Goal: Task Accomplishment & Management: Complete application form

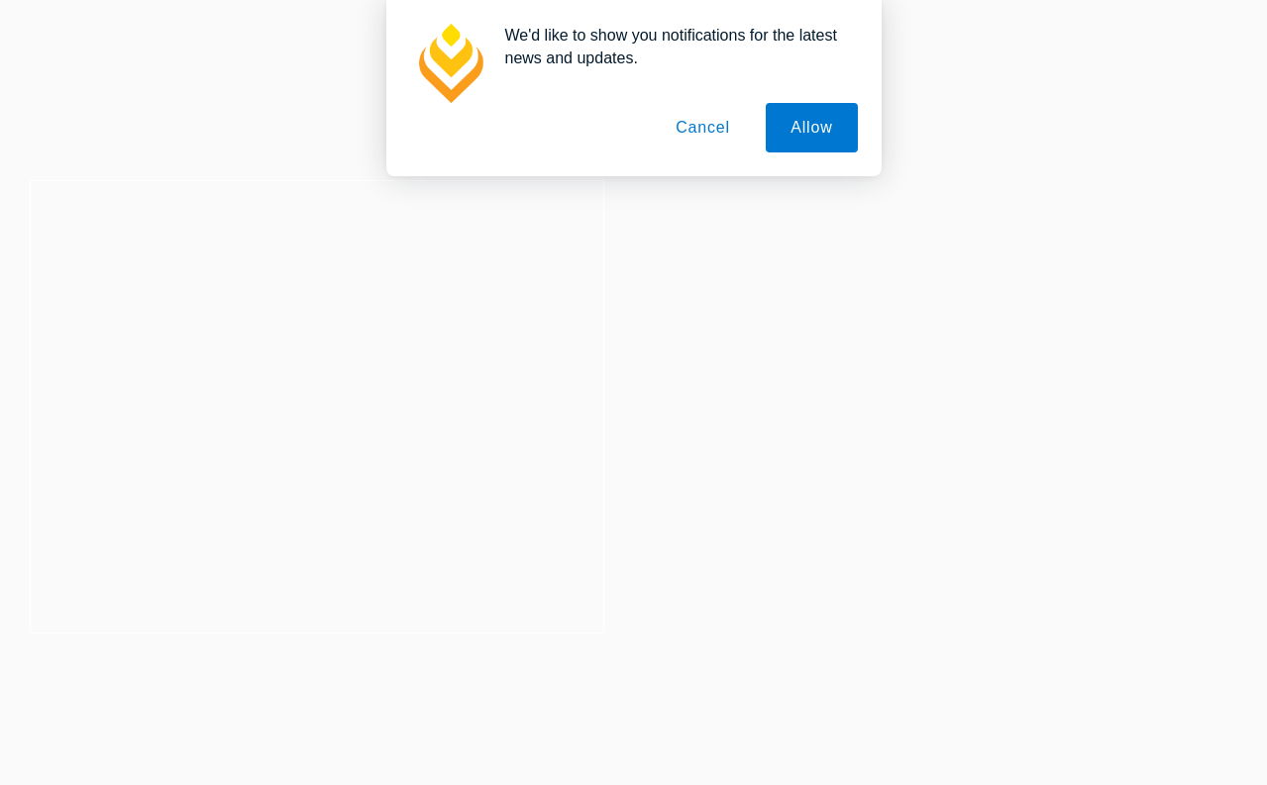
click at [702, 128] on button "Cancel" at bounding box center [703, 128] width 104 height 50
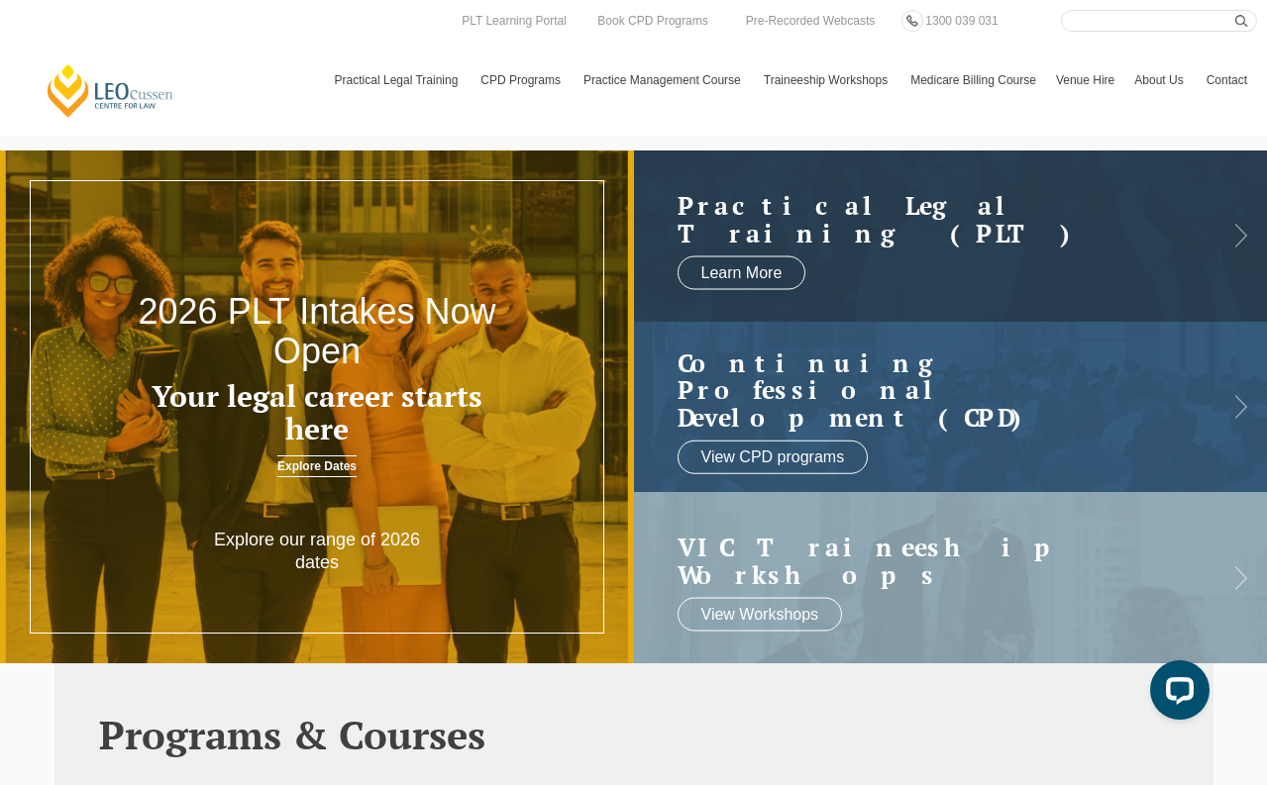
click at [328, 470] on link "Explore Dates" at bounding box center [316, 467] width 79 height 22
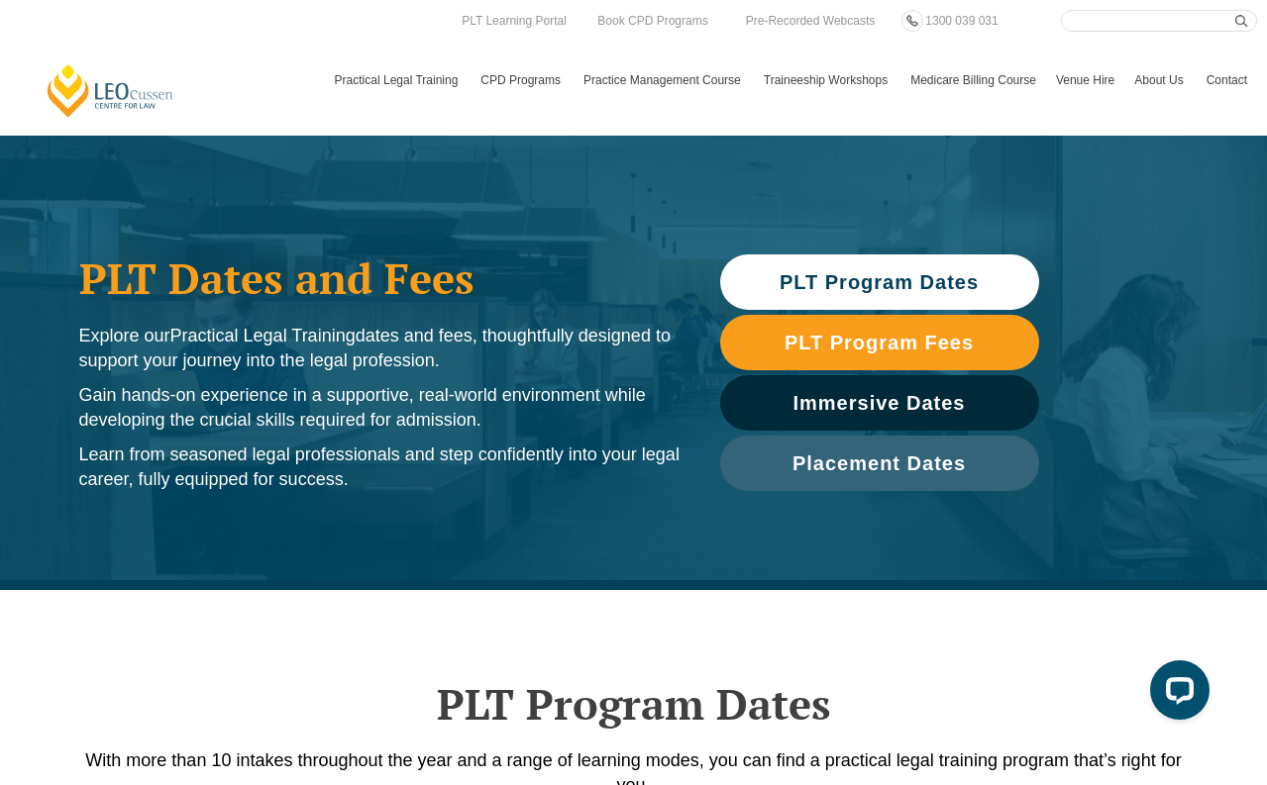
click at [835, 270] on link "PLT Program Dates" at bounding box center [879, 282] width 319 height 55
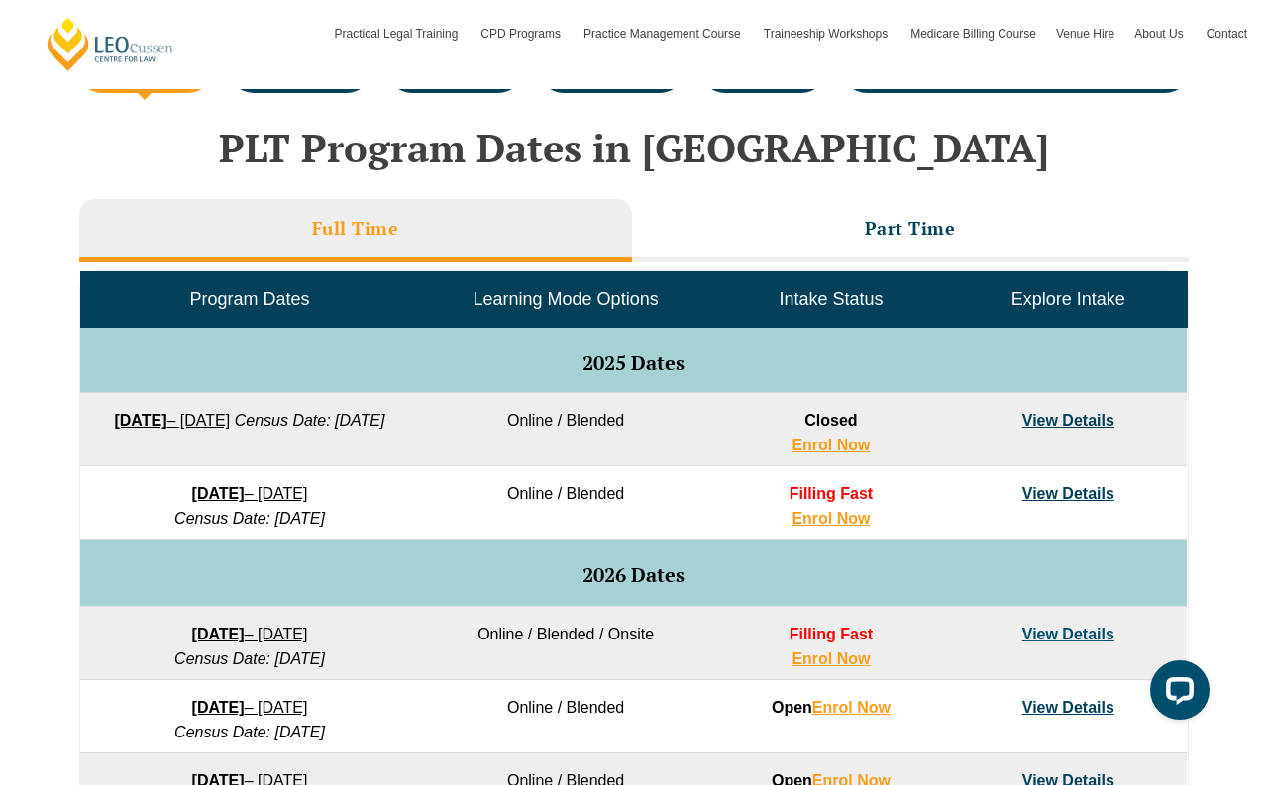
scroll to position [788, 0]
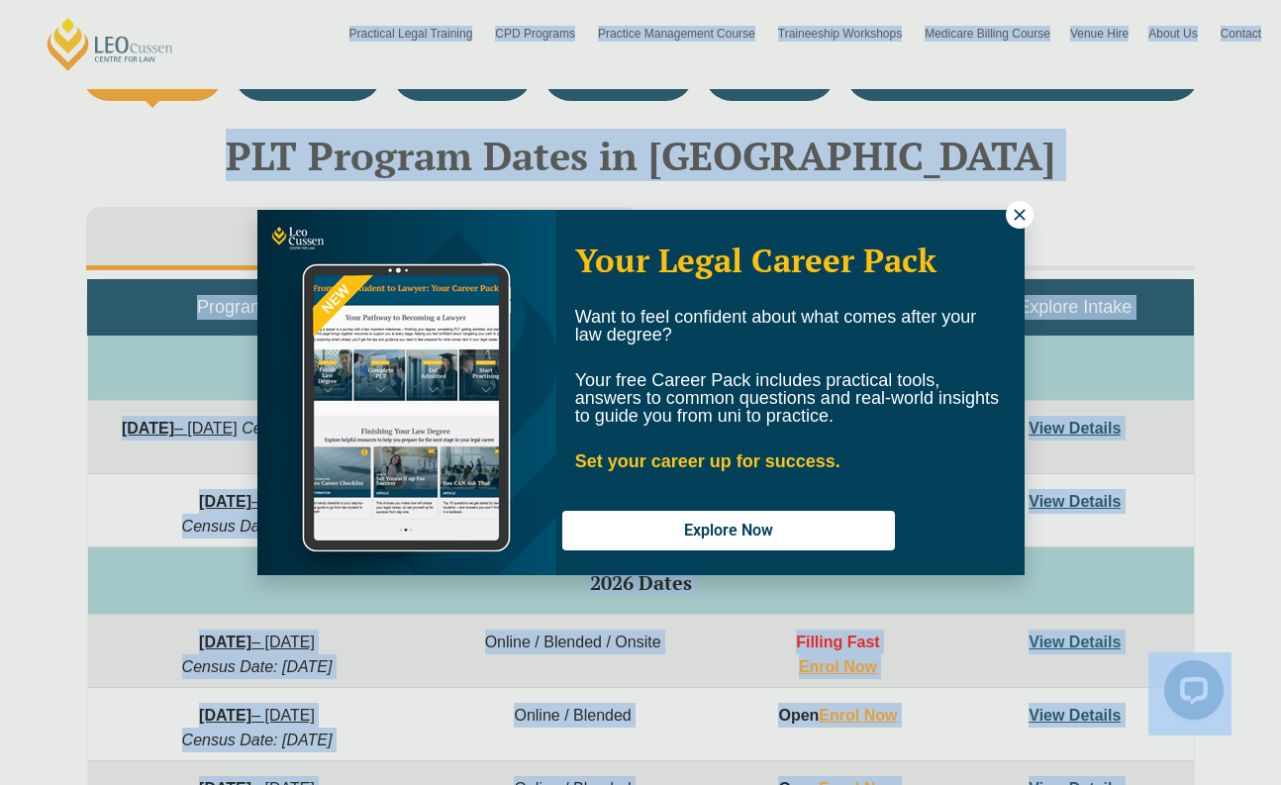
drag, startPoint x: 788, startPoint y: 501, endPoint x: 866, endPoint y: 503, distance: 77.3
click at [1027, 215] on icon at bounding box center [1020, 215] width 18 height 18
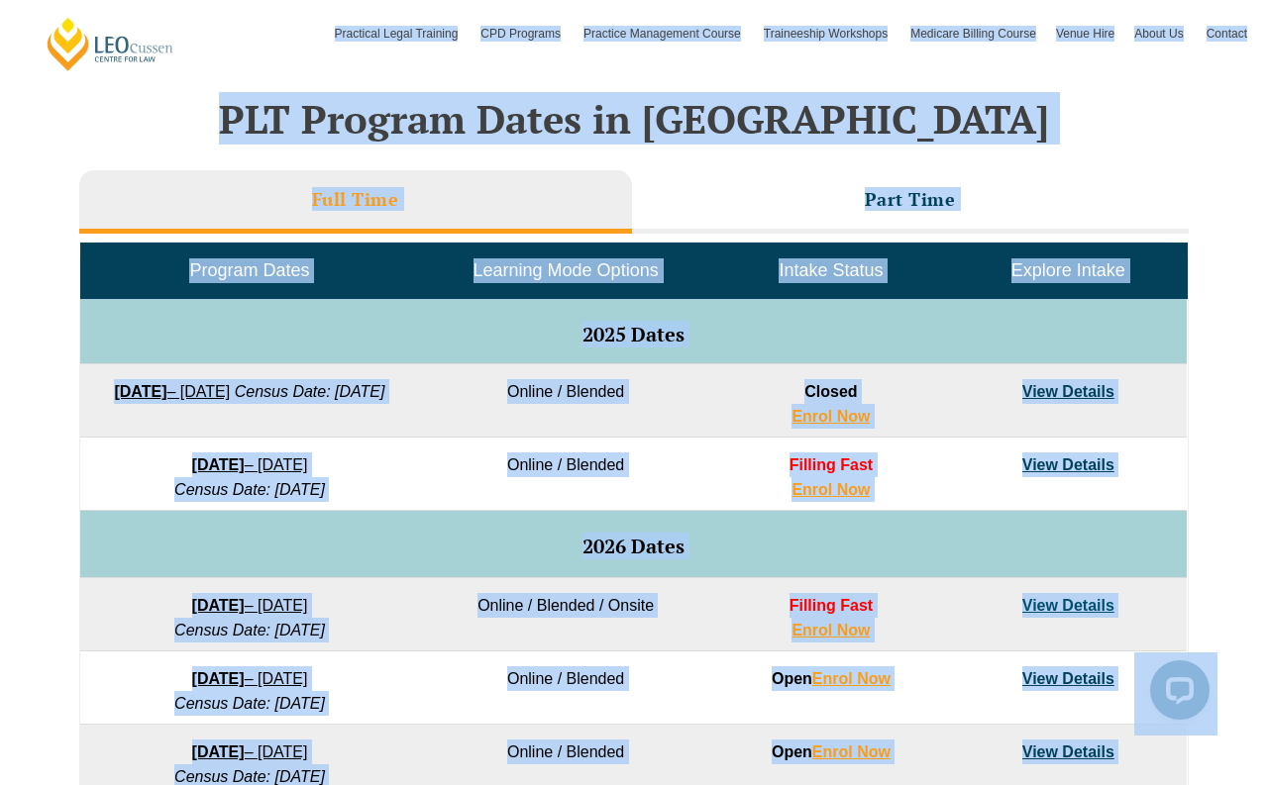
scroll to position [887, 0]
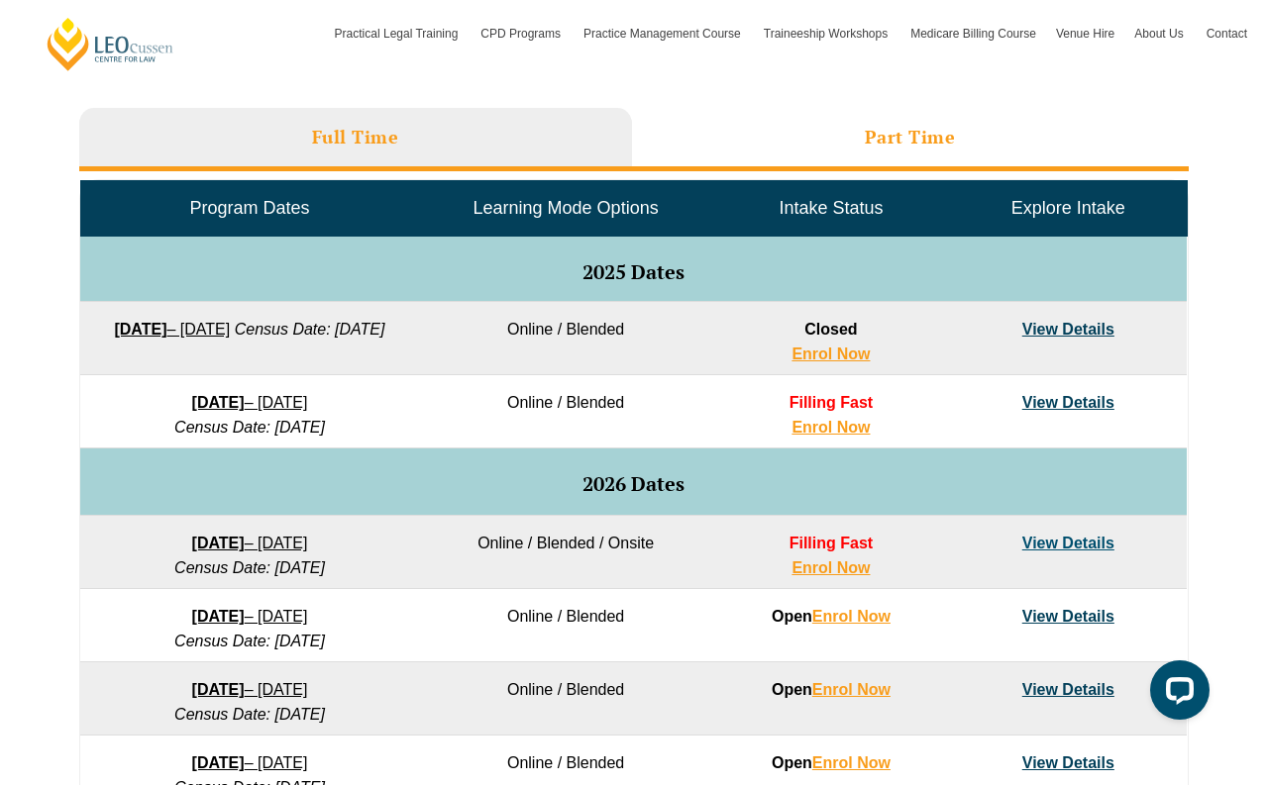
click at [914, 137] on h3 "Part Time" at bounding box center [910, 137] width 91 height 23
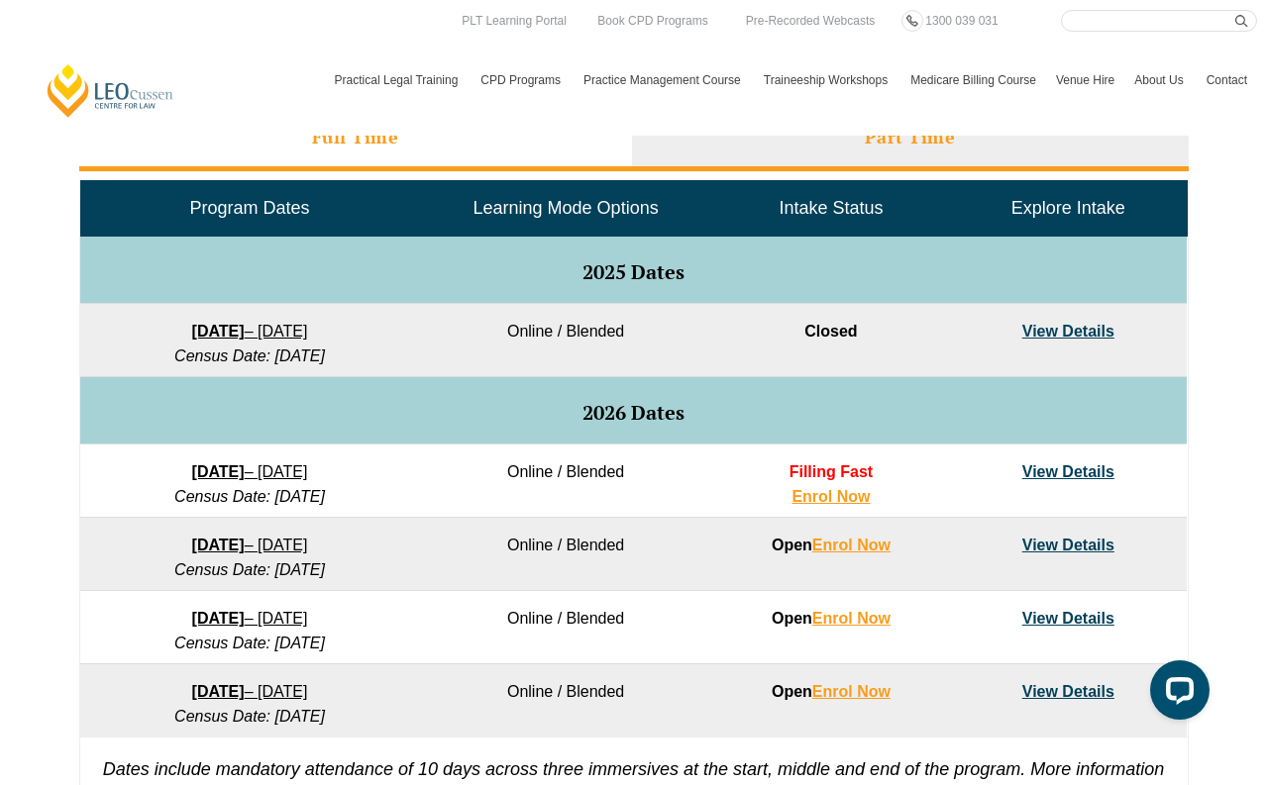
click at [396, 148] on h3 "Full Time" at bounding box center [355, 137] width 87 height 23
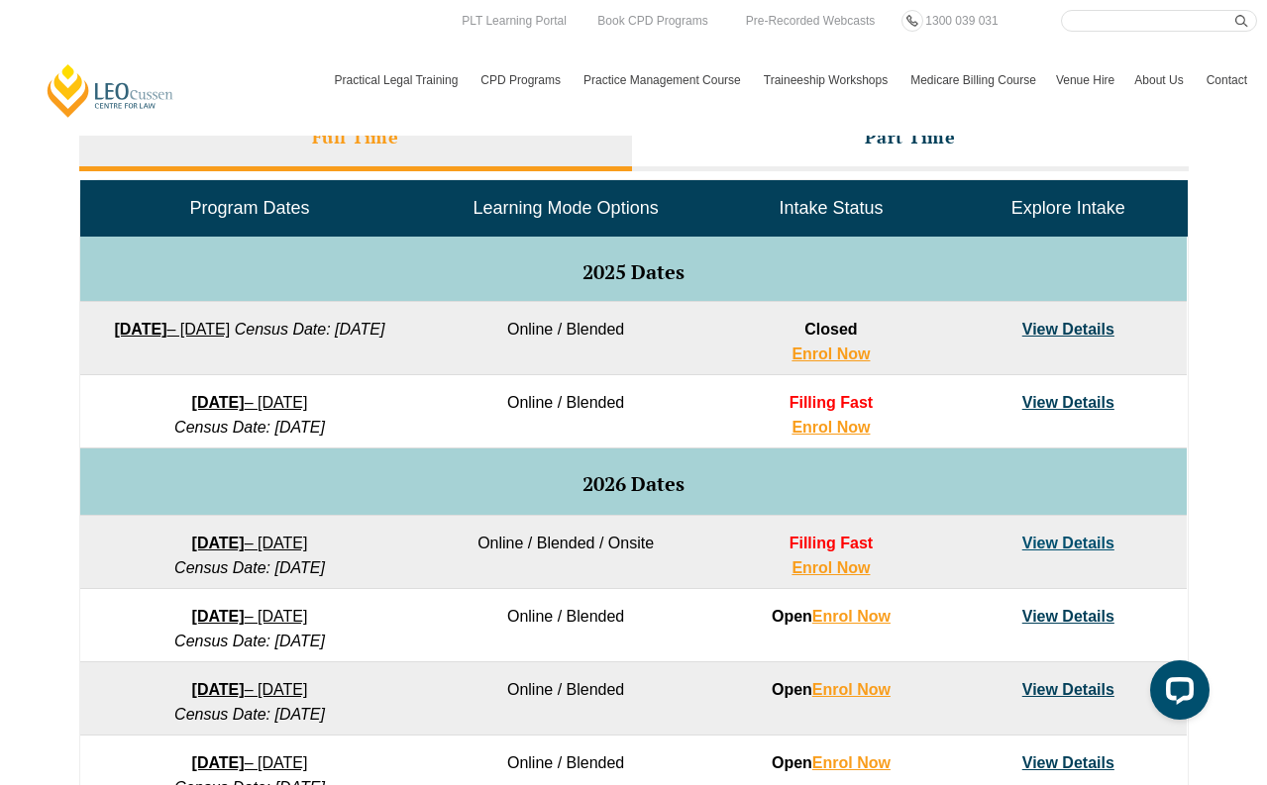
click at [830, 134] on header "Leo Cussen Centre for Law Search here Practical Legal Training Our Practical Le…" at bounding box center [633, 68] width 1267 height 136
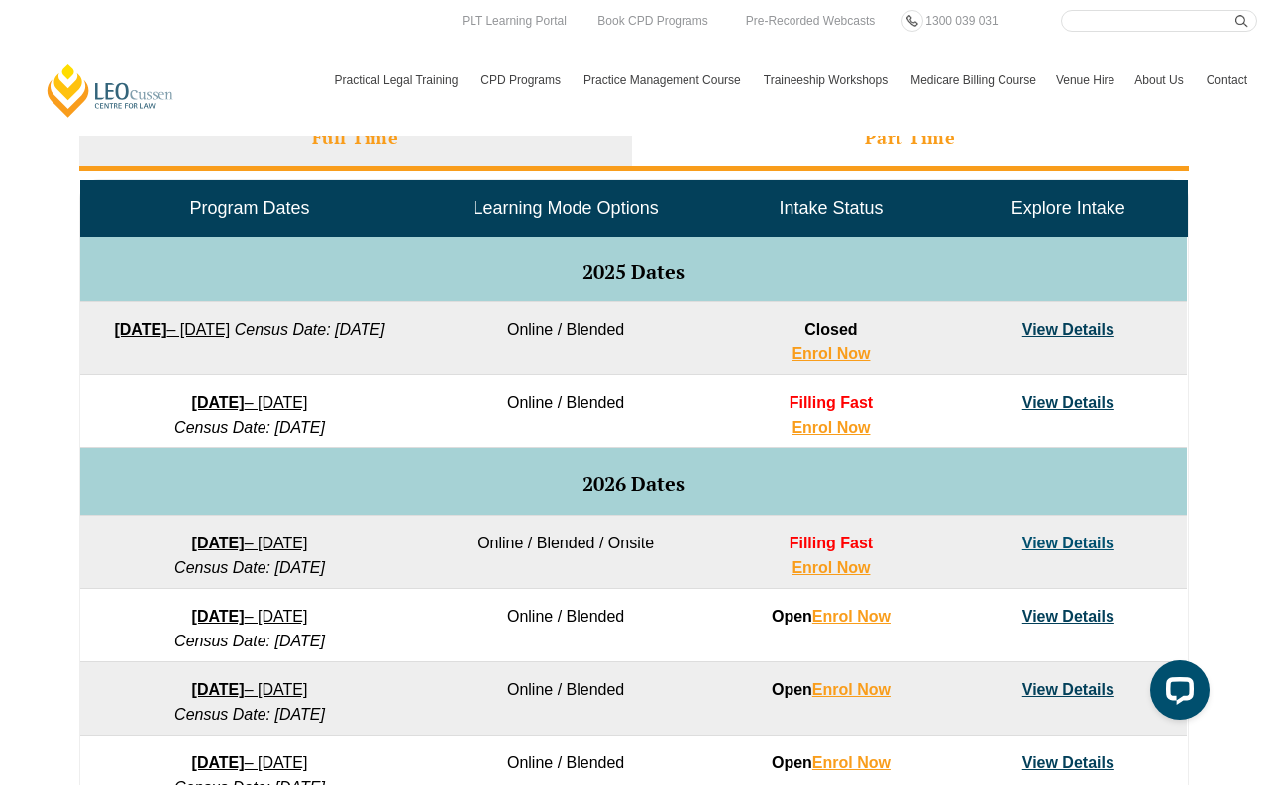
click at [869, 147] on h3 "Part Time" at bounding box center [910, 137] width 91 height 23
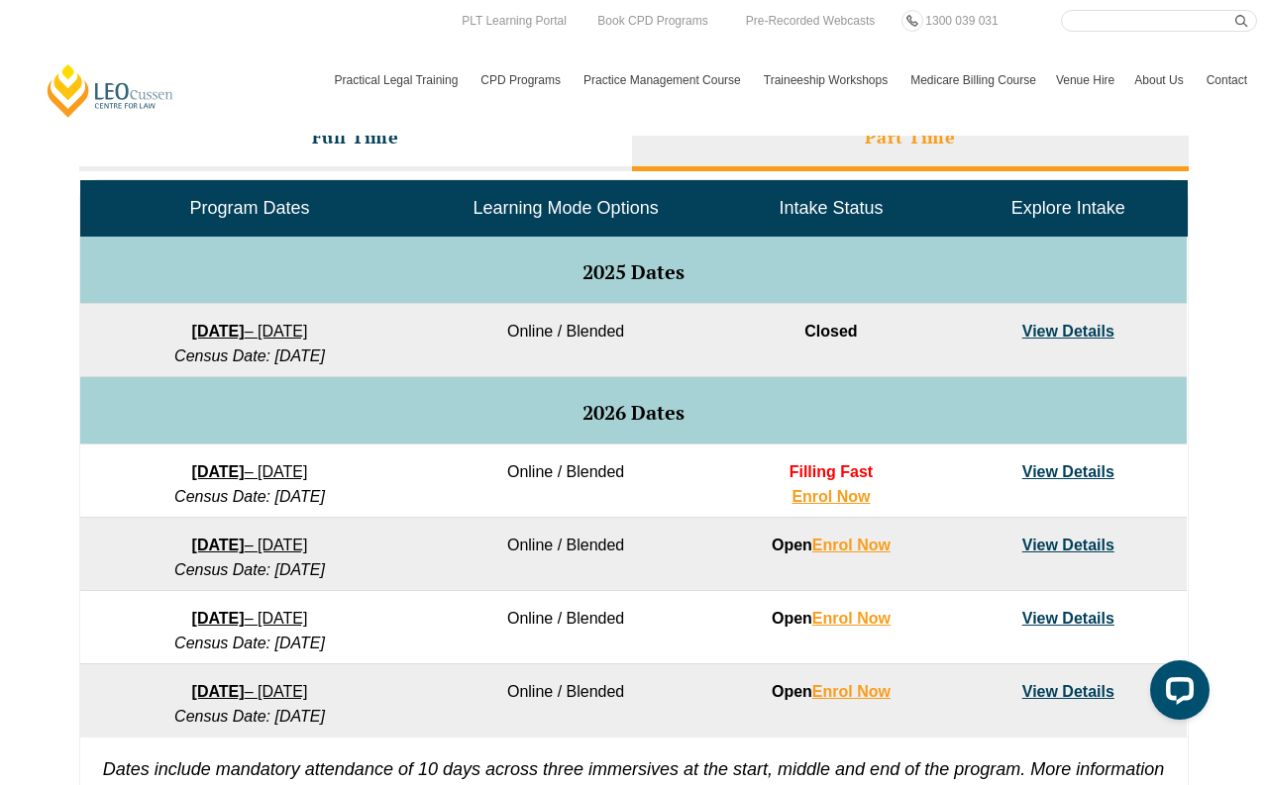
click at [1050, 472] on link "View Details" at bounding box center [1068, 471] width 92 height 17
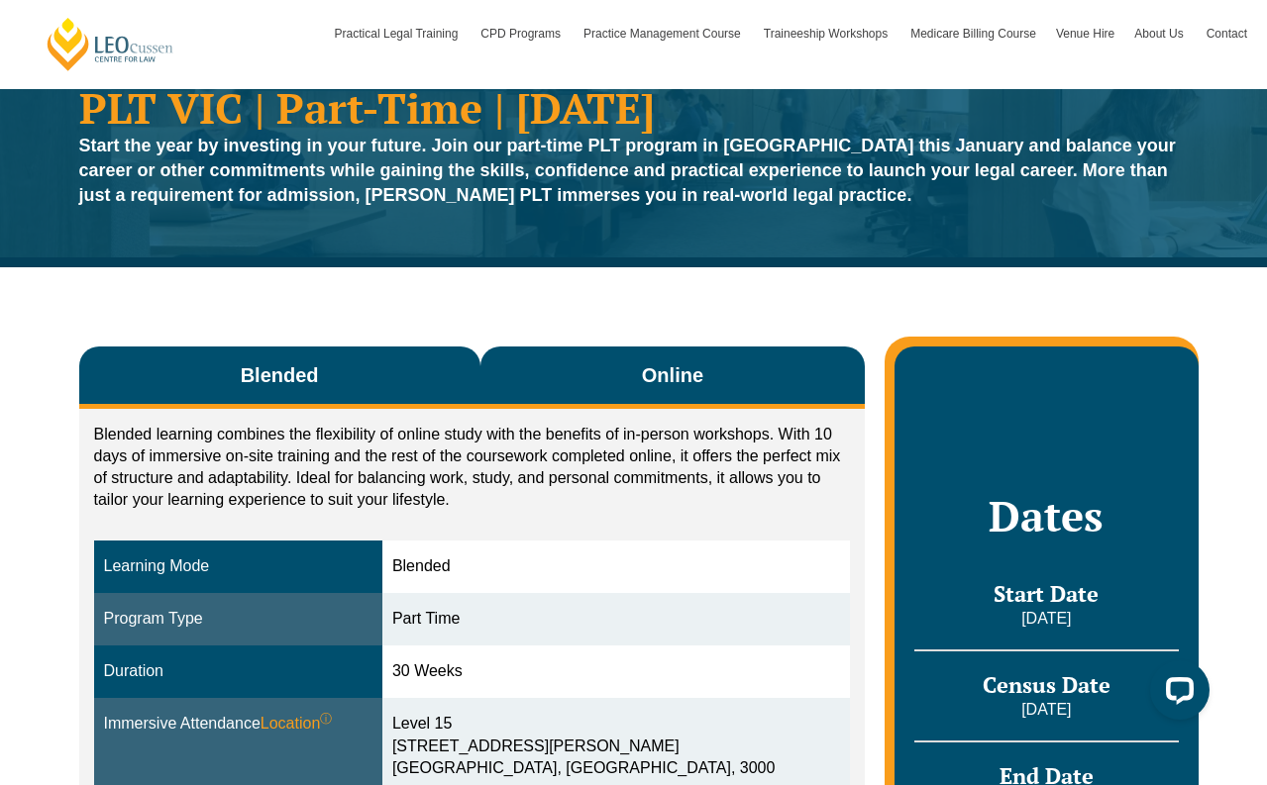
click at [677, 374] on span "Online" at bounding box center [672, 375] width 61 height 28
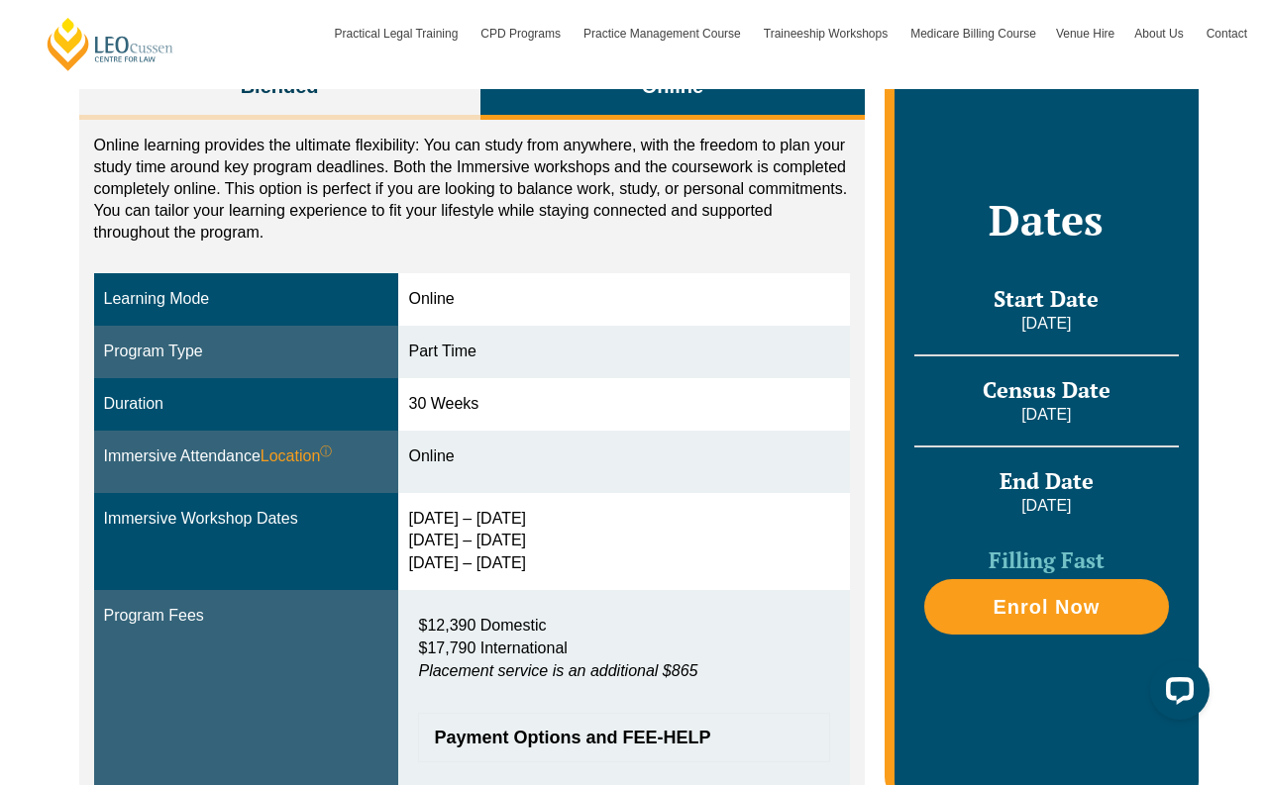
scroll to position [396, 0]
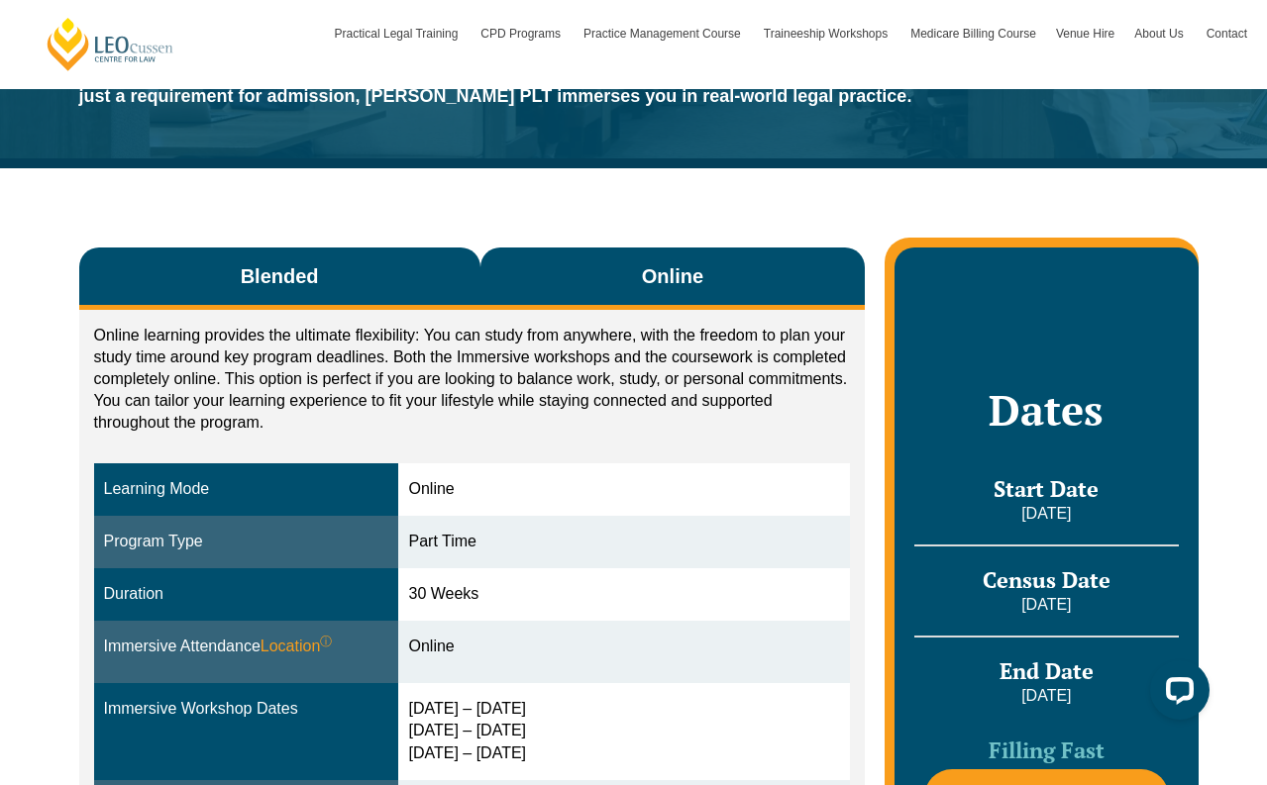
click at [317, 277] on span "Blended" at bounding box center [280, 276] width 78 height 28
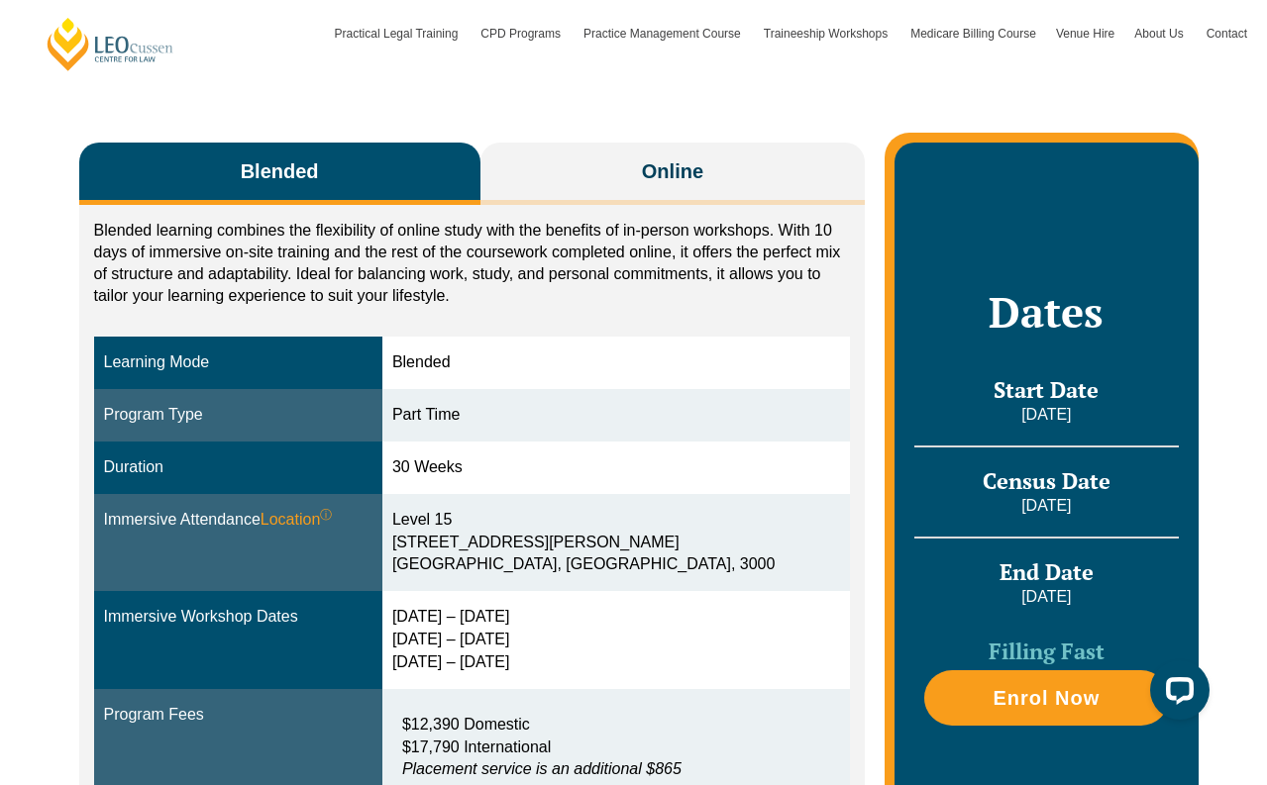
scroll to position [297, 0]
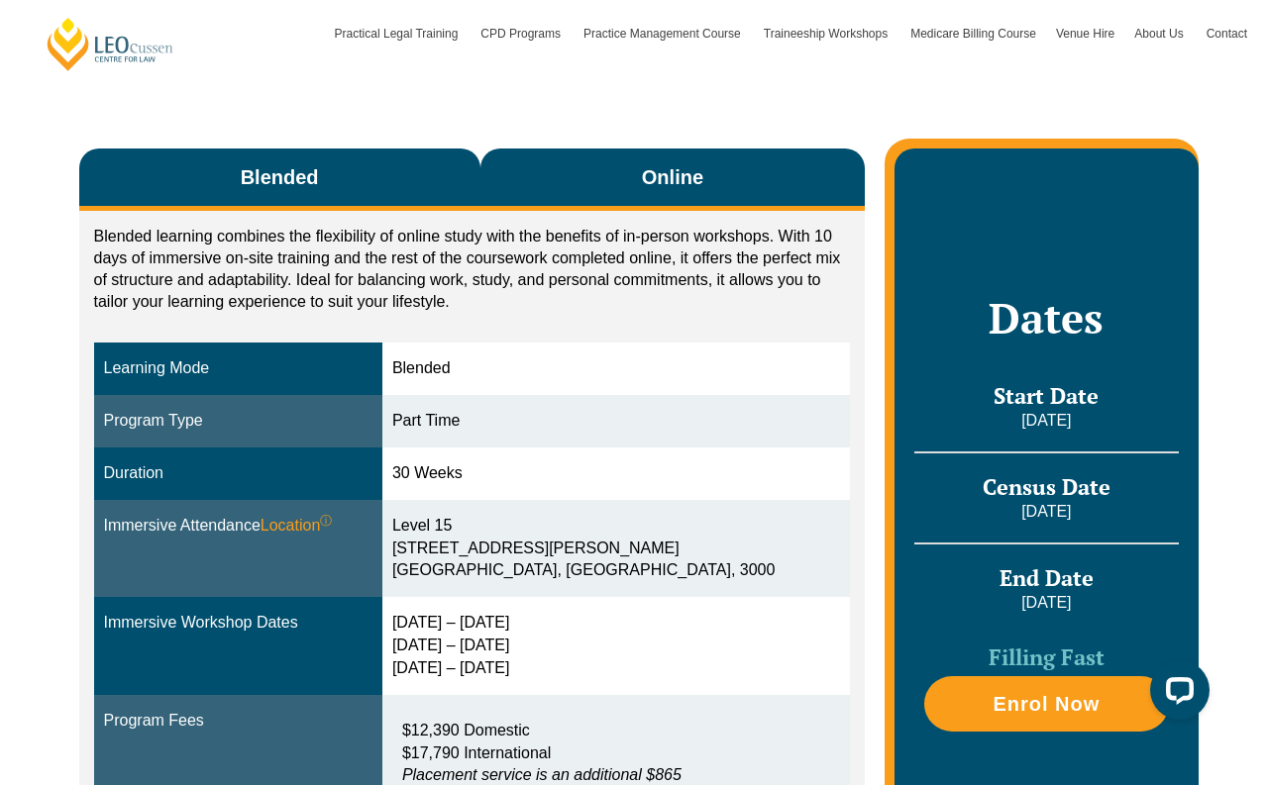
click at [634, 209] on button "Online" at bounding box center [672, 180] width 385 height 62
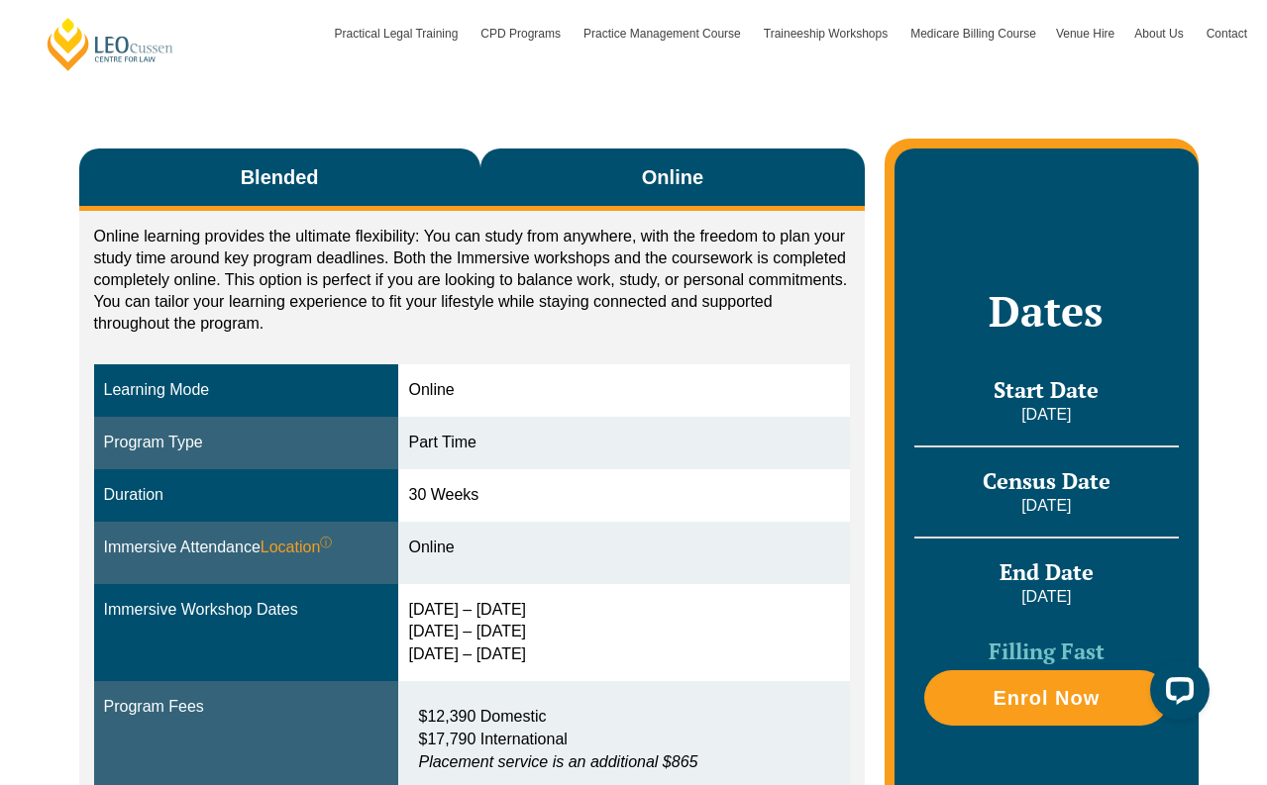
click at [333, 204] on button "Blended" at bounding box center [279, 180] width 401 height 62
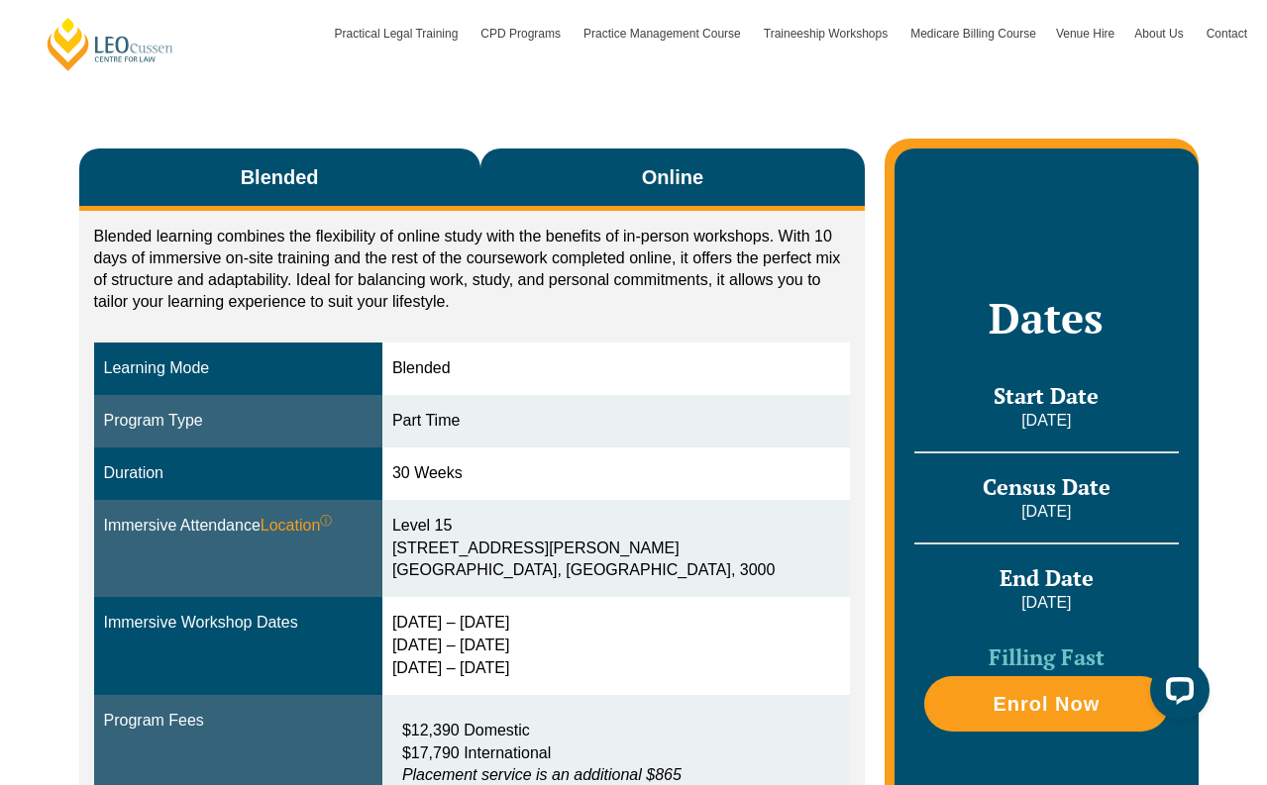
click at [595, 195] on button "Online" at bounding box center [672, 180] width 385 height 62
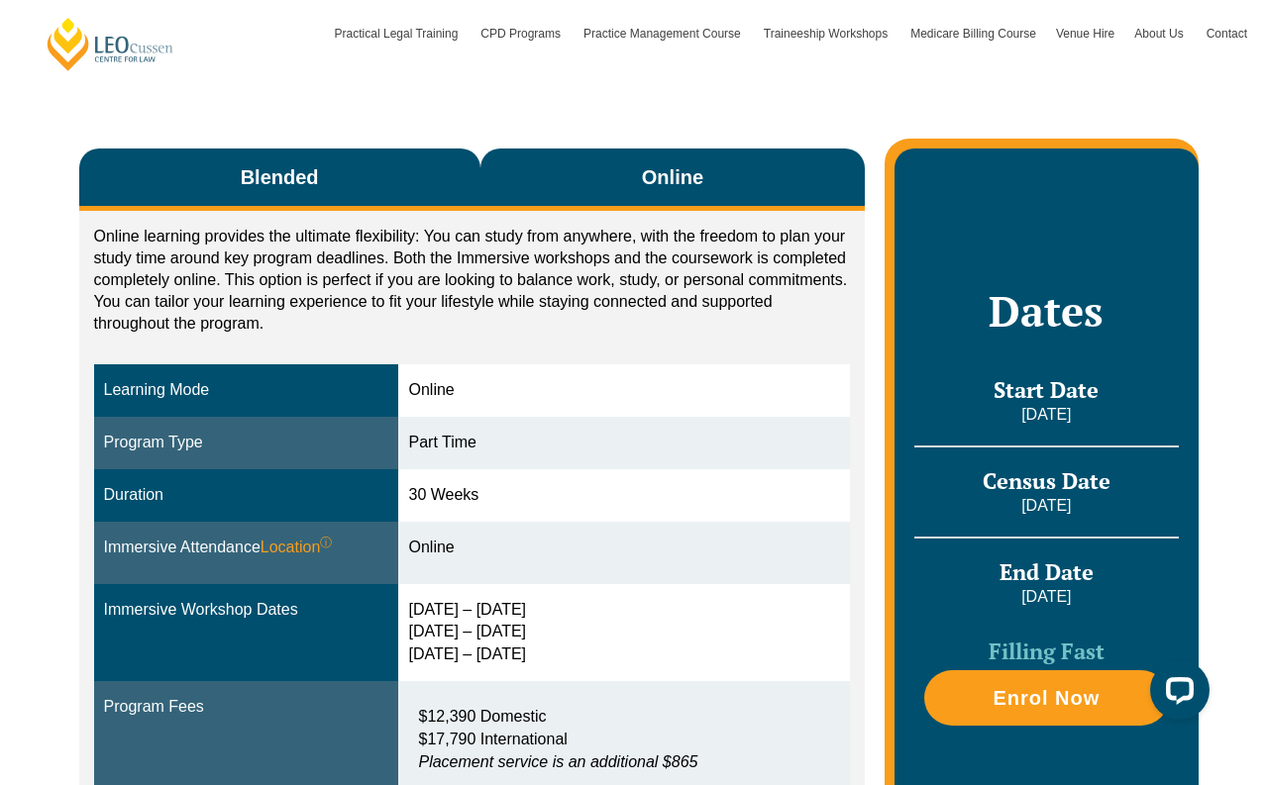
click at [399, 178] on button "Blended" at bounding box center [279, 180] width 401 height 62
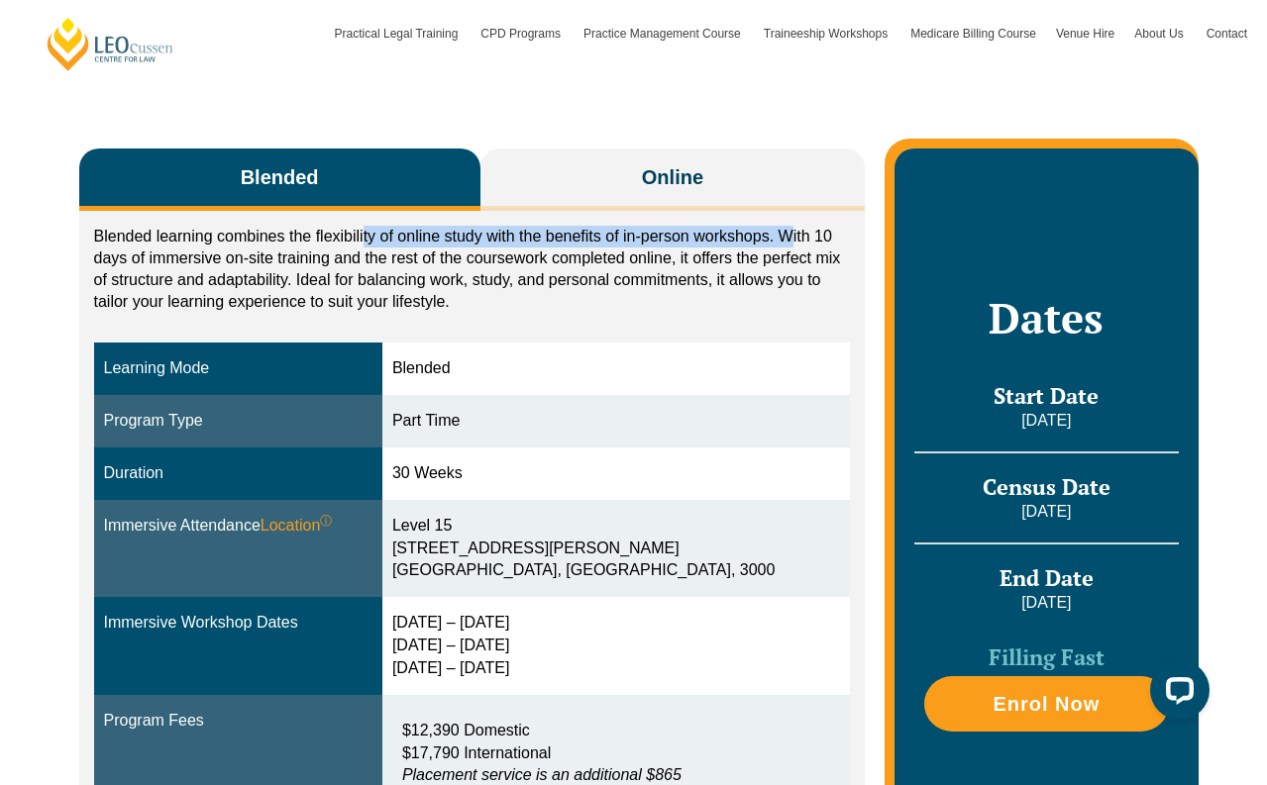
drag, startPoint x: 426, startPoint y: 239, endPoint x: 786, endPoint y: 242, distance: 360.5
click at [786, 242] on p "Blended learning combines the flexibility of online study with the benefits of …" at bounding box center [472, 269] width 757 height 87
click at [743, 296] on p "Blended learning combines the flexibility of online study with the benefits of …" at bounding box center [472, 269] width 757 height 87
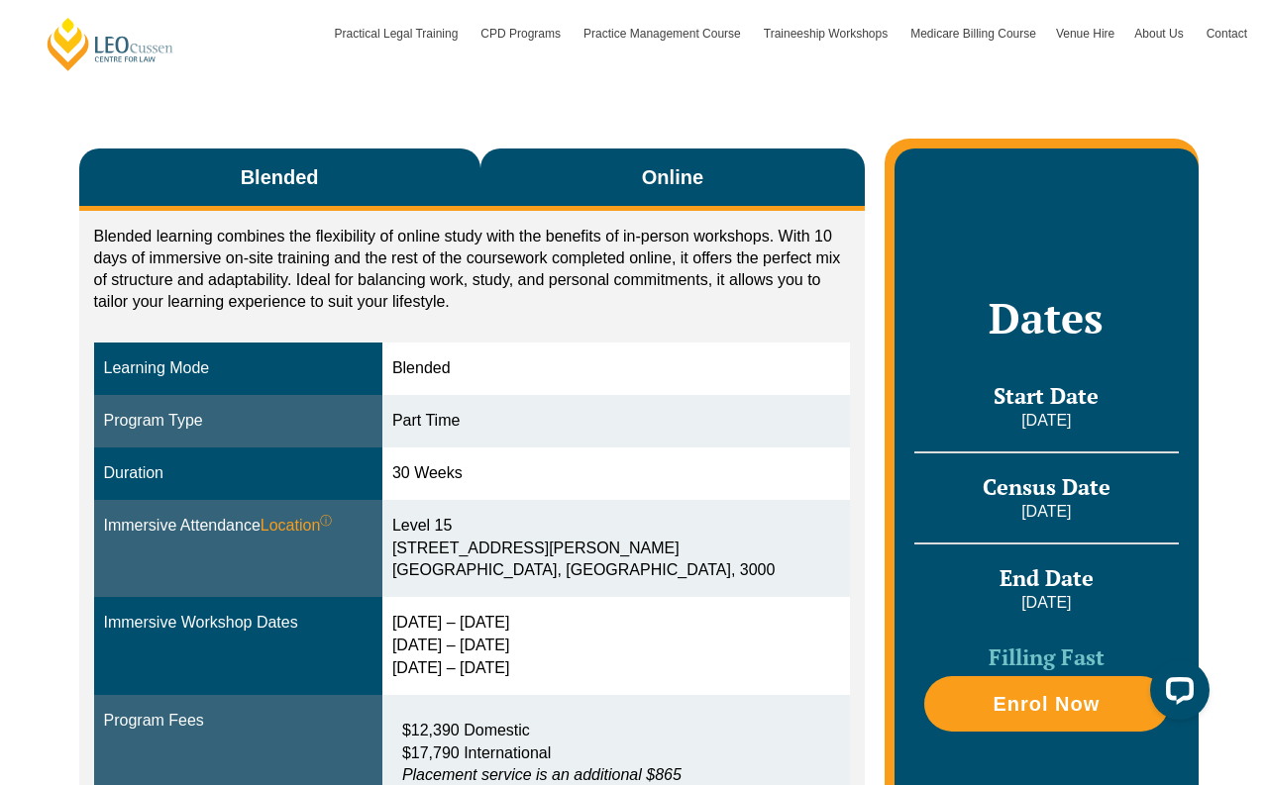
click at [762, 170] on button "Online" at bounding box center [672, 180] width 385 height 62
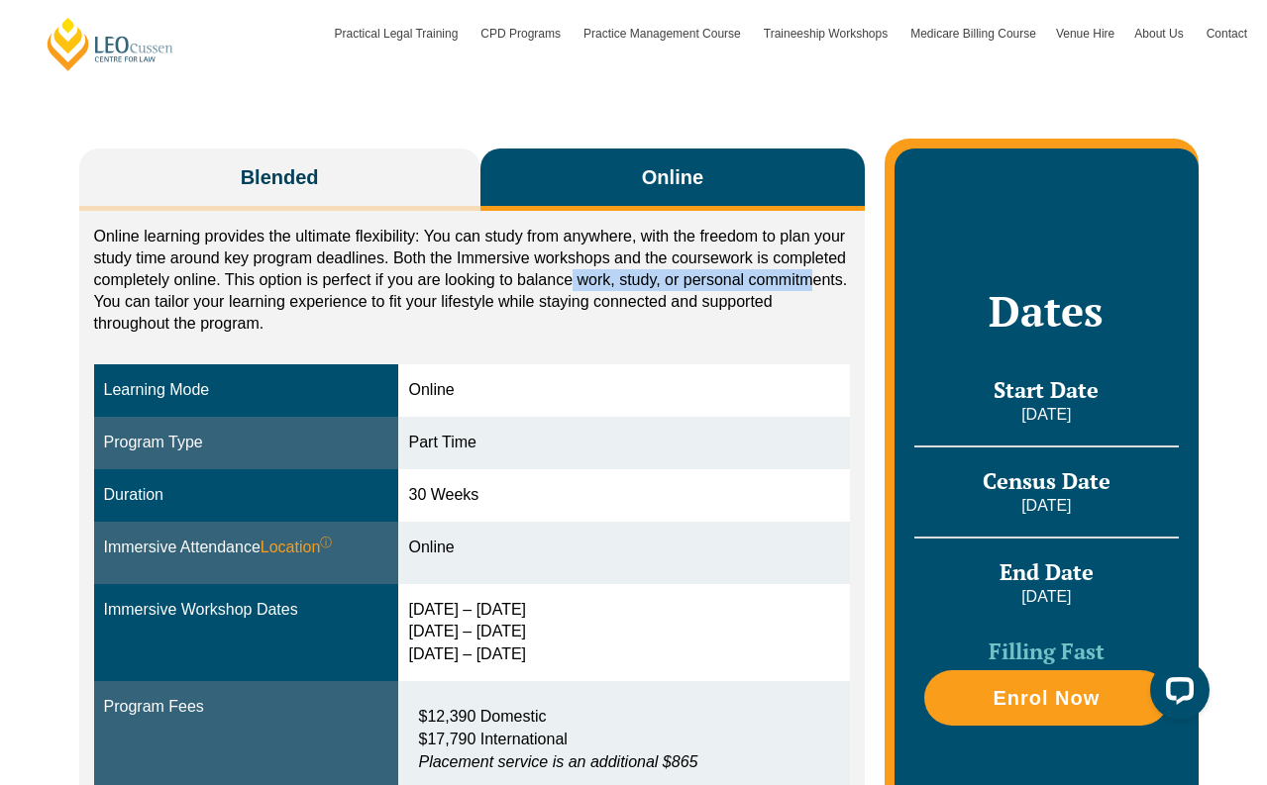
drag, startPoint x: 668, startPoint y: 278, endPoint x: 796, endPoint y: 329, distance: 137.4
click at [810, 290] on p "Online learning provides the ultimate flexibility: You can study from anywhere,…" at bounding box center [472, 280] width 757 height 109
click at [791, 338] on div "Online learning provides the ultimate flexibility: You can study from anywhere,…" at bounding box center [472, 285] width 757 height 119
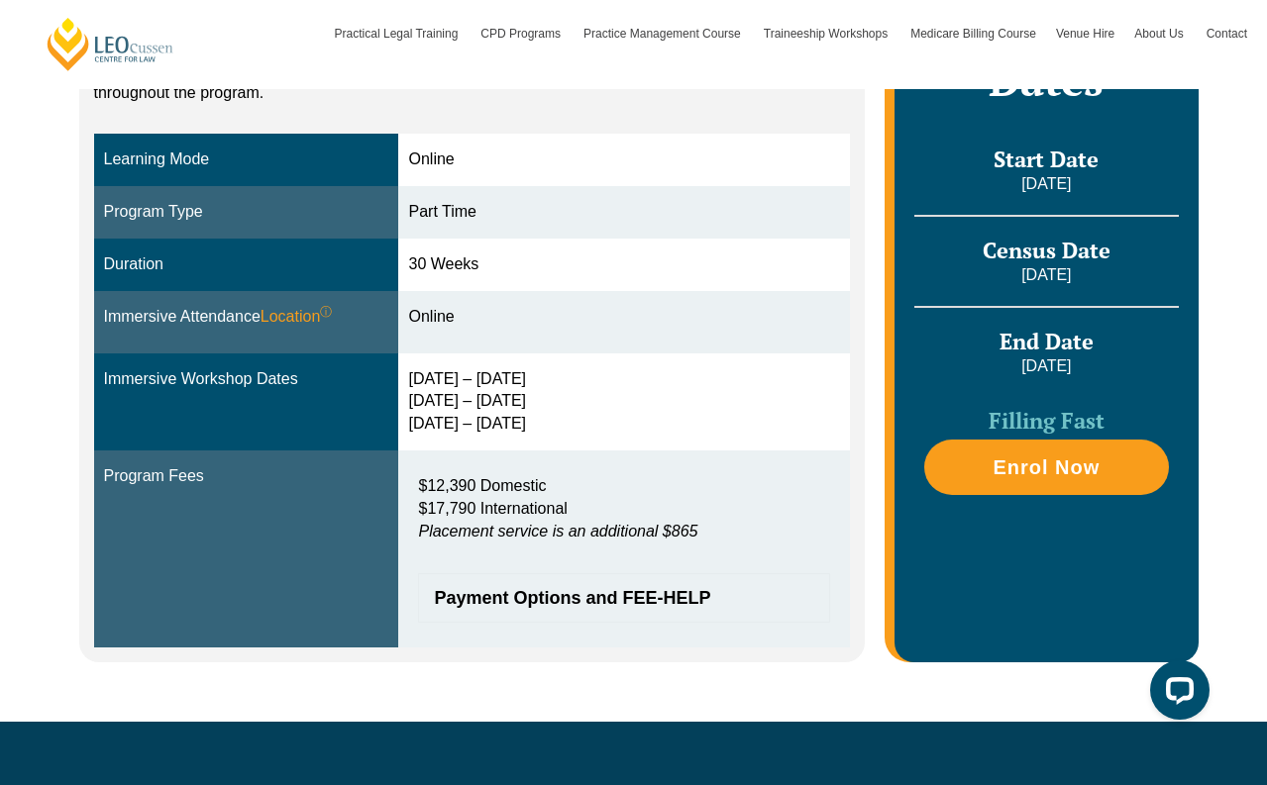
scroll to position [495, 0]
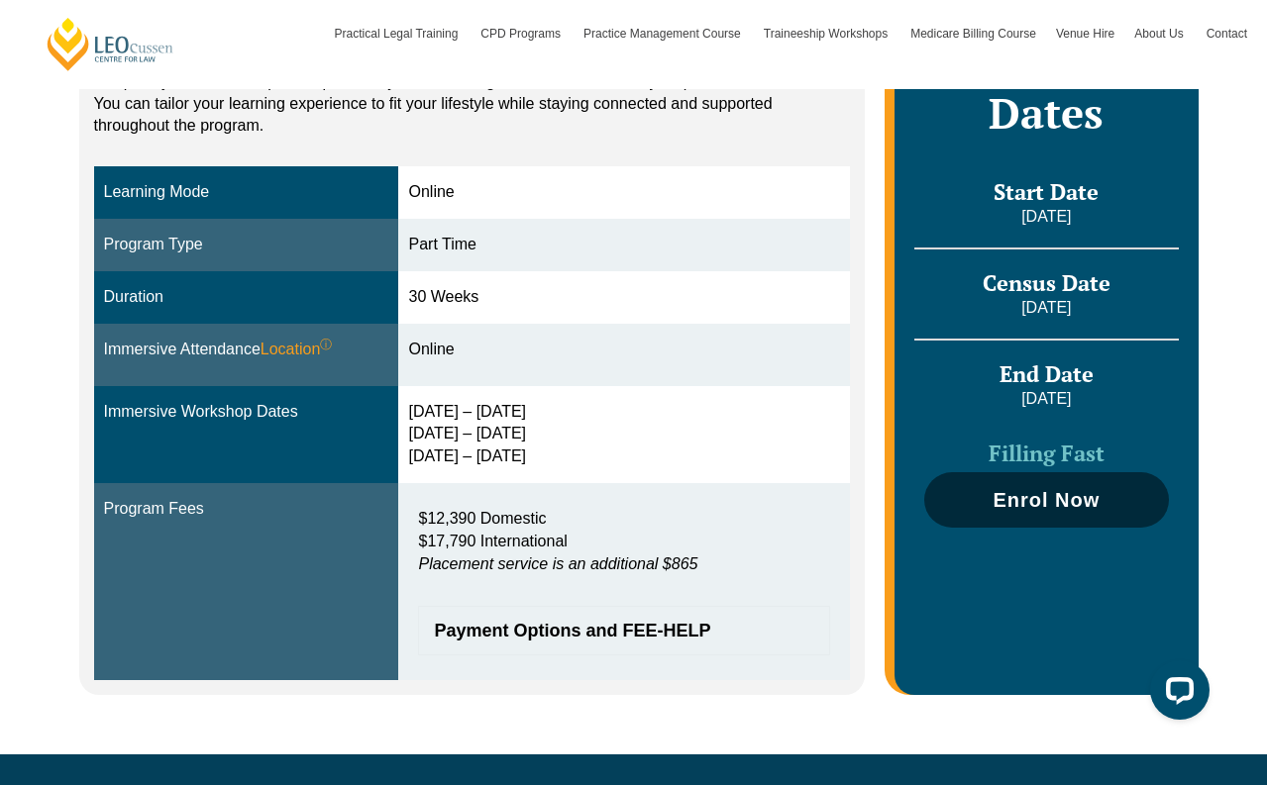
click at [1021, 494] on span "Enrol Now" at bounding box center [1045, 500] width 107 height 20
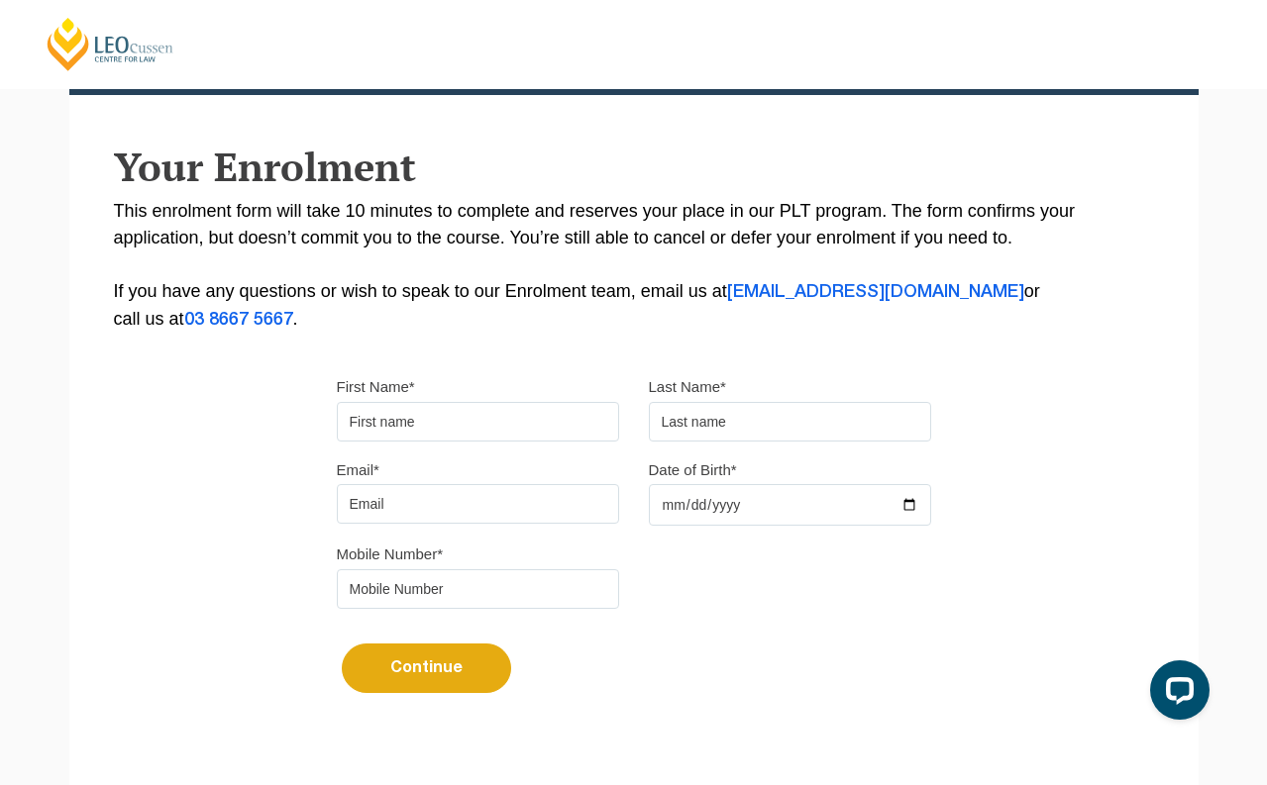
scroll to position [297, 0]
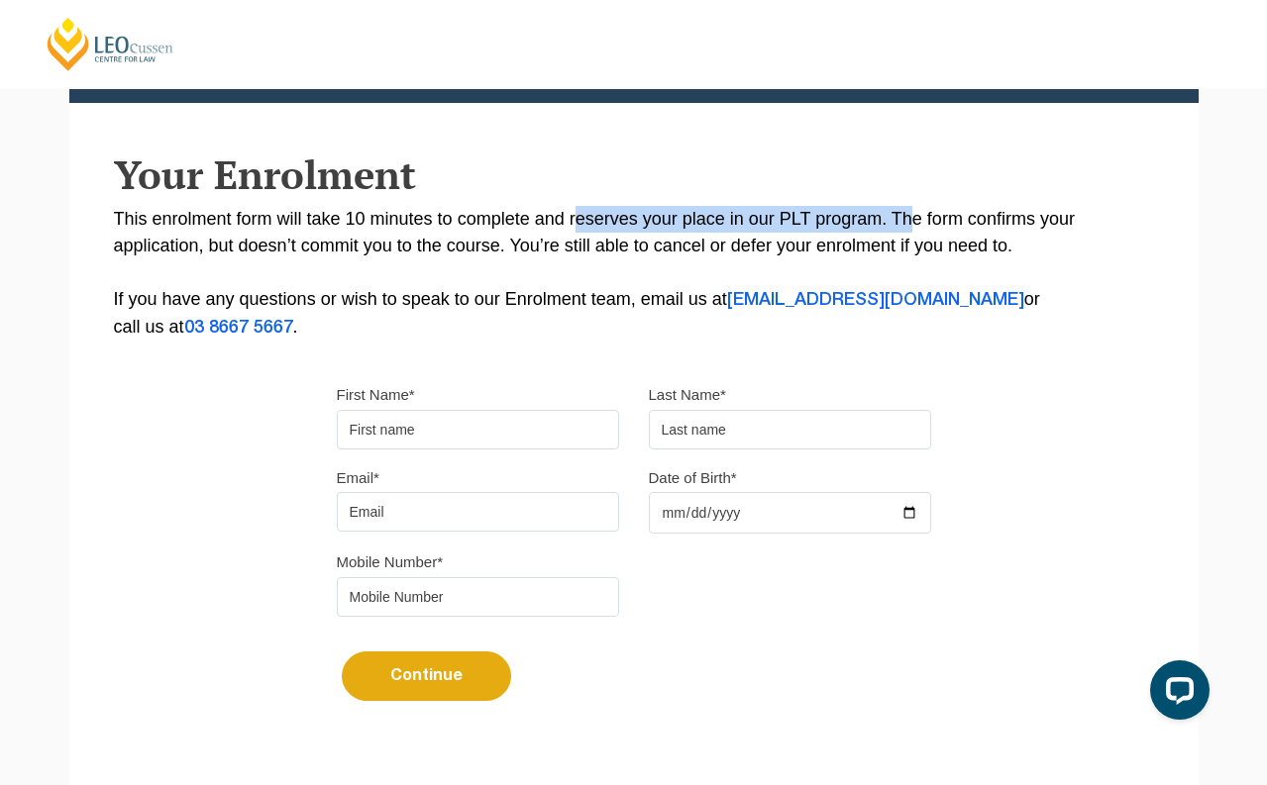
drag, startPoint x: 583, startPoint y: 218, endPoint x: 911, endPoint y: 229, distance: 328.0
click at [911, 229] on p "This enrolment form will take 10 minutes to complete and reserves your place in…" at bounding box center [634, 274] width 1040 height 136
click at [909, 231] on p "This enrolment form will take 10 minutes to complete and reserves your place in…" at bounding box center [634, 274] width 1040 height 136
click at [561, 250] on p "This enrolment form will take 10 minutes to complete and reserves your place in…" at bounding box center [634, 274] width 1040 height 136
click at [770, 258] on p "This enrolment form will take 10 minutes to complete and reserves your place in…" at bounding box center [634, 274] width 1040 height 136
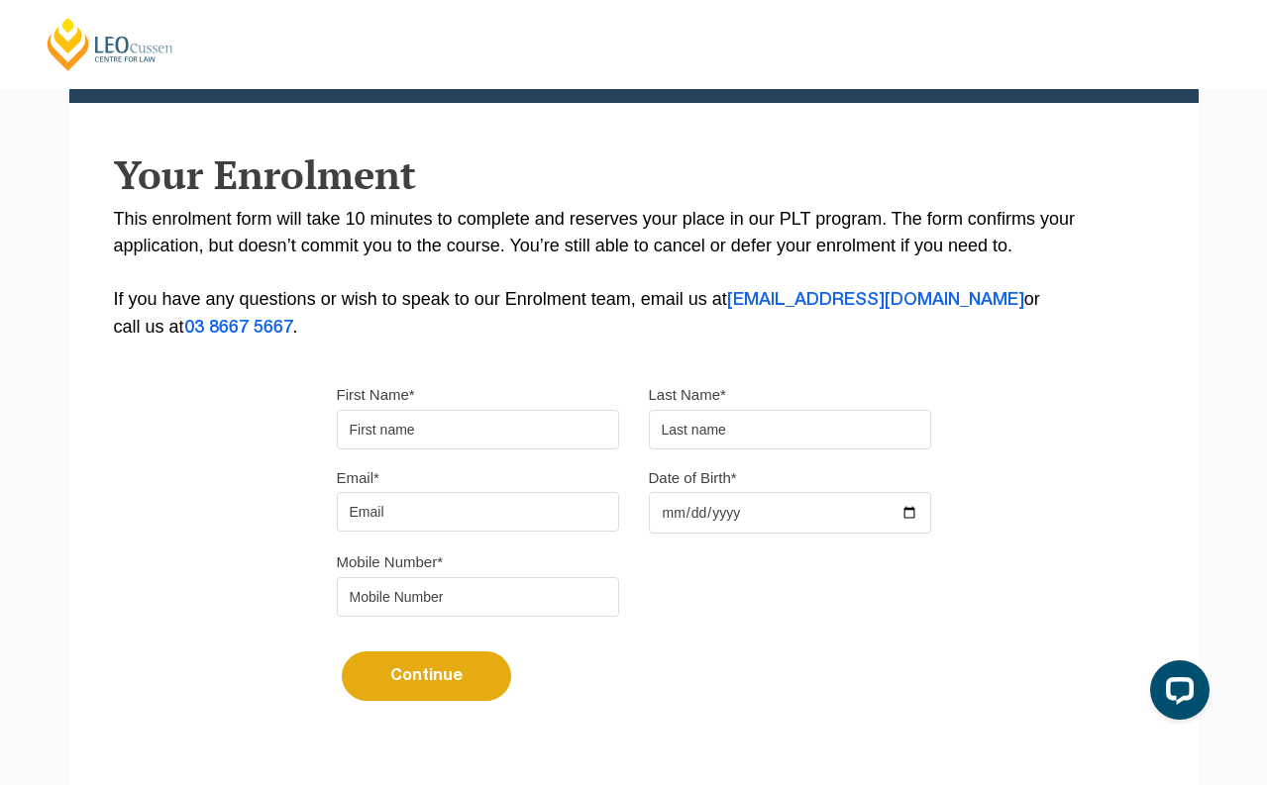
click at [540, 429] on input "First Name*" at bounding box center [478, 430] width 282 height 40
type input "Claire"
type input "An"
type input "a"
type input "clairean.00@gmail.com"
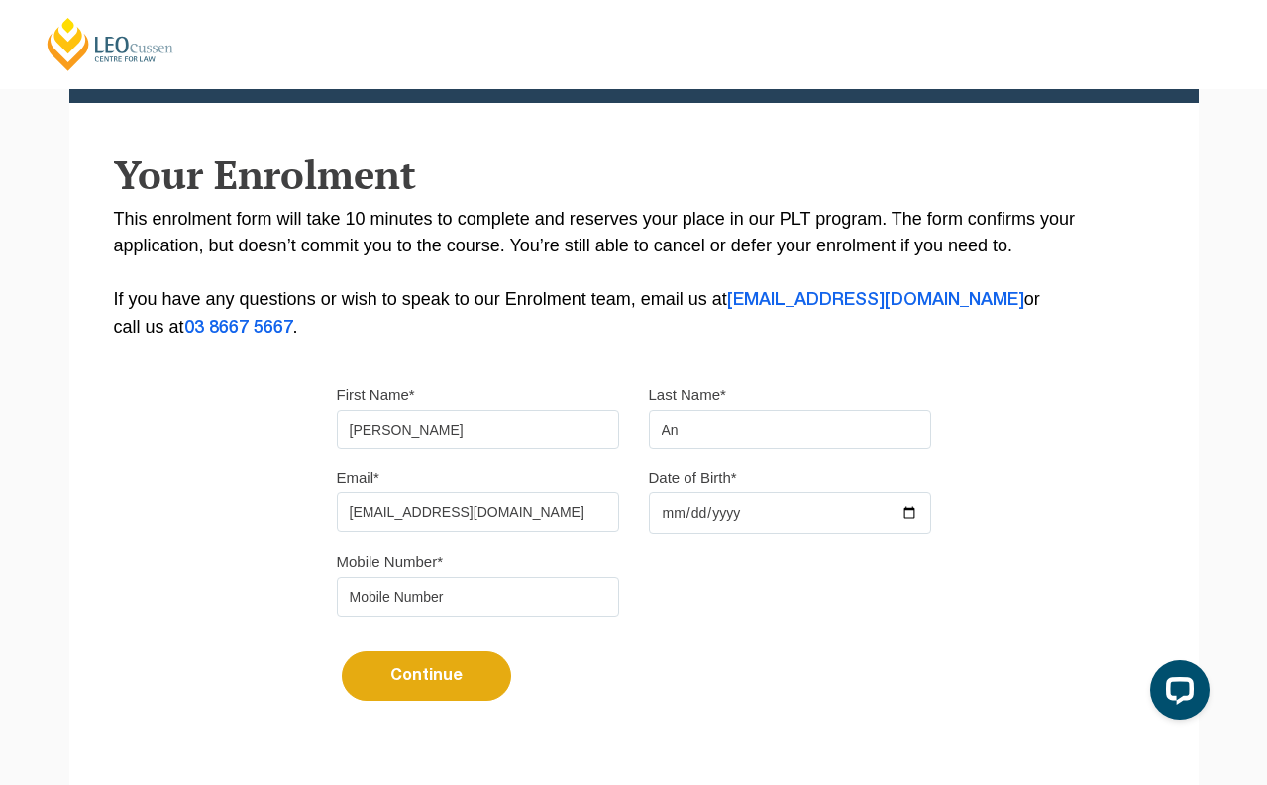
click at [755, 516] on input "Date of Birth*" at bounding box center [790, 513] width 282 height 42
click at [734, 519] on input "Date of Birth*" at bounding box center [790, 513] width 282 height 42
type input "2001-04-09"
click at [716, 684] on div "Continue It looks like you’ve previously started an application. You can pick u…" at bounding box center [634, 669] width 594 height 74
click at [527, 581] on div "Mobile Number*" at bounding box center [478, 583] width 312 height 68
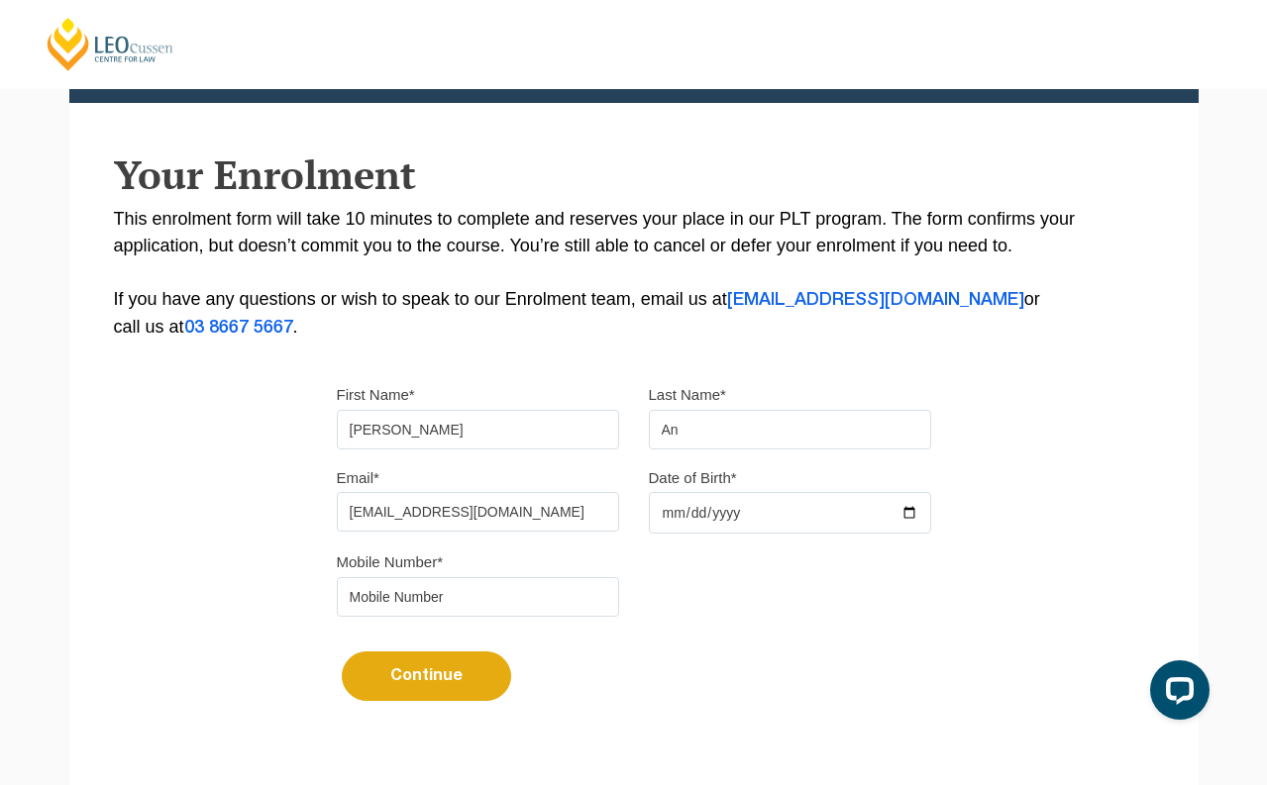
click at [530, 606] on input "tel" at bounding box center [478, 597] width 282 height 40
type input "0402379357"
click at [403, 696] on button "Continue" at bounding box center [426, 677] width 169 height 50
click at [600, 653] on div "Loading... It looks like you’ve previously started an application. You can pick…" at bounding box center [634, 669] width 594 height 74
select select
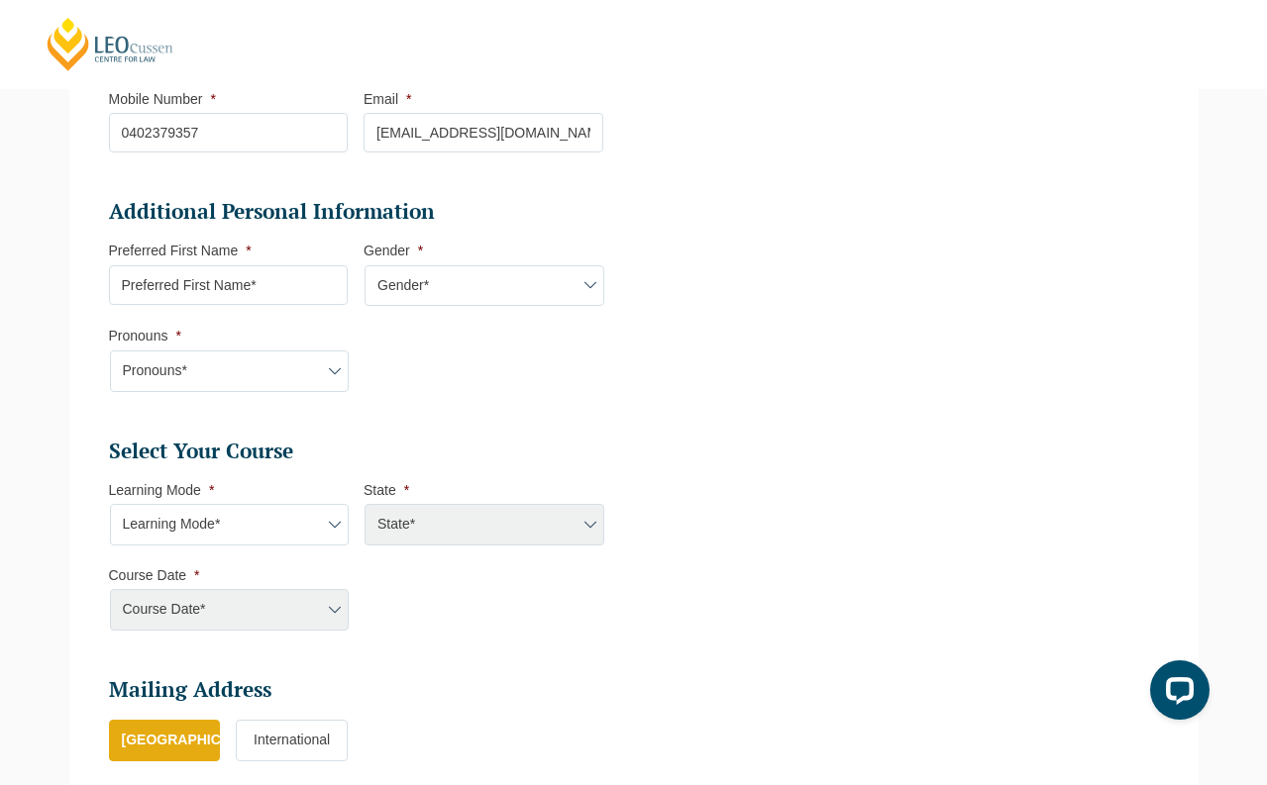
scroll to position [567, 0]
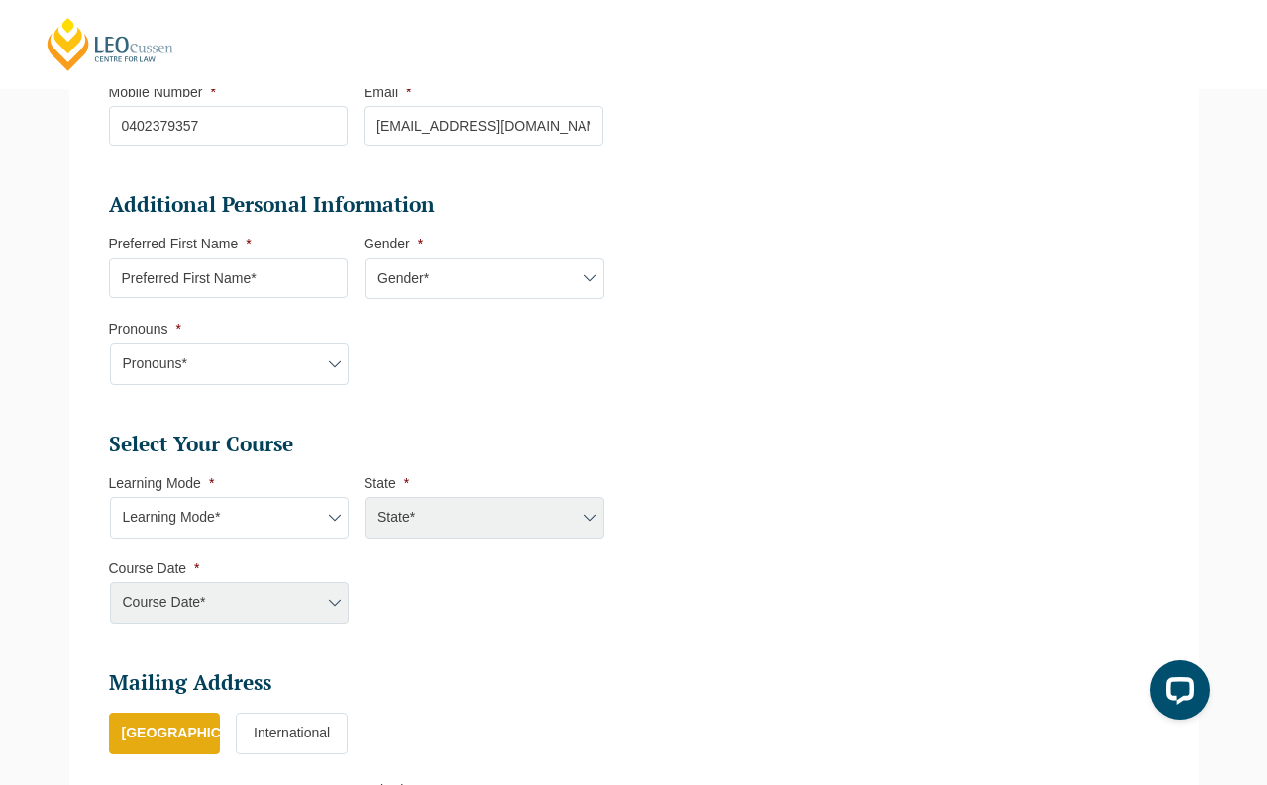
click at [265, 293] on input "Preferred First Name *" at bounding box center [229, 278] width 240 height 40
type input "Claire"
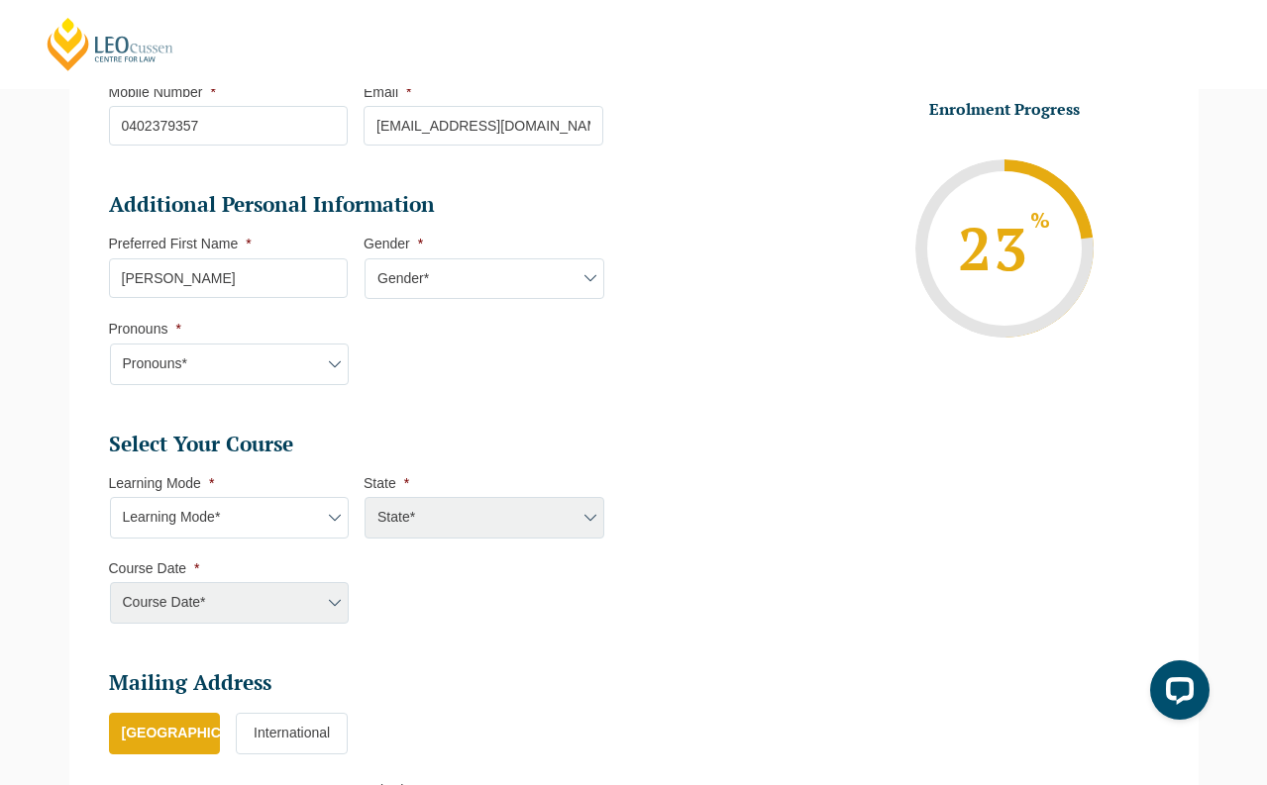
click at [467, 286] on select "Gender* Male Female Nonbinary Intersex Prefer not to disclose Other" at bounding box center [484, 279] width 240 height 42
select select "Female"
click at [364, 269] on select "Gender* Male Female Nonbinary Intersex Prefer not to disclose Other" at bounding box center [484, 279] width 240 height 42
click at [350, 371] on select "Pronouns* She/Her/Hers He/Him/His They/Them/Theirs Other Prefer not to disclose" at bounding box center [230, 365] width 240 height 42
click at [692, 376] on li "Enrolment Progress 28 % Form Progress Download Course Guide enrolment@leocussen…" at bounding box center [889, 248] width 510 height 298
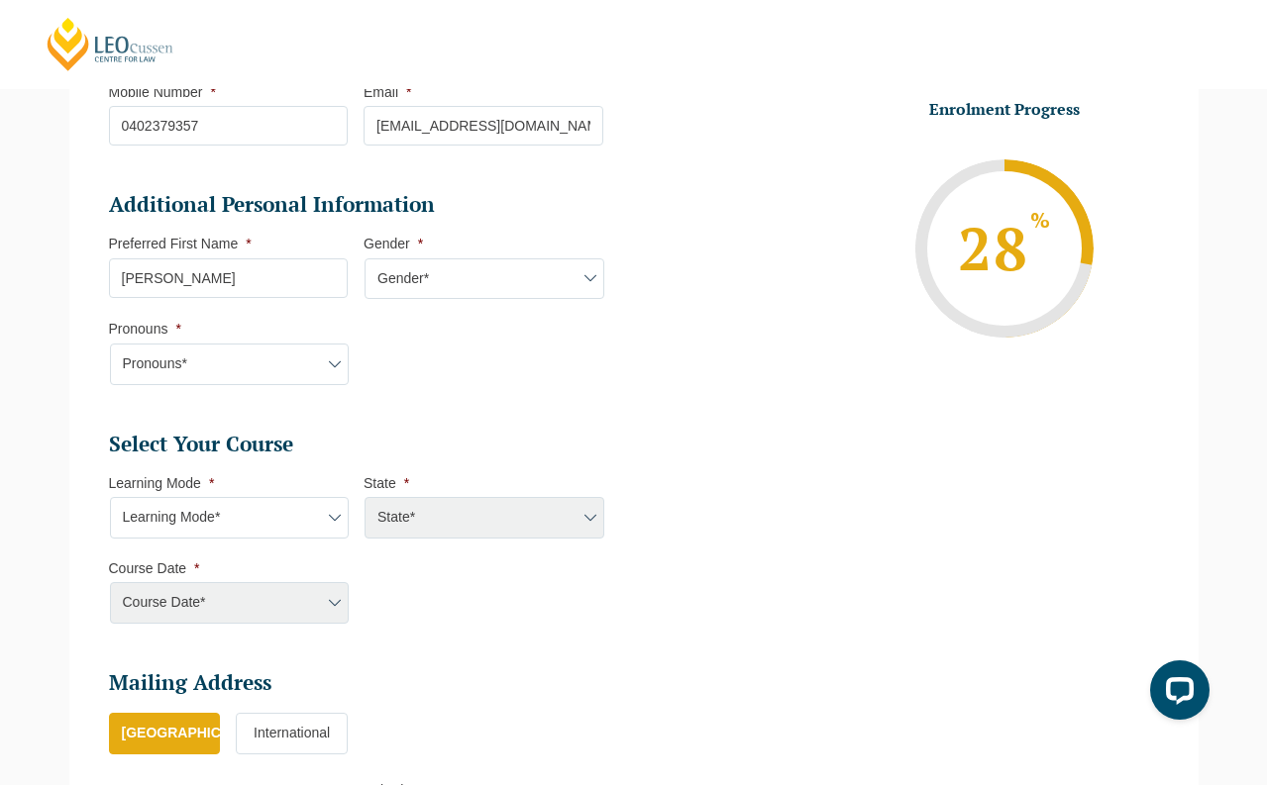
click at [350, 385] on select "Pronouns* She/Her/Hers He/Him/His They/Them/Theirs Other Prefer not to disclose" at bounding box center [230, 365] width 240 height 42
select select "She/Her/Hers"
click at [350, 355] on select "Pronouns* She/Her/Hers He/Him/His They/Them/Theirs Other Prefer not to disclose" at bounding box center [230, 365] width 240 height 42
click at [685, 435] on ul "Personal Information First Name * Claire Last Name * An Date of Birth * 09-04-2…" at bounding box center [633, 352] width 1079 height 1194
click at [277, 535] on select "Learning Mode* Online Full Time Learning Online Part Time Learning Blended Full…" at bounding box center [230, 518] width 240 height 42
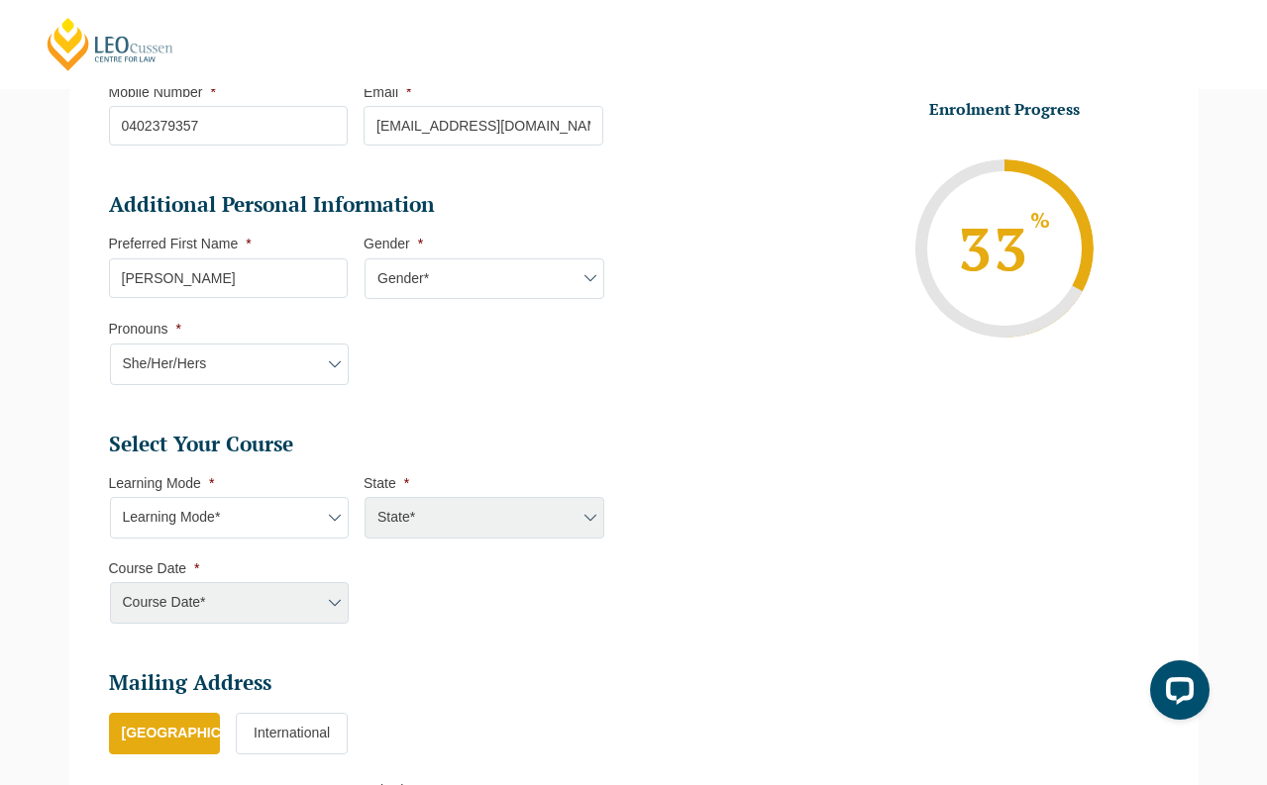
select select "Online Part Time Learning"
click at [110, 508] on select "Learning Mode* Online Full Time Learning Online Part Time Learning Blended Full…" at bounding box center [230, 518] width 240 height 42
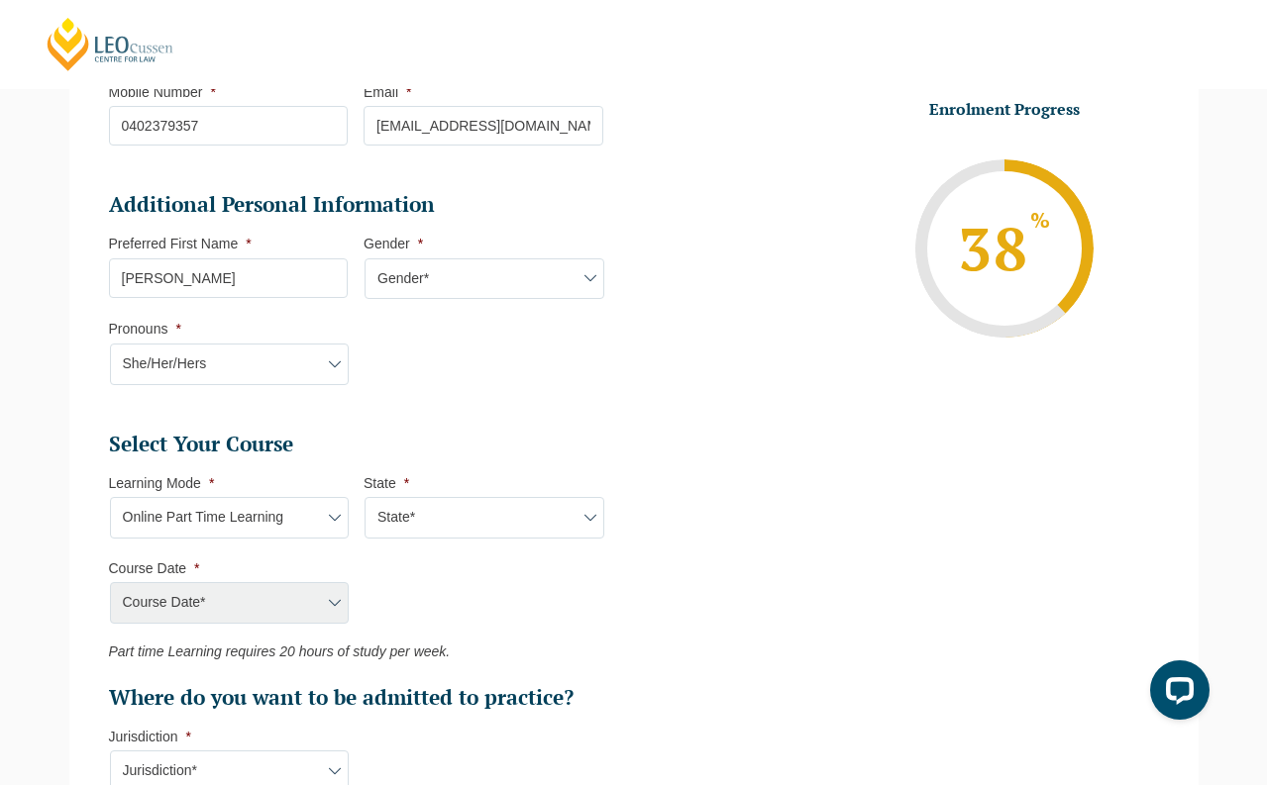
click at [529, 601] on ul "Select Your Course This field is hidden when viewing the form Only for Flinder …" at bounding box center [364, 571] width 510 height 281
click at [488, 539] on select "State* National (ACT/NSW, VIC, QLD, SA, WA)" at bounding box center [484, 518] width 240 height 42
select select "National (ACT/NSW, VIC, QLD, SA, WA)"
click at [364, 508] on select "State* National (ACT/NSW, VIC, QLD, SA, WA)" at bounding box center [484, 518] width 240 height 42
click at [539, 625] on ul "Select Your Course This field is hidden when viewing the form Only for Flinder …" at bounding box center [364, 571] width 510 height 281
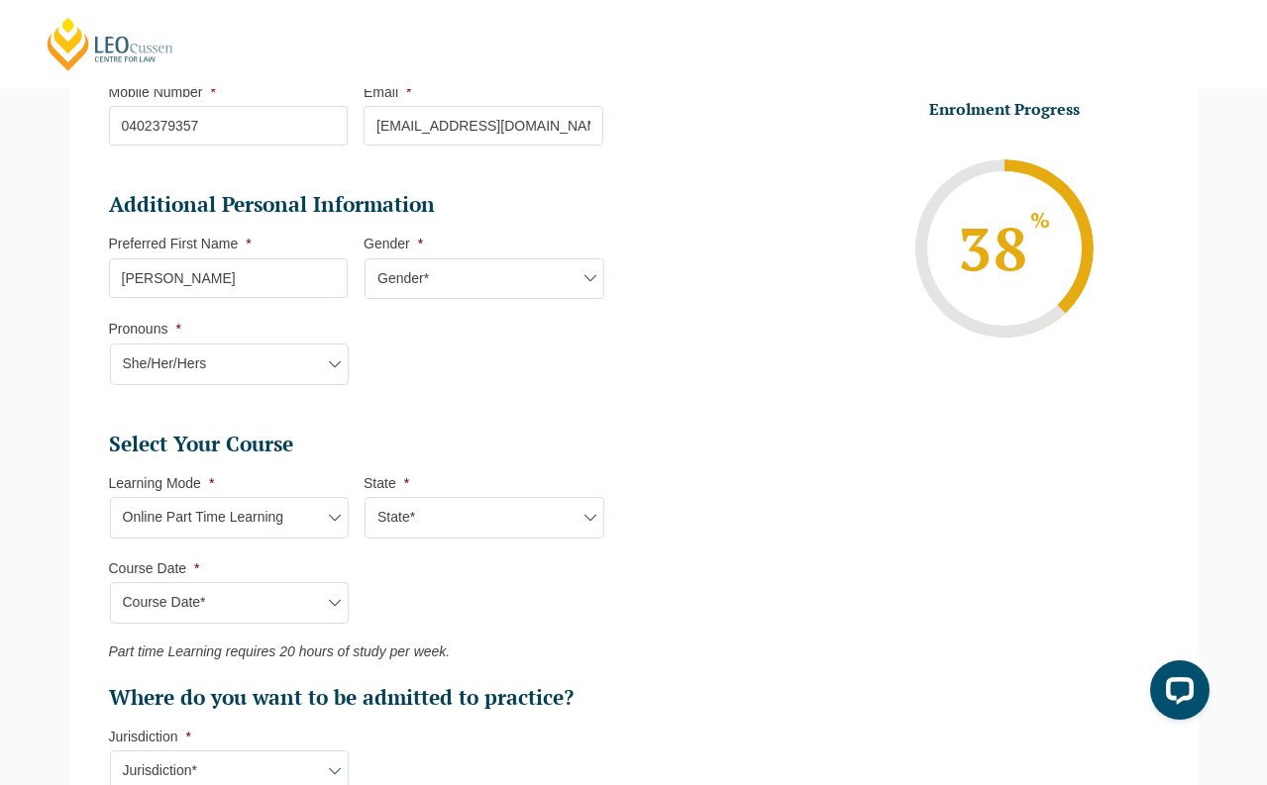
click at [310, 636] on ul "Select Your Course This field is hidden when viewing the form Only for Flinder …" at bounding box center [364, 571] width 510 height 281
drag, startPoint x: 306, startPoint y: 616, endPoint x: 318, endPoint y: 618, distance: 12.0
click at [307, 616] on select "Course Date* January 2026 (27-Jan-2026 to 21-Aug-2026) March 2026 (30-Mar-2026 …" at bounding box center [230, 603] width 240 height 42
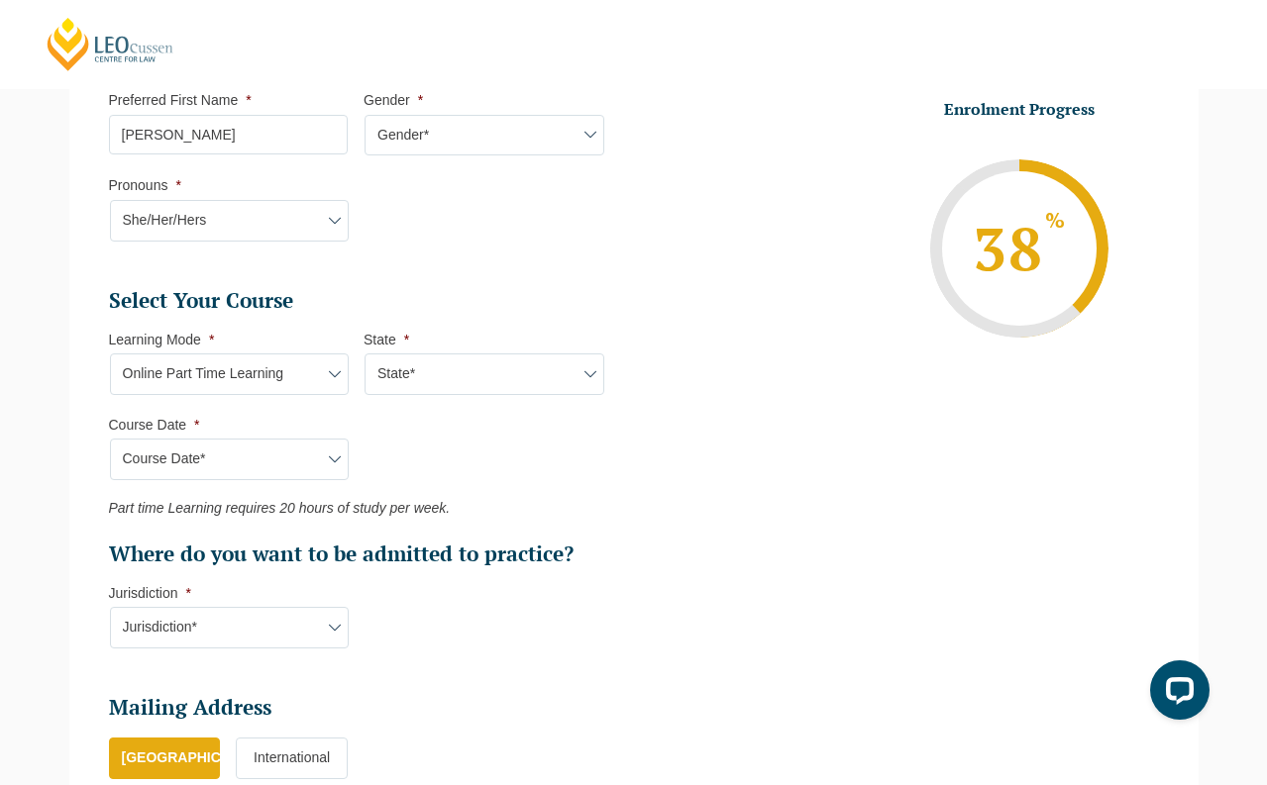
scroll to position [766, 0]
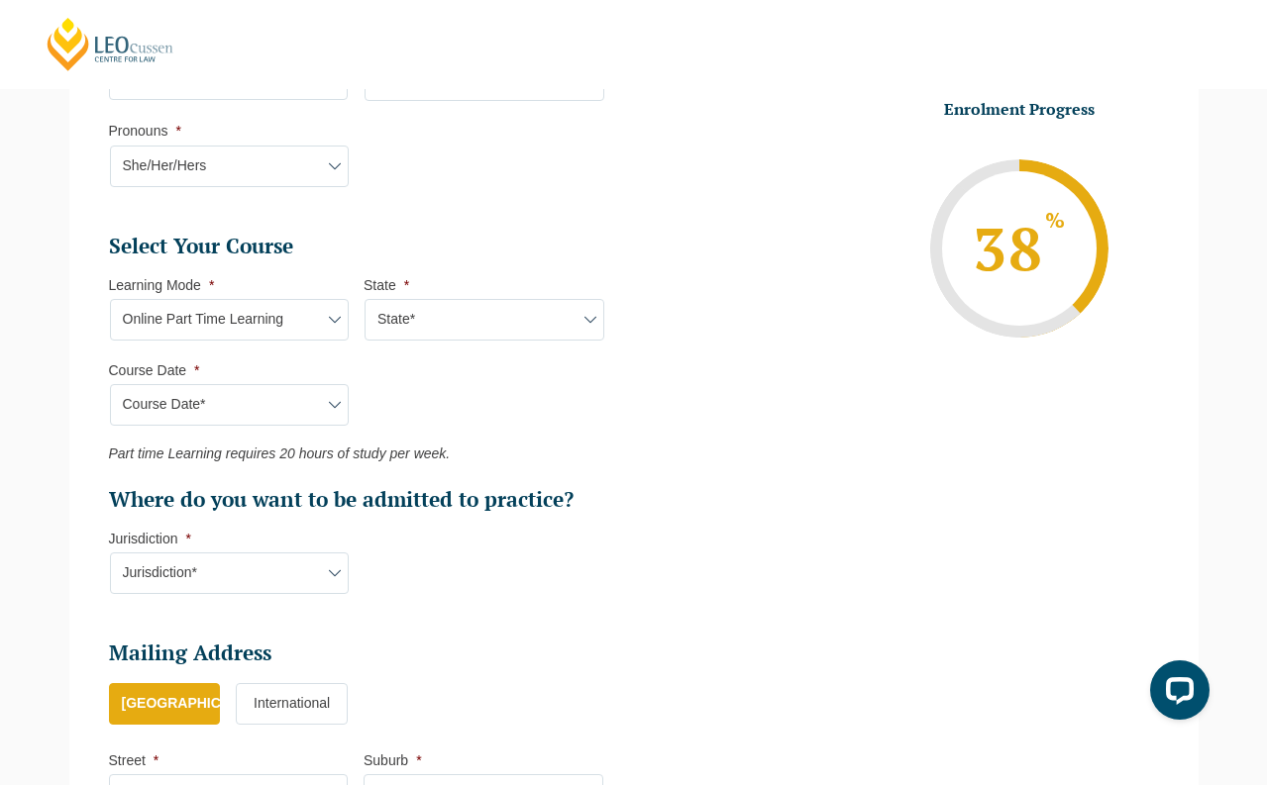
click at [293, 426] on select "Course Date* January 2026 (27-Jan-2026 to 21-Aug-2026) March 2026 (30-Mar-2026 …" at bounding box center [230, 405] width 240 height 42
select select "January 2026 (27-Jan-2026 to 21-Aug-2026)"
click at [110, 395] on select "Course Date* January 2026 (27-Jan-2026 to 21-Aug-2026) March 2026 (30-Mar-2026 …" at bounding box center [230, 405] width 240 height 42
type input "Intake 02 January 2026 PT"
type input "Practical Legal Training (NAT)"
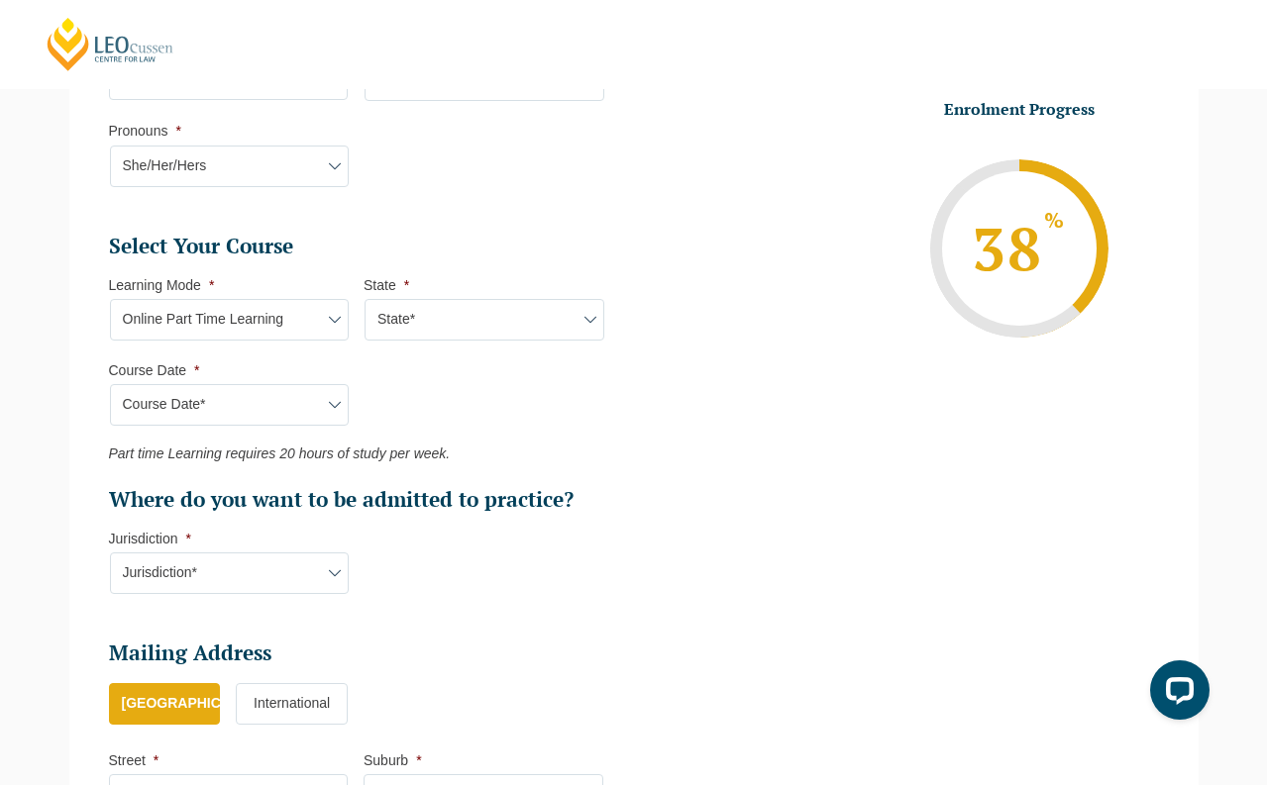
select select "NAT PLT (JAN) 2026 Part Time Online"
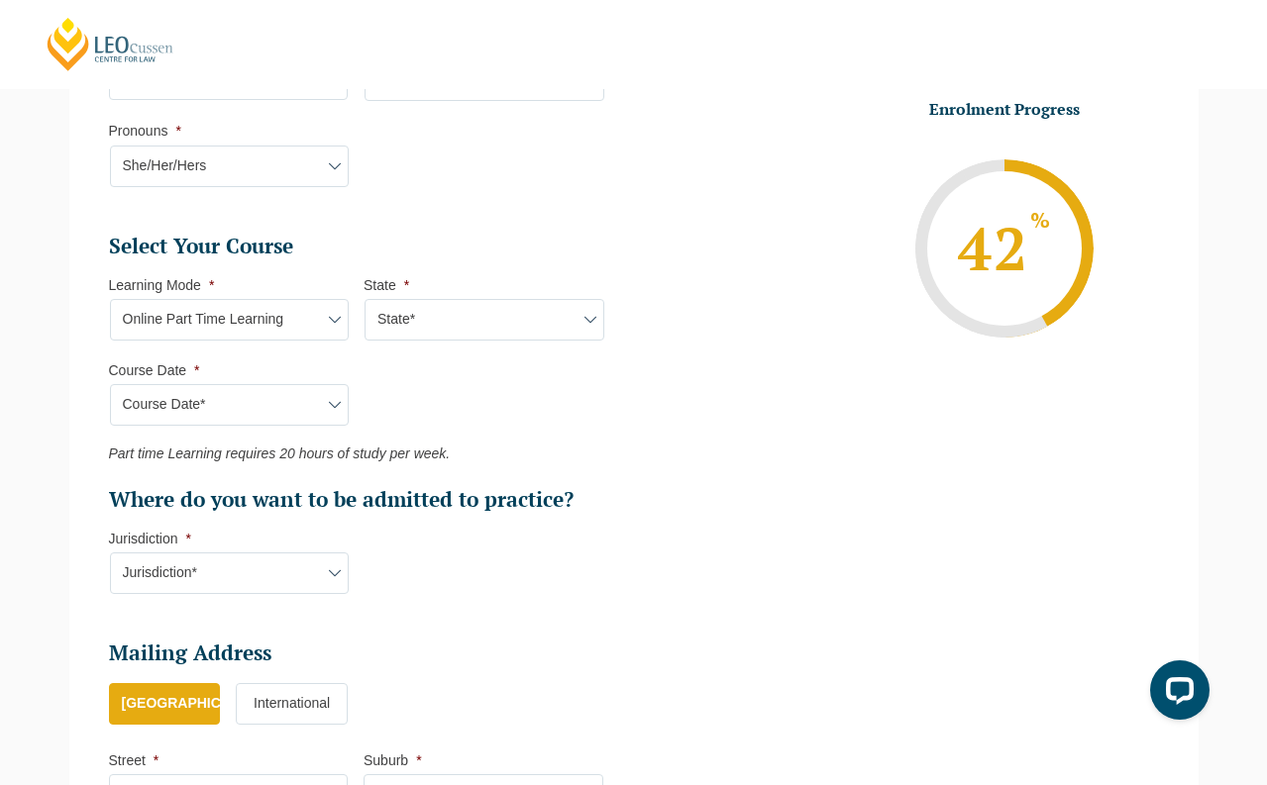
drag, startPoint x: 331, startPoint y: 588, endPoint x: 344, endPoint y: 587, distance: 12.9
click at [331, 588] on select "Jurisdiction* VIC ACT/NSW SA WA QLD" at bounding box center [230, 574] width 240 height 42
select select "VIC"
click at [110, 564] on select "Jurisdiction* VIC ACT/NSW SA WA QLD" at bounding box center [230, 574] width 240 height 42
click at [456, 614] on li "Select Your Course This field is hidden when viewing the form Only for Flinder …" at bounding box center [364, 424] width 510 height 382
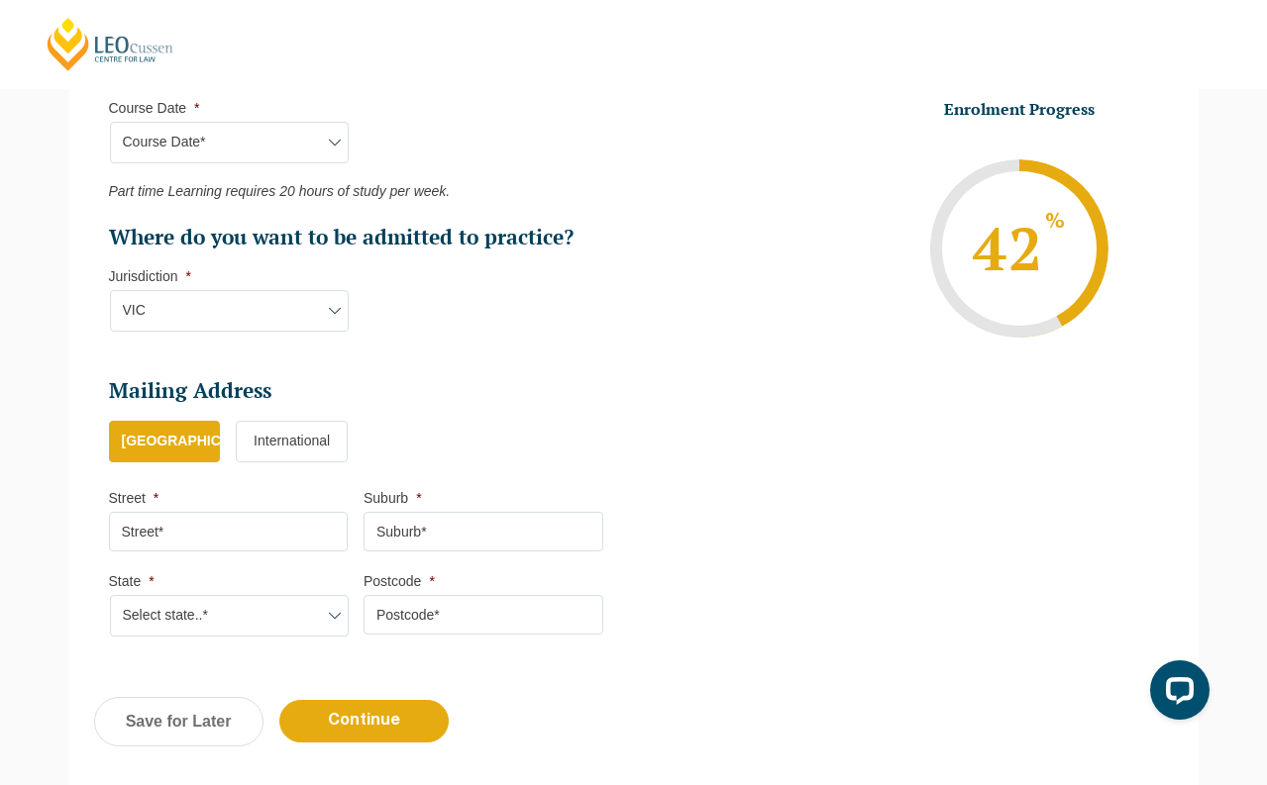
scroll to position [1063, 0]
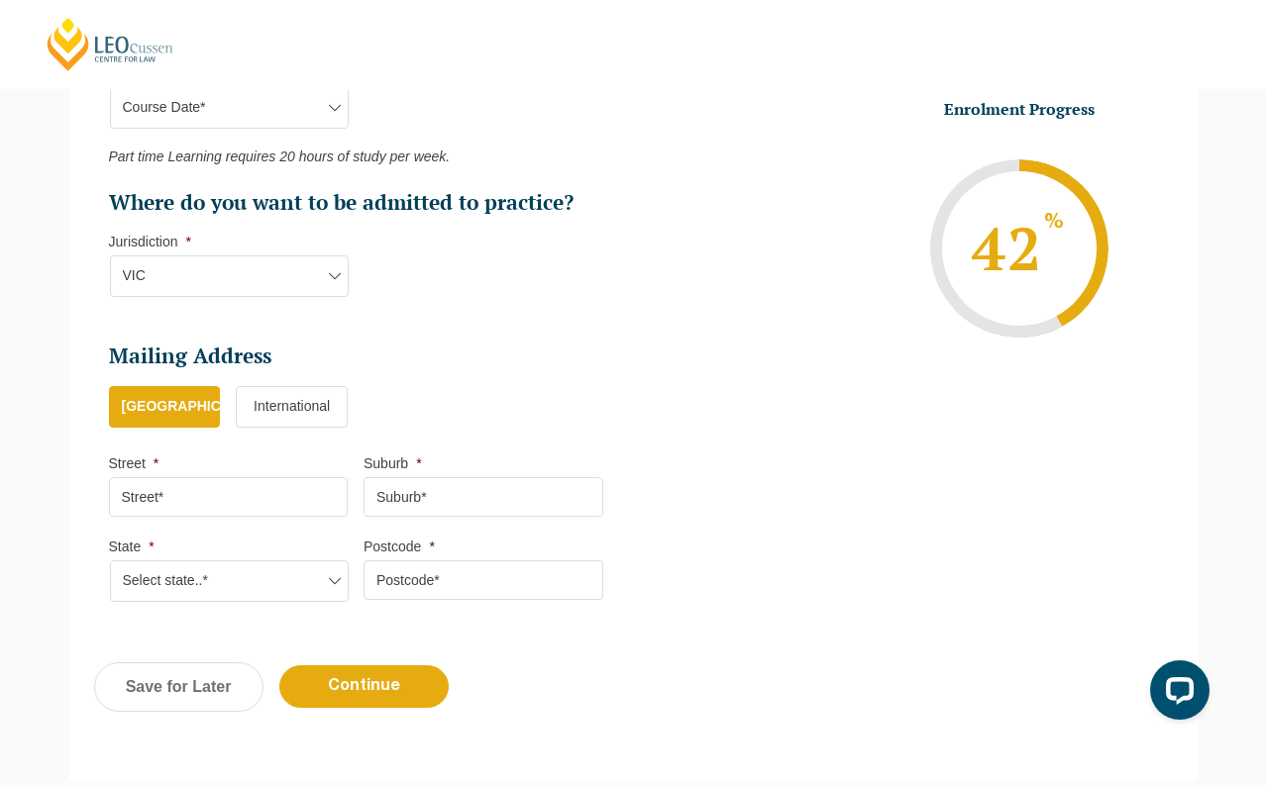
click at [256, 517] on input "Street *" at bounding box center [229, 497] width 240 height 40
type input "24"
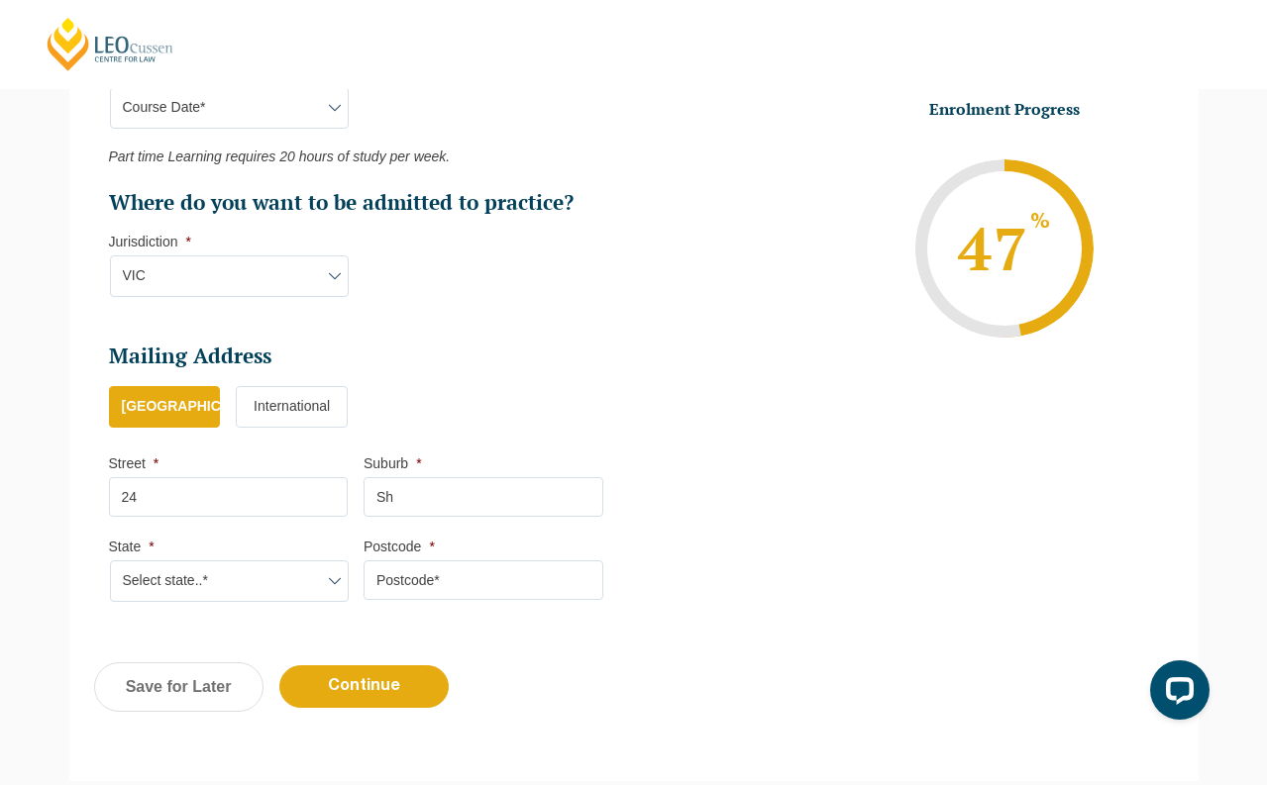
type input "S"
type input "Berwick"
click at [284, 517] on input "24" at bounding box center [229, 497] width 240 height 40
type input "24 Sherman CT"
click at [293, 602] on select "Select state..* VIC WA QLD SA NSW NT ACT TAS" at bounding box center [230, 582] width 240 height 42
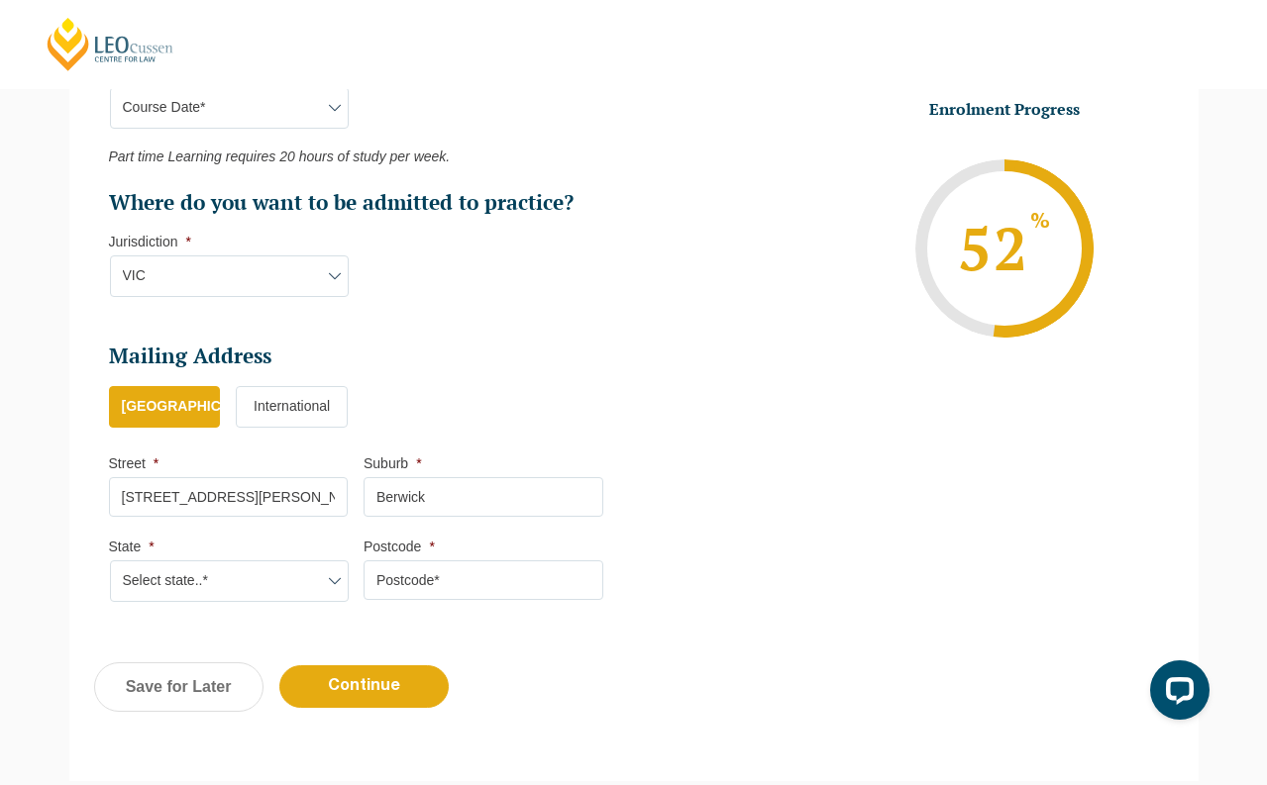
select select "VIC"
click at [110, 575] on select "Select state..* VIC WA QLD SA NSW NT ACT TAS" at bounding box center [230, 582] width 240 height 42
click at [430, 600] on input "Postcode *" at bounding box center [483, 581] width 240 height 40
type input "3806"
click at [408, 708] on input "Continue" at bounding box center [363, 687] width 169 height 43
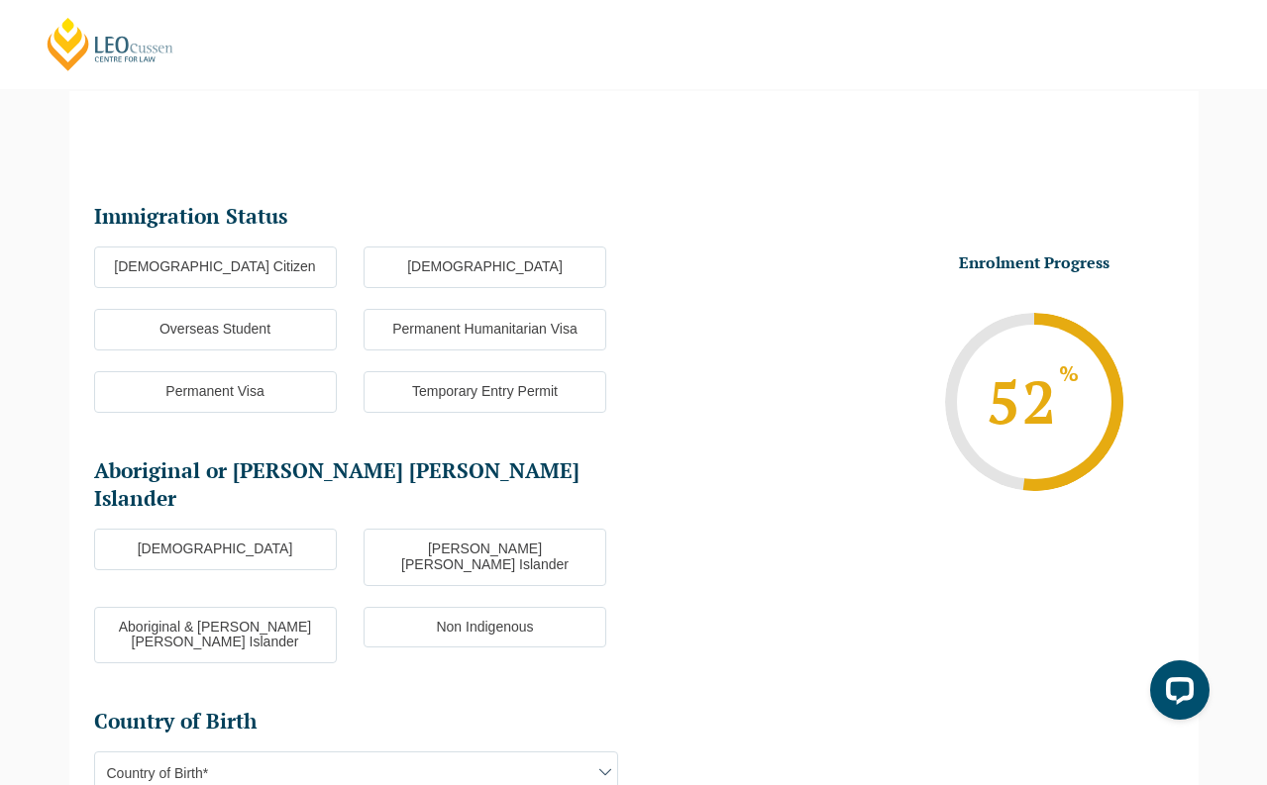
scroll to position [171, 0]
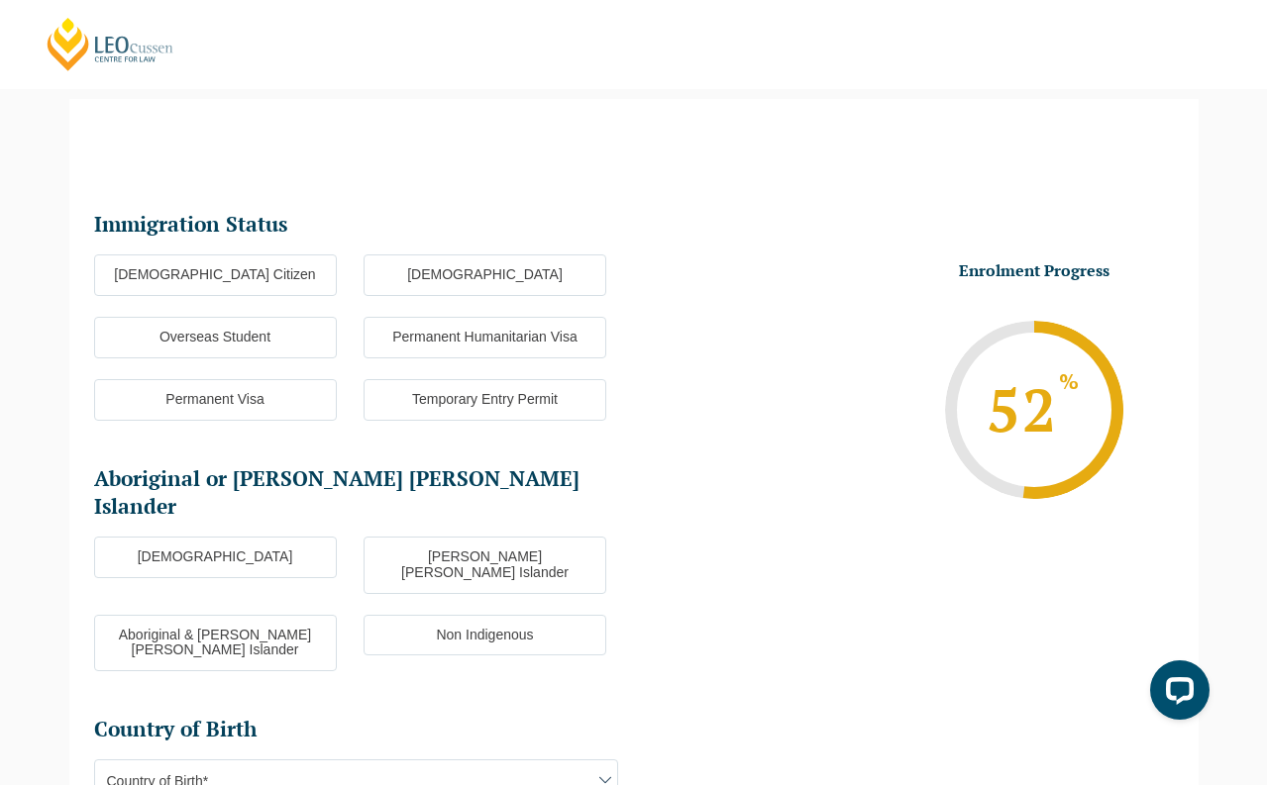
click at [256, 277] on label "Australian Citizen" at bounding box center [215, 276] width 243 height 42
click at [0, 0] on input "Australian Citizen" at bounding box center [0, 0] width 0 height 0
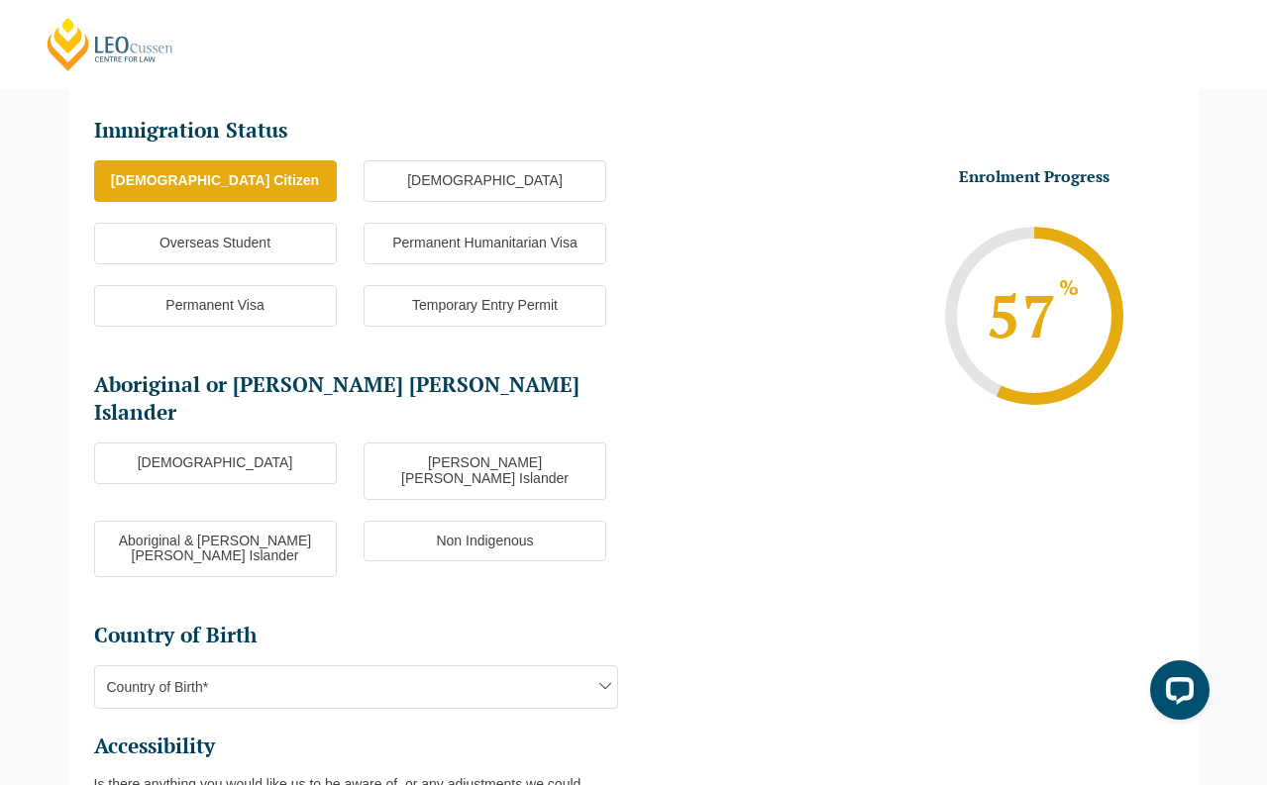
scroll to position [369, 0]
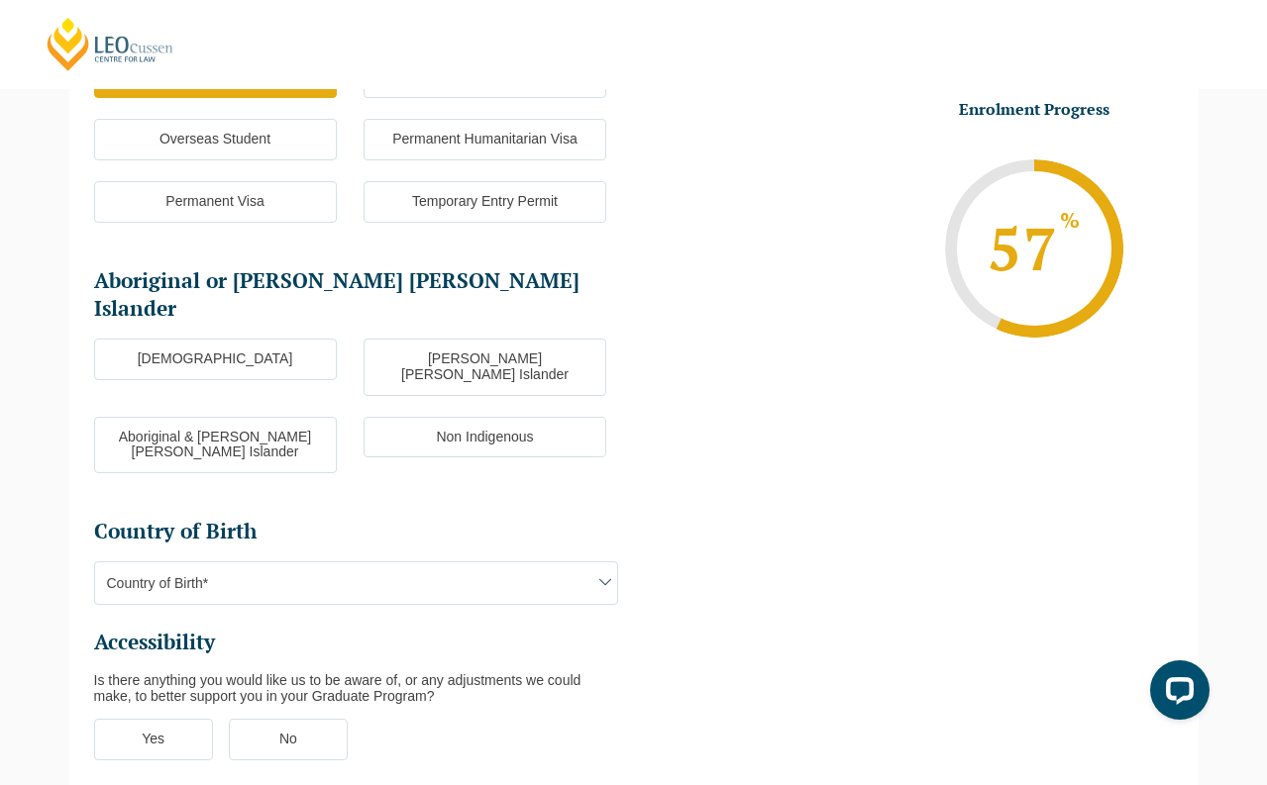
click at [453, 417] on label "Non Indigenous" at bounding box center [484, 438] width 243 height 42
click at [0, 0] on input "Non Indigenous" at bounding box center [0, 0] width 0 height 0
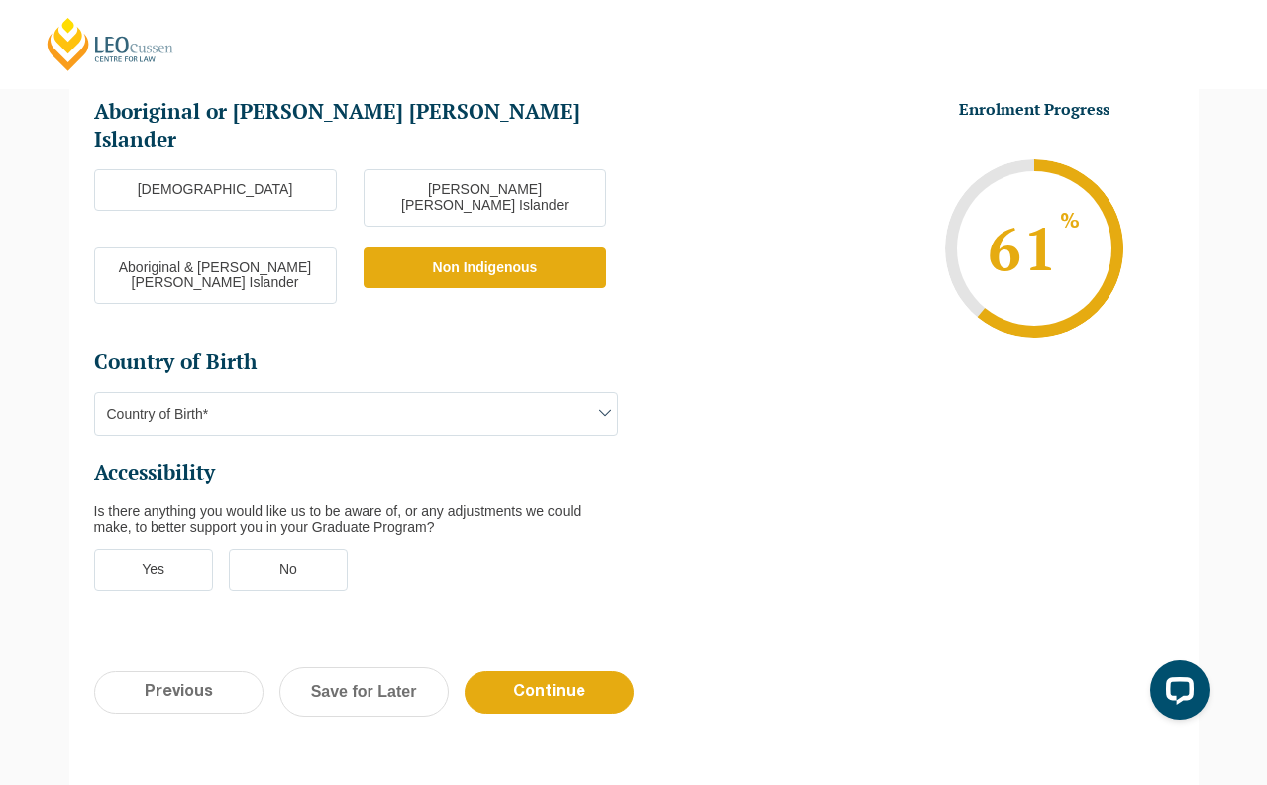
scroll to position [567, 0]
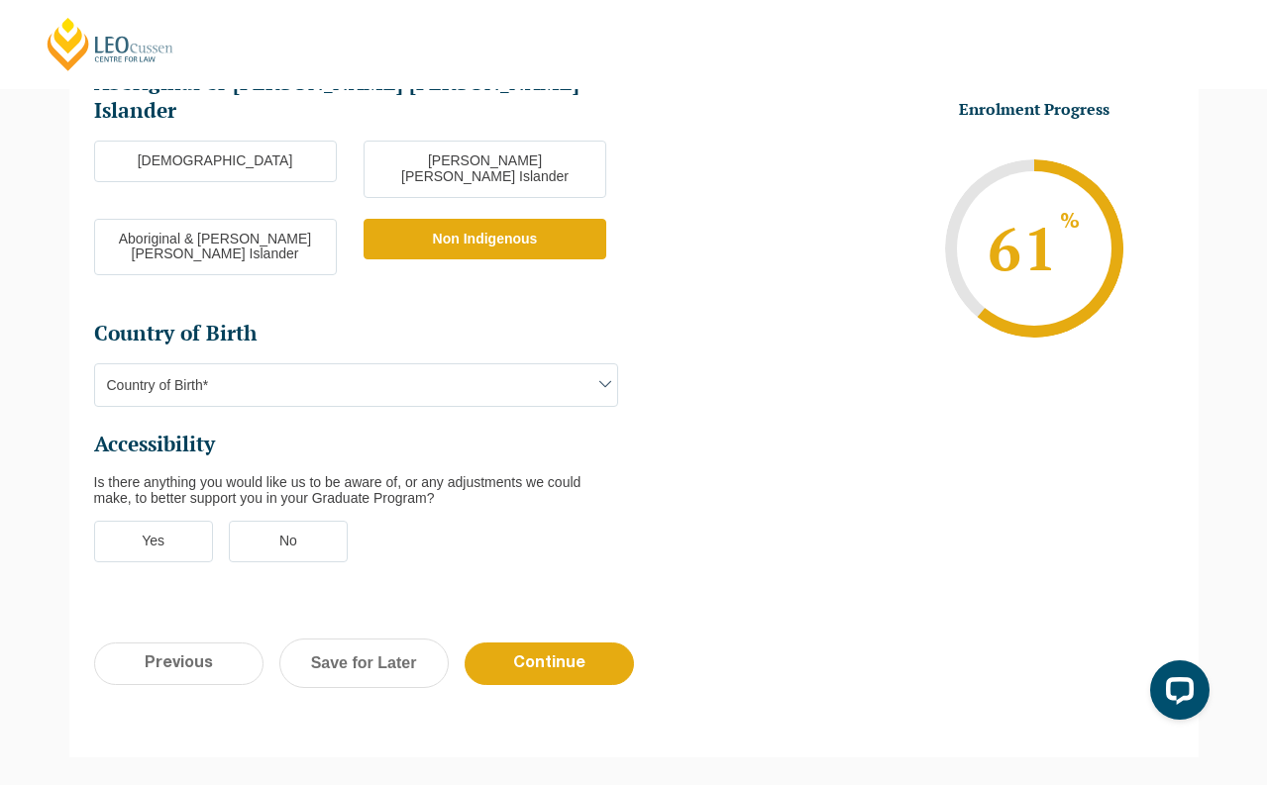
click at [322, 364] on span "Country of Birth*" at bounding box center [356, 385] width 522 height 42
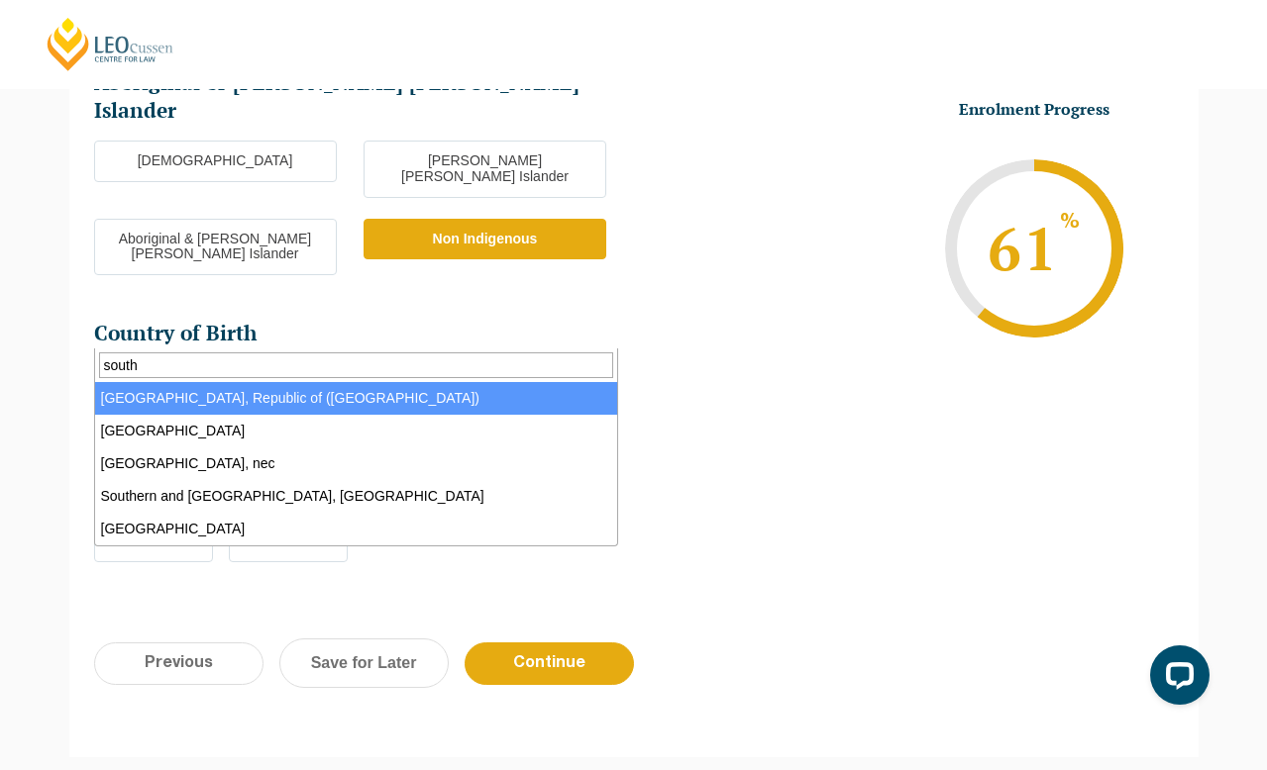
type input "south"
select select "Korea, Republic of (South) 6203"
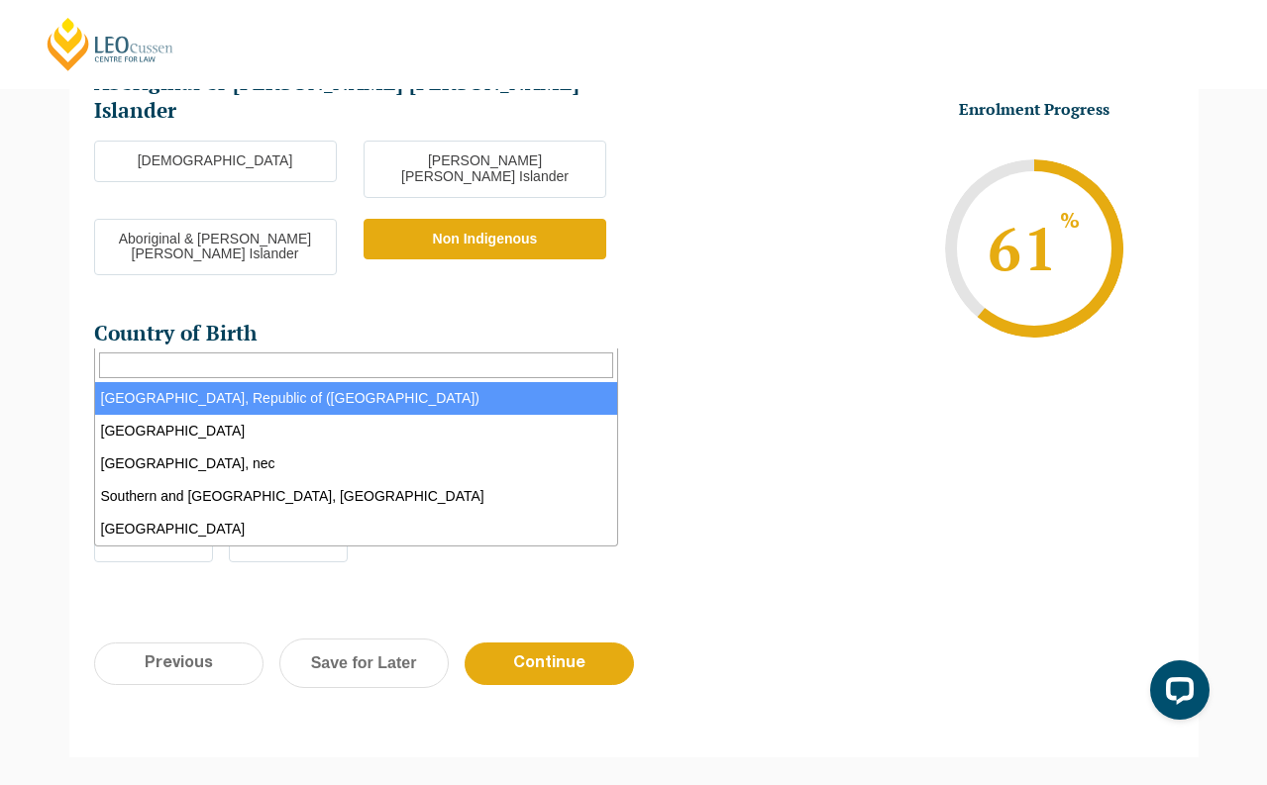
click at [283, 431] on h2 "Accessibility" at bounding box center [356, 445] width 524 height 28
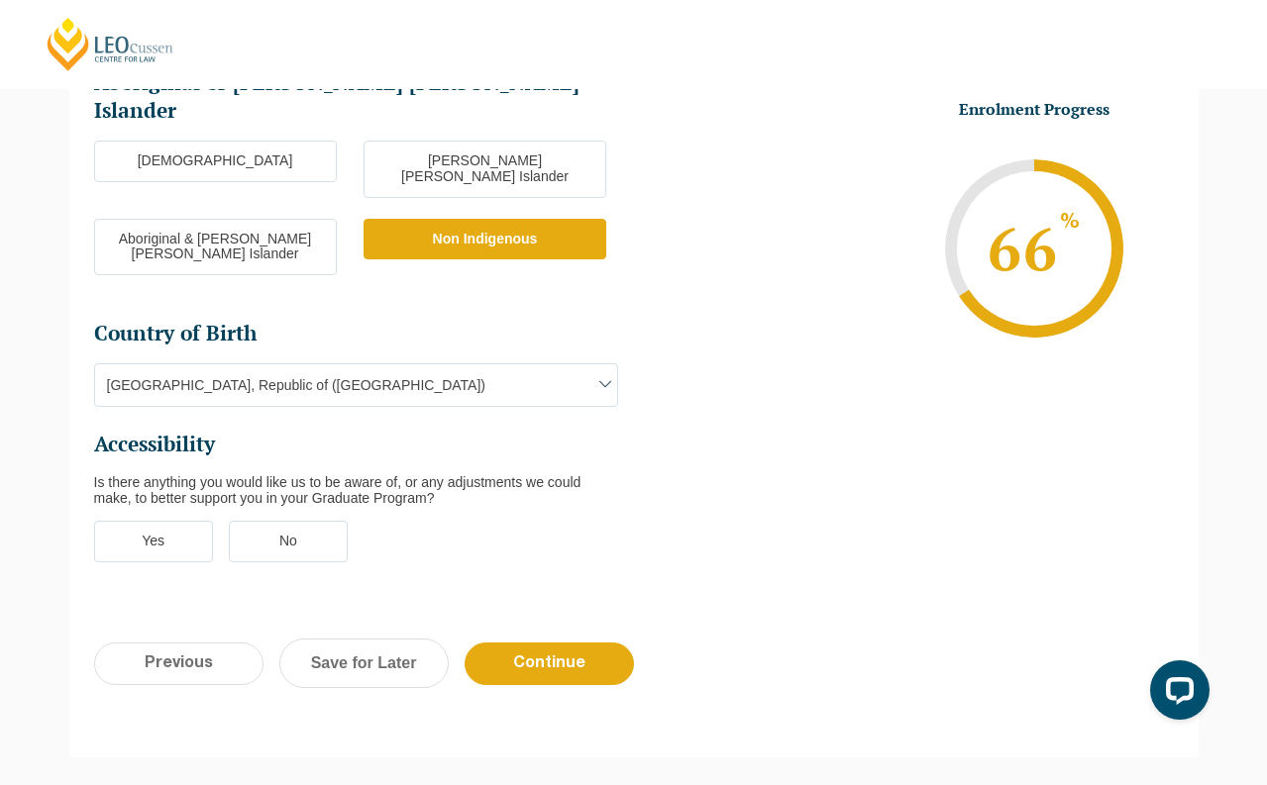
click at [271, 521] on label "No" at bounding box center [288, 542] width 119 height 42
click at [0, 0] on input "No" at bounding box center [0, 0] width 0 height 0
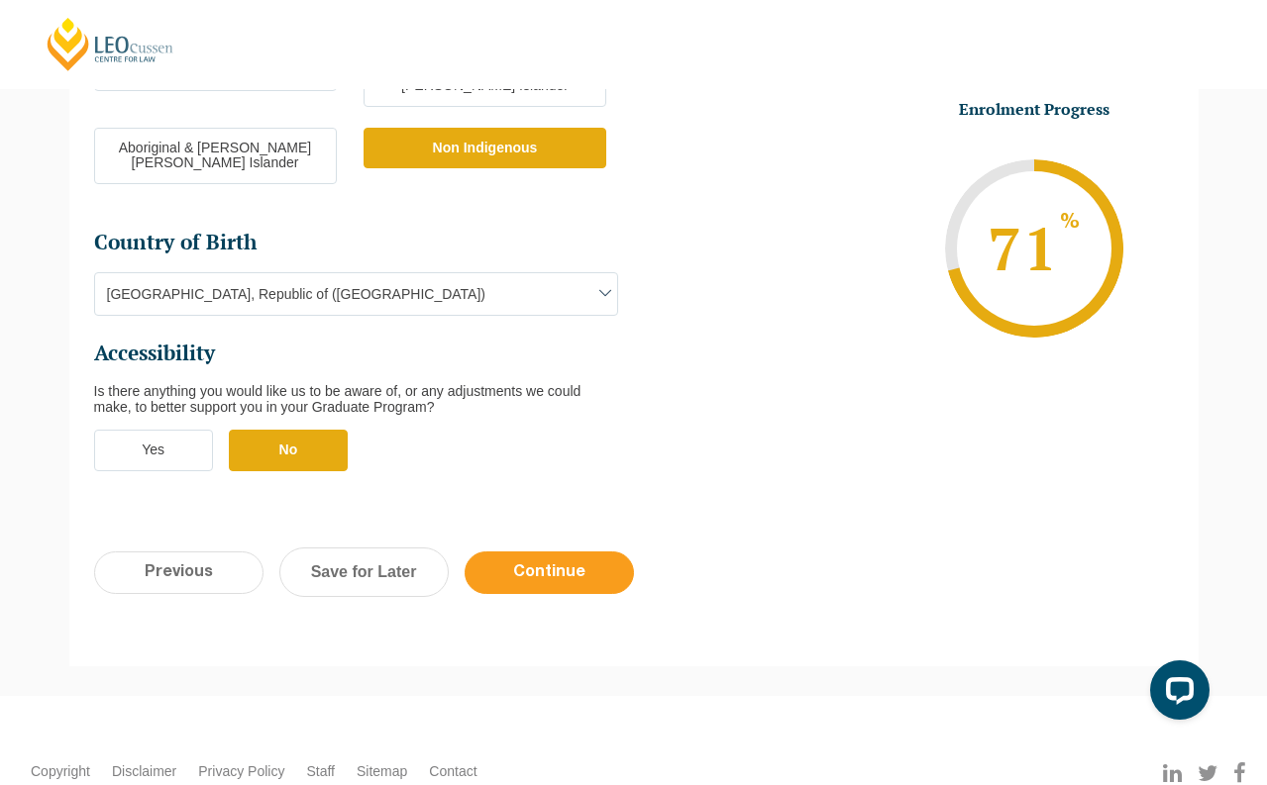
scroll to position [666, 0]
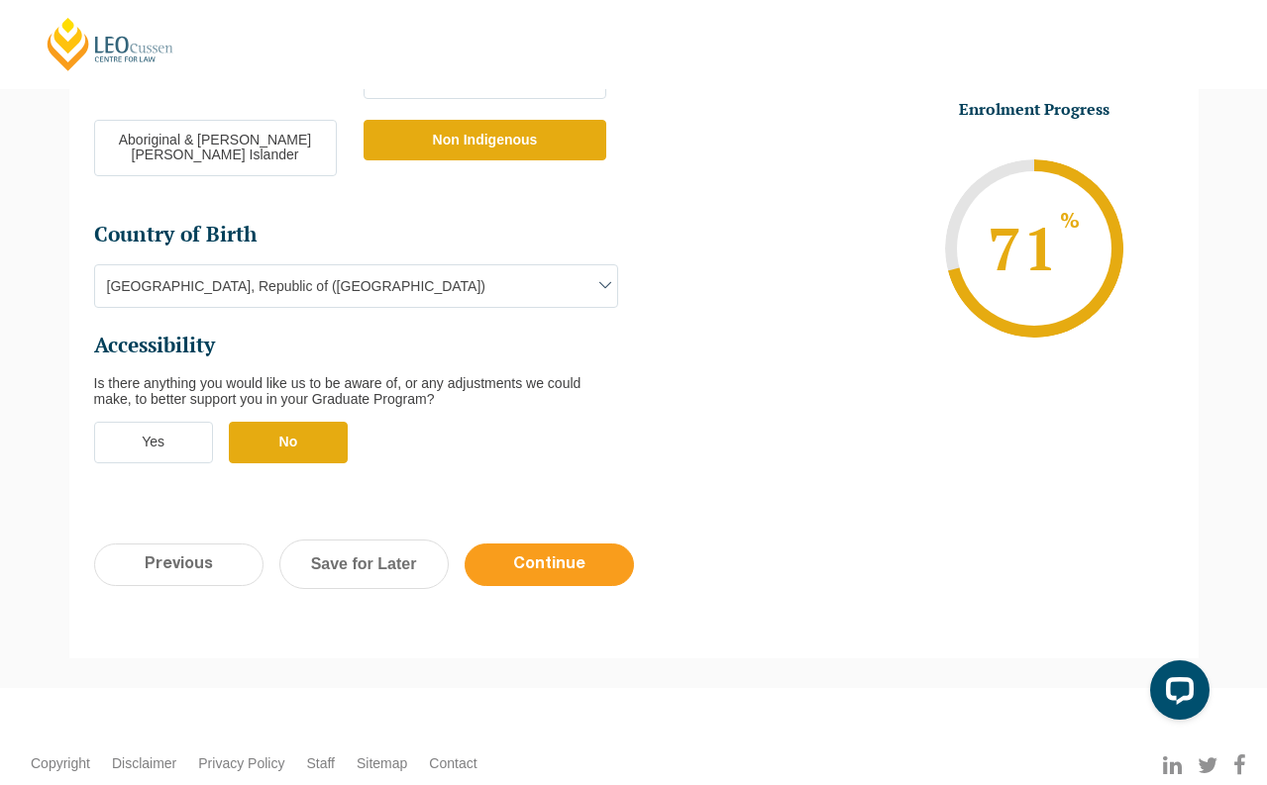
click at [526, 544] on input "Continue" at bounding box center [548, 565] width 169 height 43
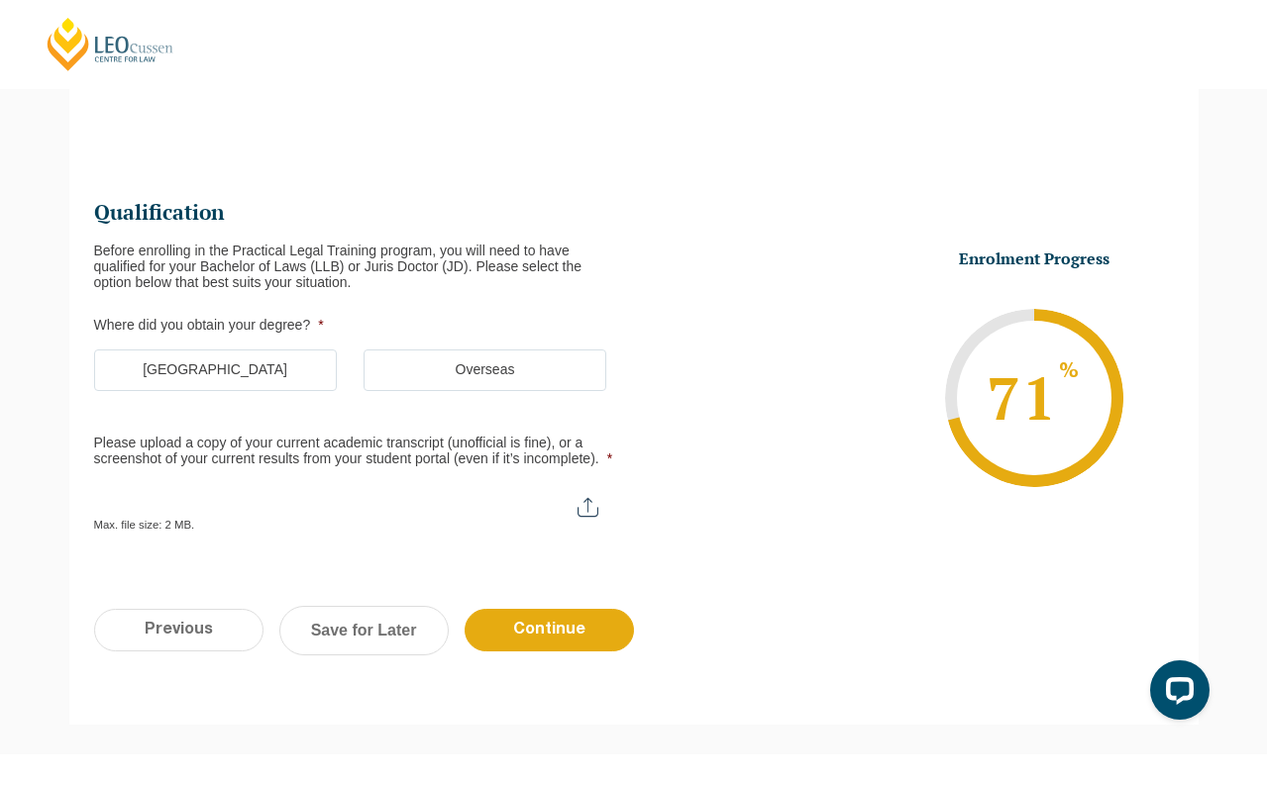
scroll to position [171, 0]
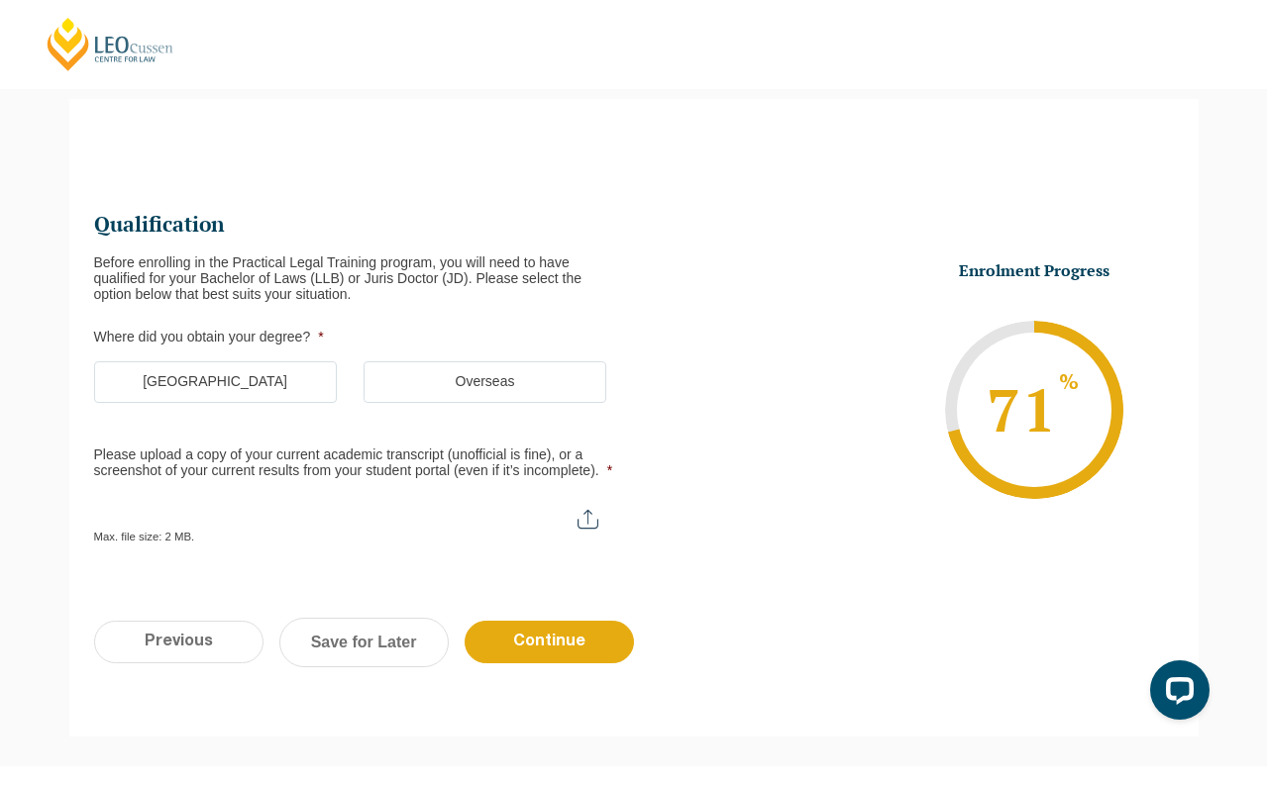
click at [264, 384] on label "Australia" at bounding box center [215, 382] width 243 height 42
click at [0, 0] on input "Australia" at bounding box center [0, 0] width 0 height 0
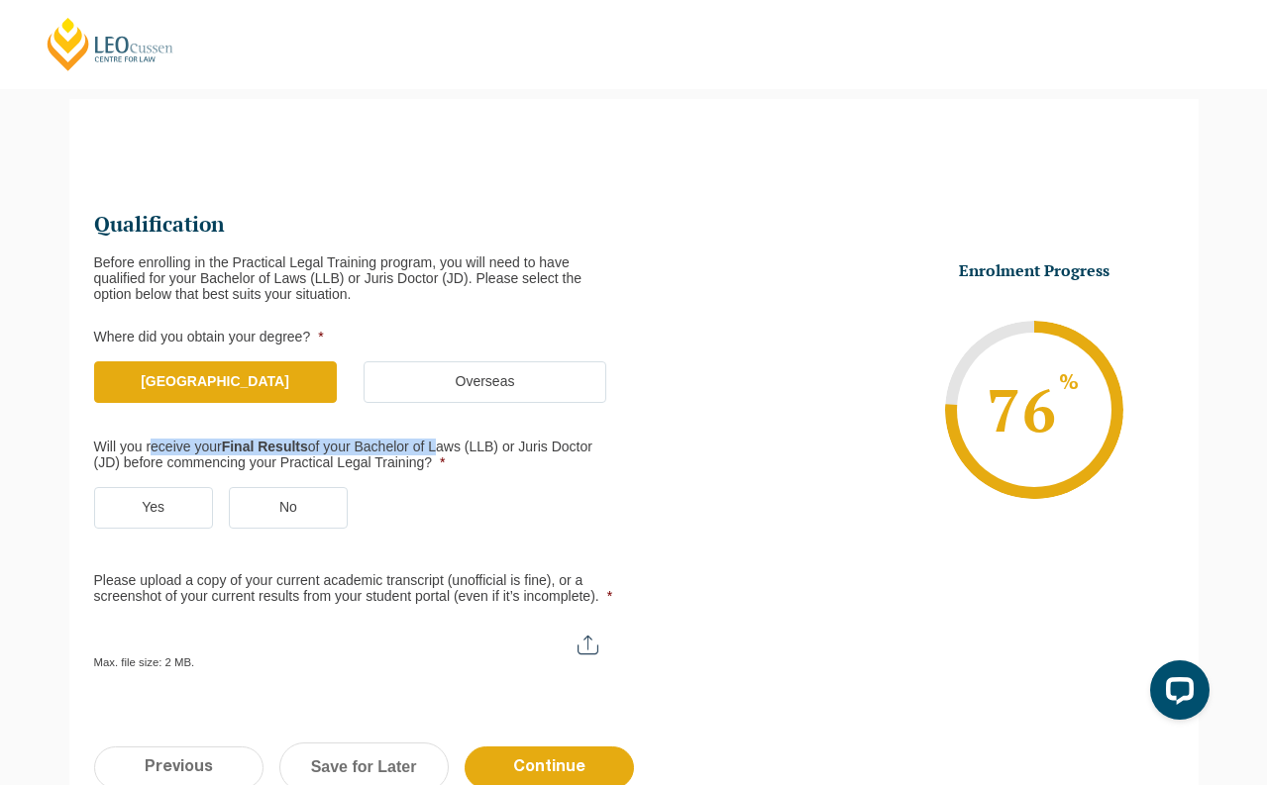
drag, startPoint x: 156, startPoint y: 443, endPoint x: 445, endPoint y: 442, distance: 288.2
click at [445, 442] on label "Will you receive your Final Results of your Bachelor of Laws (LLB) or Juris Doc…" at bounding box center [348, 456] width 508 height 32
click at [442, 451] on label "Will you receive your Final Results of your Bachelor of Laws (LLB) or Juris Doc…" at bounding box center [348, 456] width 508 height 32
click at [135, 509] on label "Yes" at bounding box center [153, 508] width 119 height 42
click at [0, 0] on input "Yes" at bounding box center [0, 0] width 0 height 0
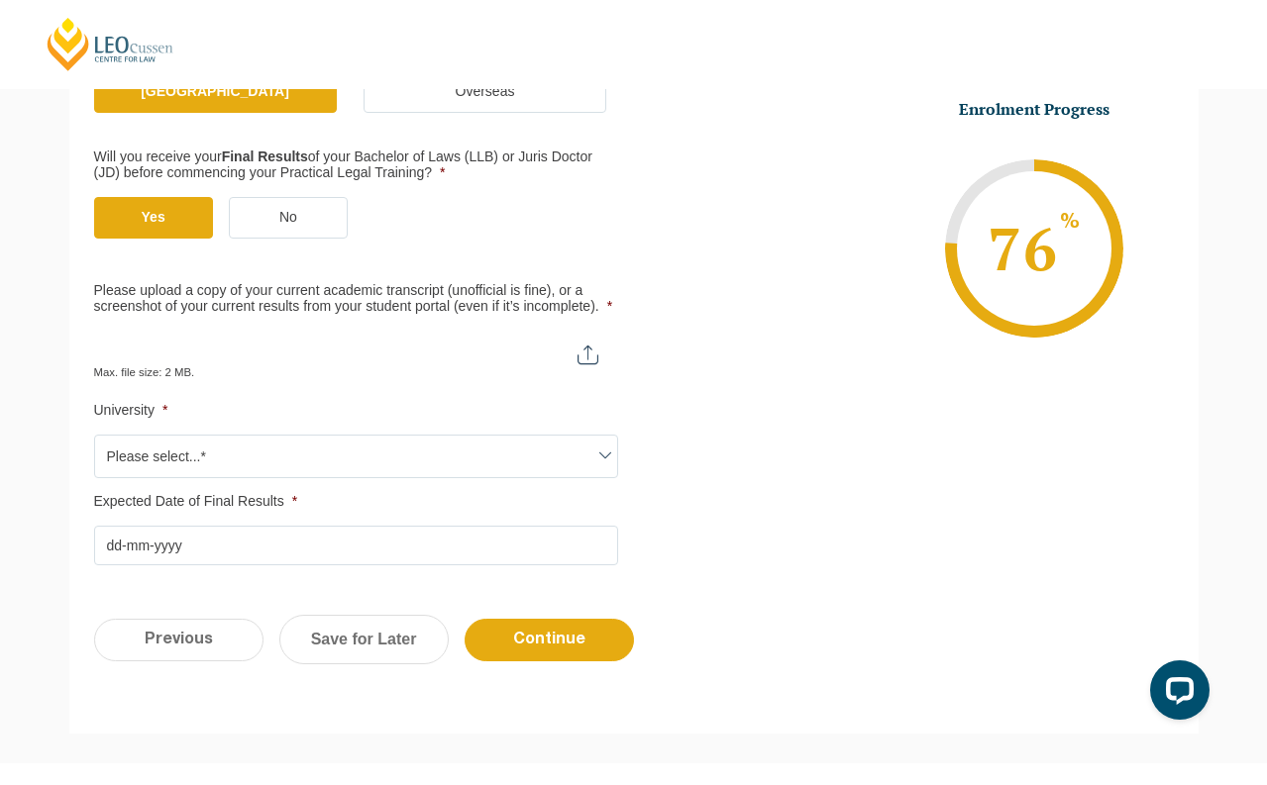
scroll to position [468, 0]
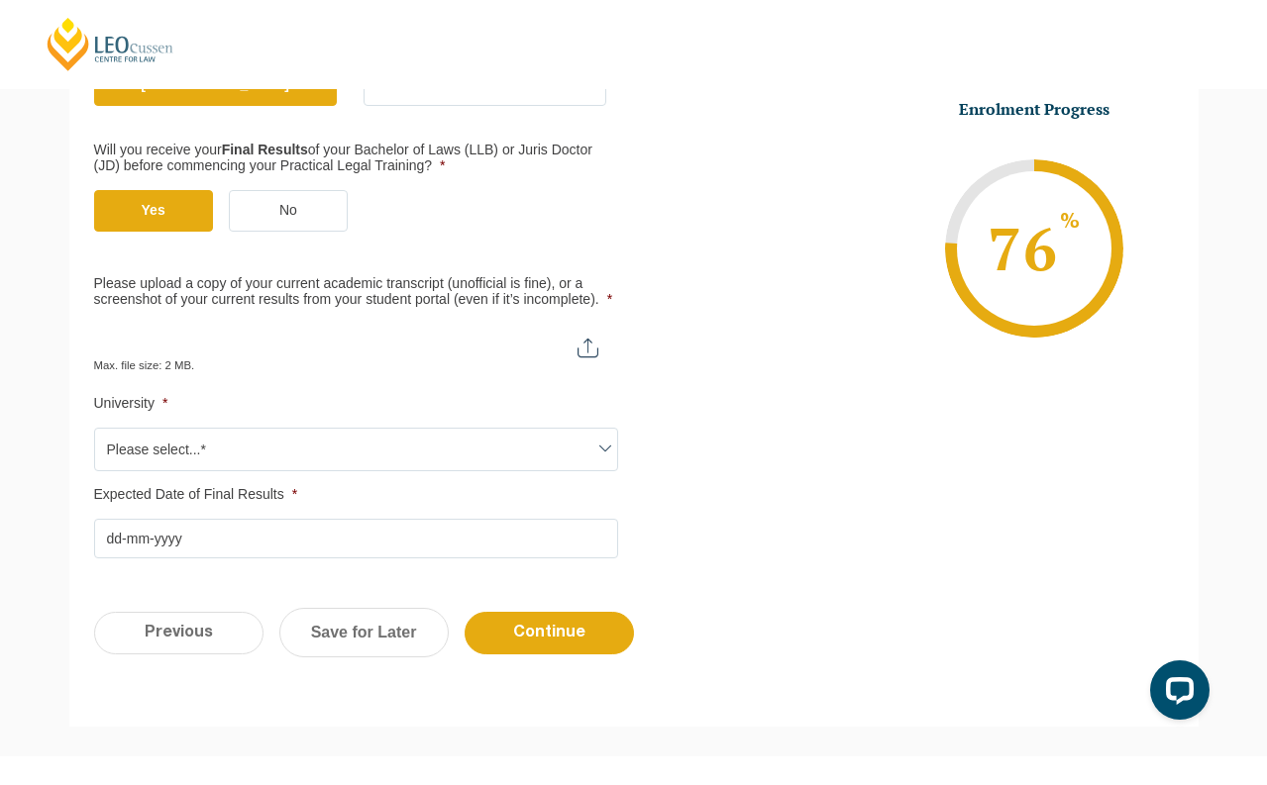
click at [305, 358] on input "Please upload a copy of your current academic transcript (unofficial is fine), …" at bounding box center [356, 341] width 524 height 34
drag, startPoint x: 322, startPoint y: 284, endPoint x: 590, endPoint y: 292, distance: 268.5
click at [590, 292] on label "Please upload a copy of your current academic transcript (unofficial is fine), …" at bounding box center [356, 292] width 524 height 32
click at [581, 292] on label "Please upload a copy of your current academic transcript (unofficial is fine), …" at bounding box center [356, 292] width 524 height 32
click at [581, 324] on input "Please upload a copy of your current academic transcript (unofficial is fine), …" at bounding box center [356, 341] width 524 height 34
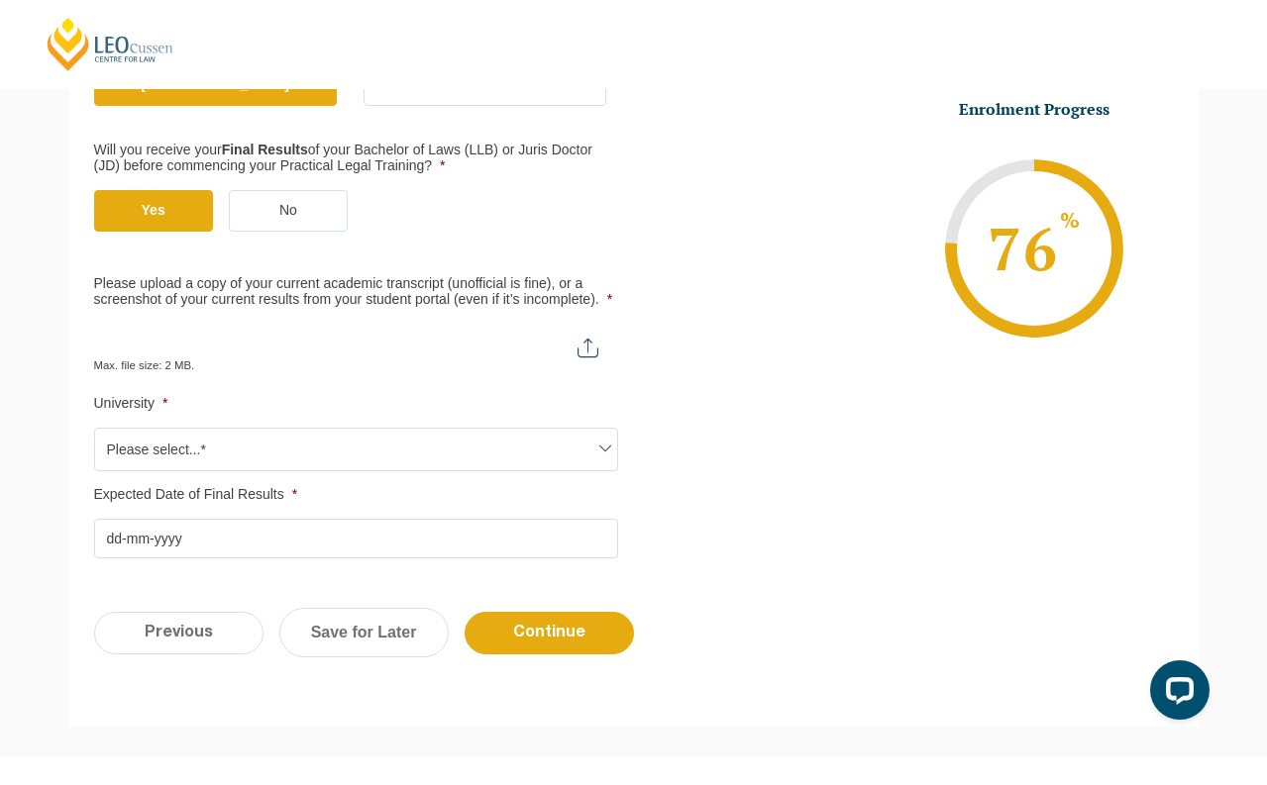
click at [671, 325] on li "Enrolment Progress 76 % Form Progress Download Course Guide enrolment@leocussen…" at bounding box center [904, 248] width 540 height 298
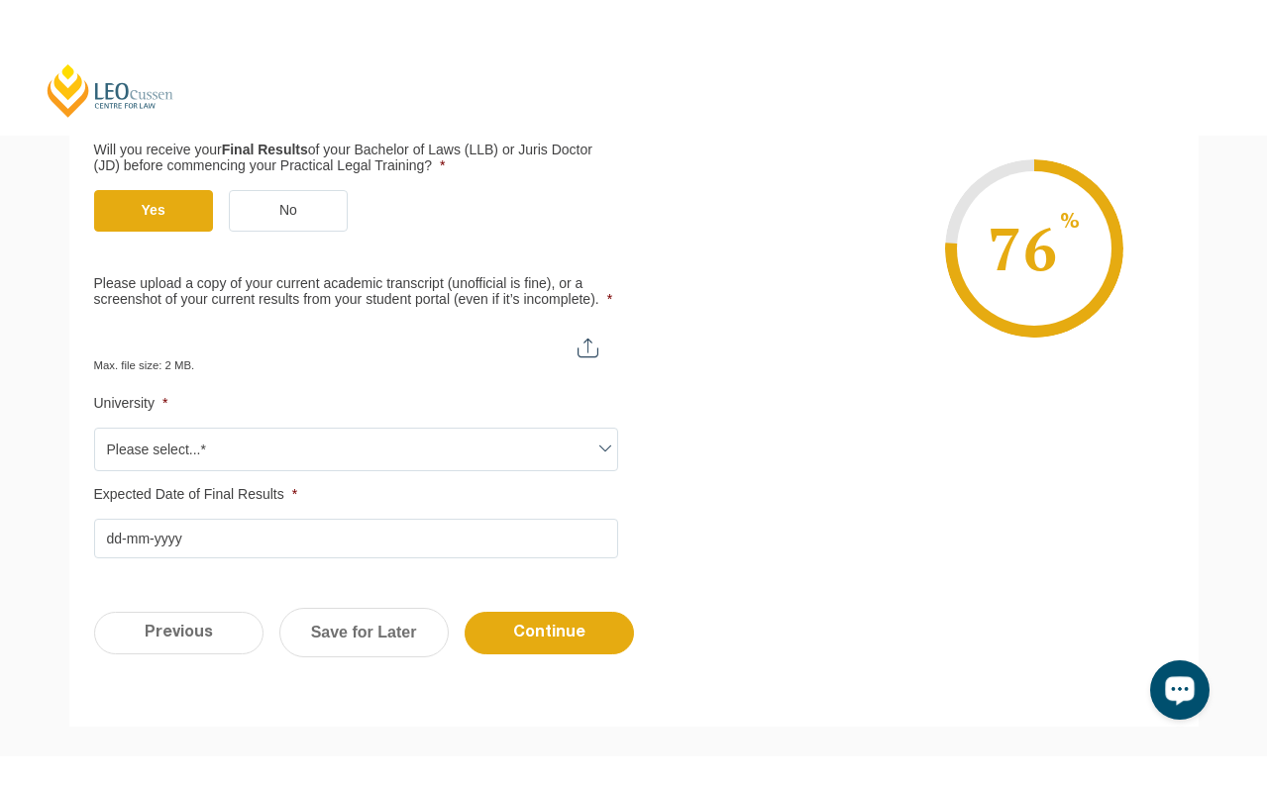
click at [595, 358] on input "Please upload a copy of your current academic transcript (unofficial is fine), …" at bounding box center [356, 341] width 524 height 34
type input "C:\fakepath\Monash University Transcript.pdf"
click at [767, 339] on li "Enrolment Progress 76 % Form Progress Download Course Guide enrolment@leocussen…" at bounding box center [904, 248] width 540 height 298
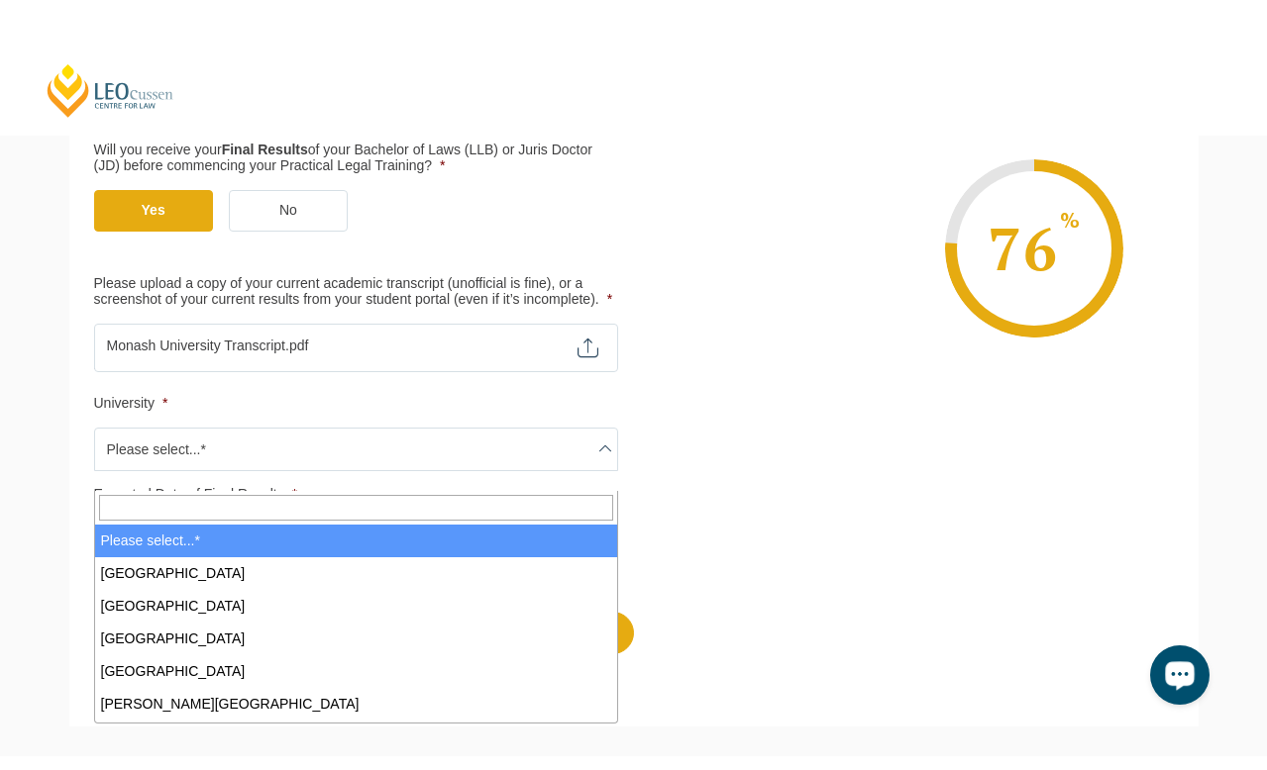
click at [578, 469] on span "Please select...*" at bounding box center [356, 450] width 522 height 42
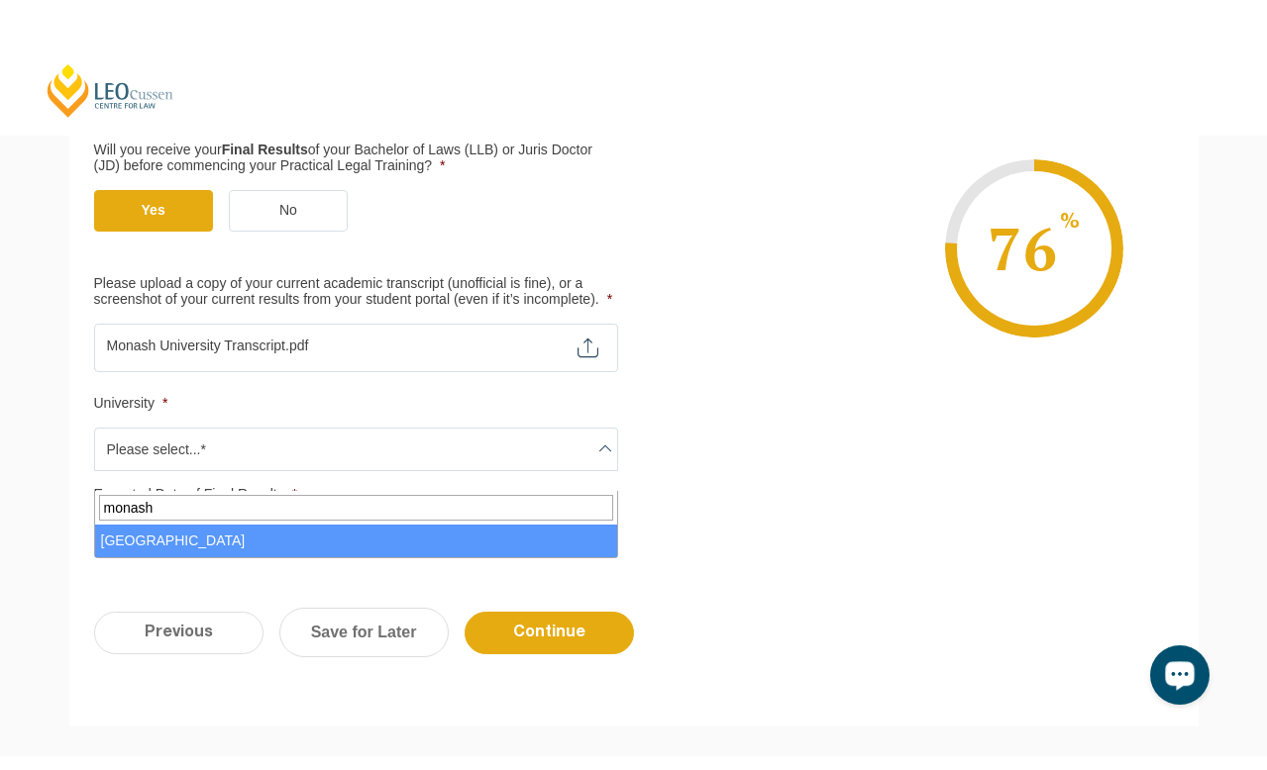
type input "monash"
select select "Monash University"
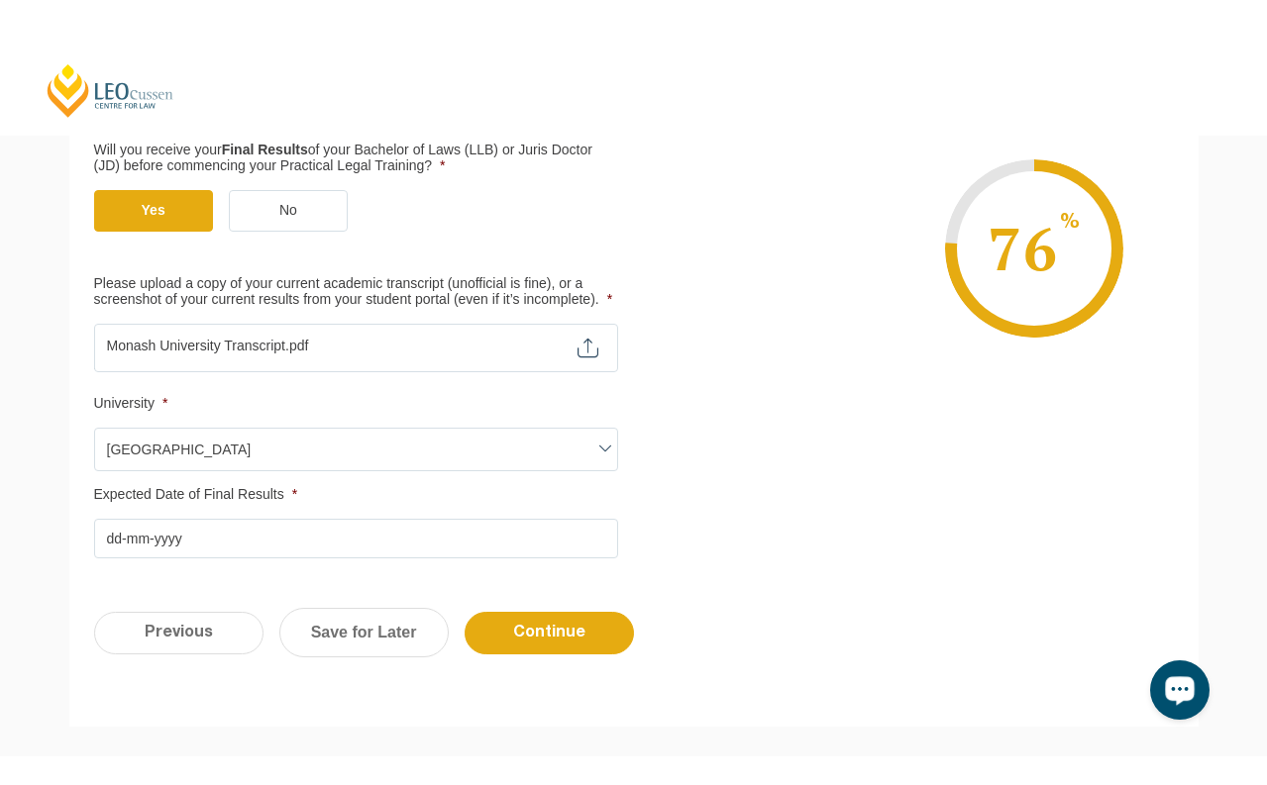
click at [404, 559] on input "Expected Date of Final Results *" at bounding box center [356, 539] width 524 height 40
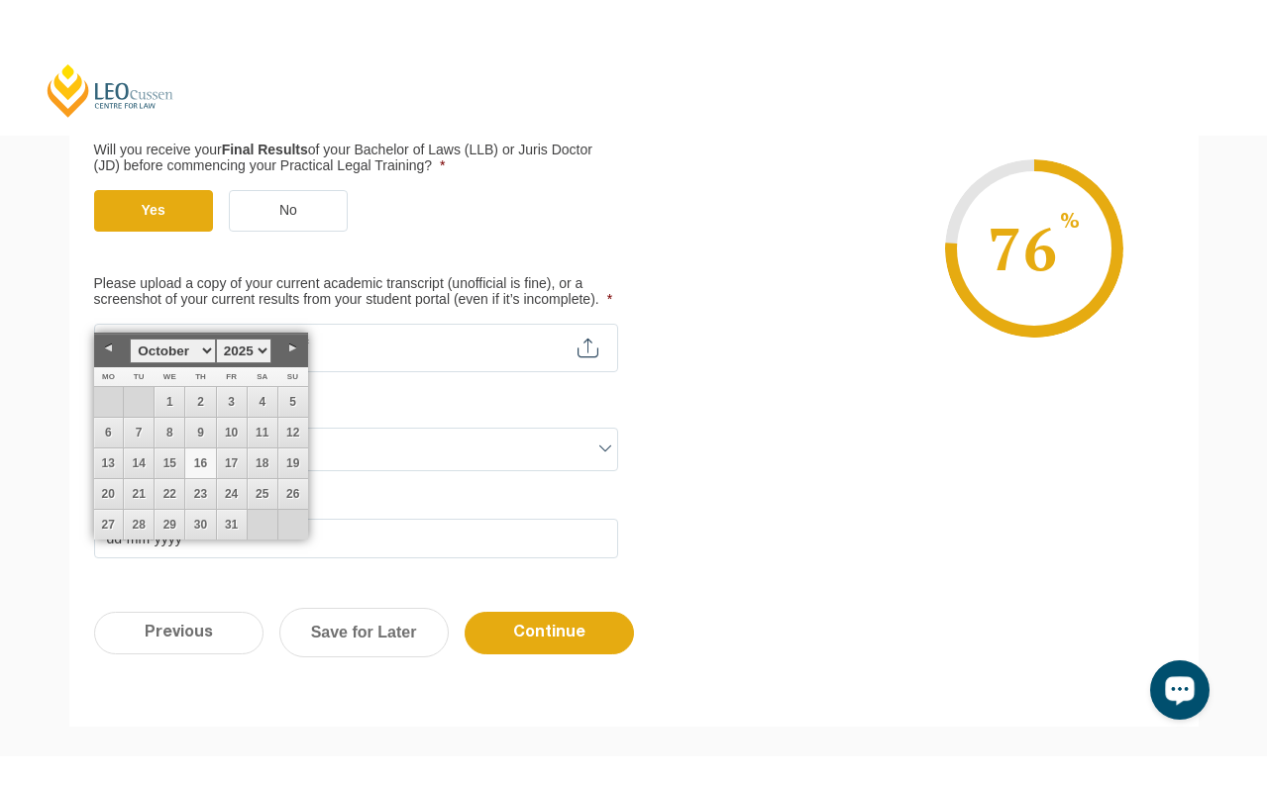
click at [415, 613] on div "Previous Continue Save for Later" at bounding box center [633, 642] width 1129 height 109
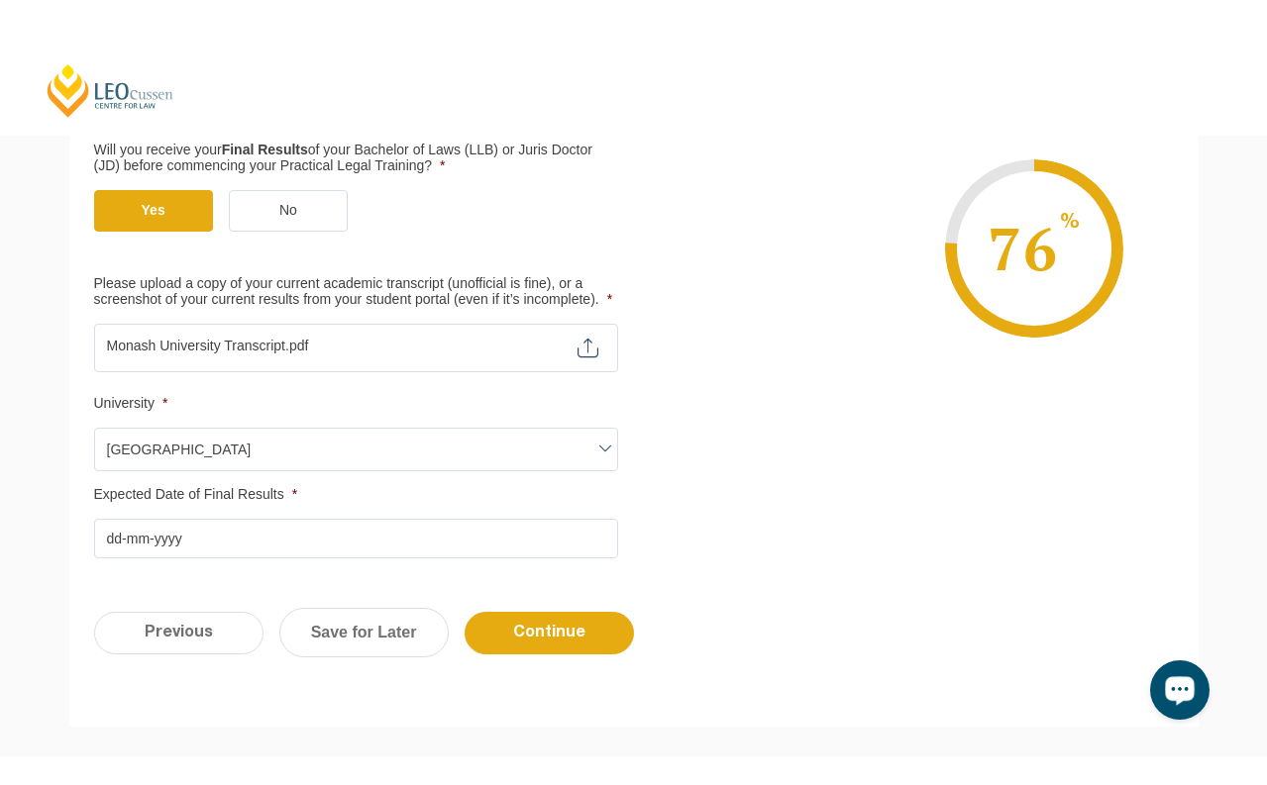
click at [222, 559] on input "Expected Date of Final Results *" at bounding box center [356, 539] width 524 height 40
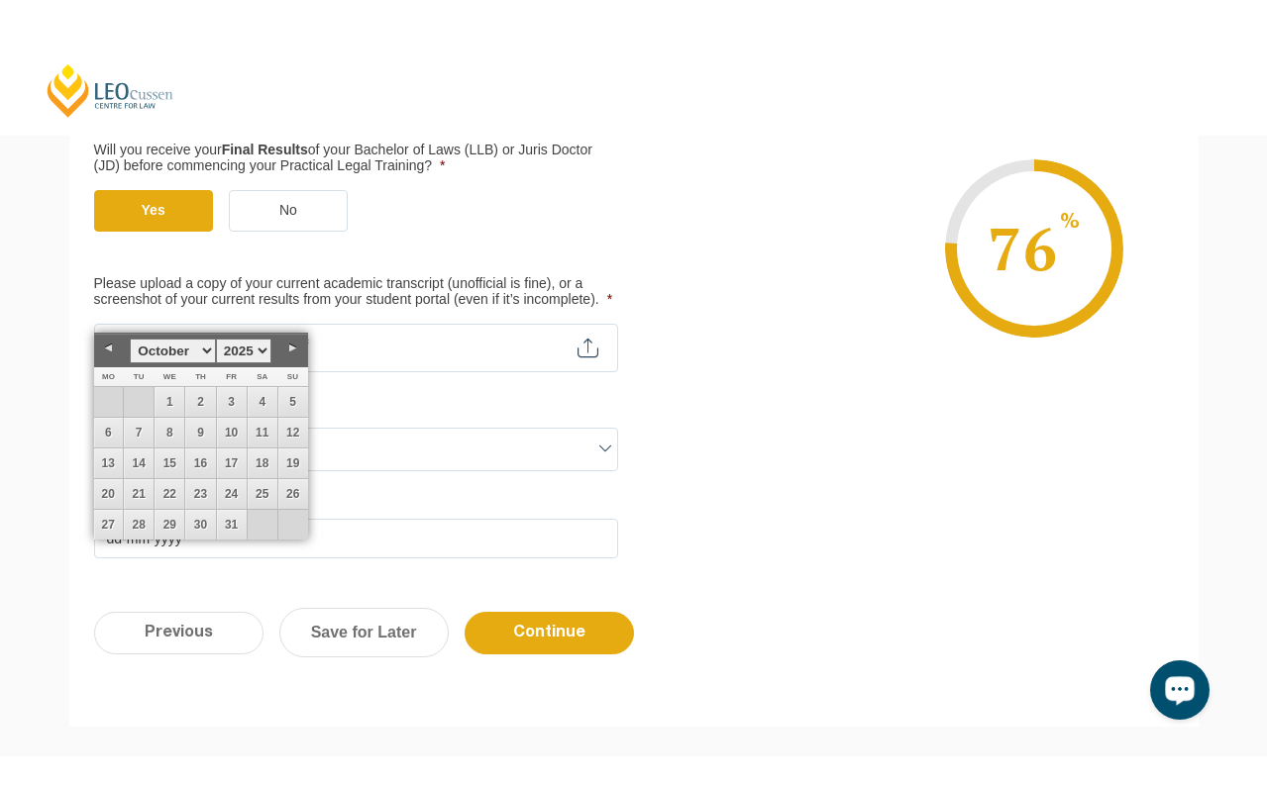
click at [106, 346] on link "Previous" at bounding box center [109, 349] width 30 height 30
click at [236, 435] on link "12" at bounding box center [232, 433] width 30 height 30
type input "12-09-2025"
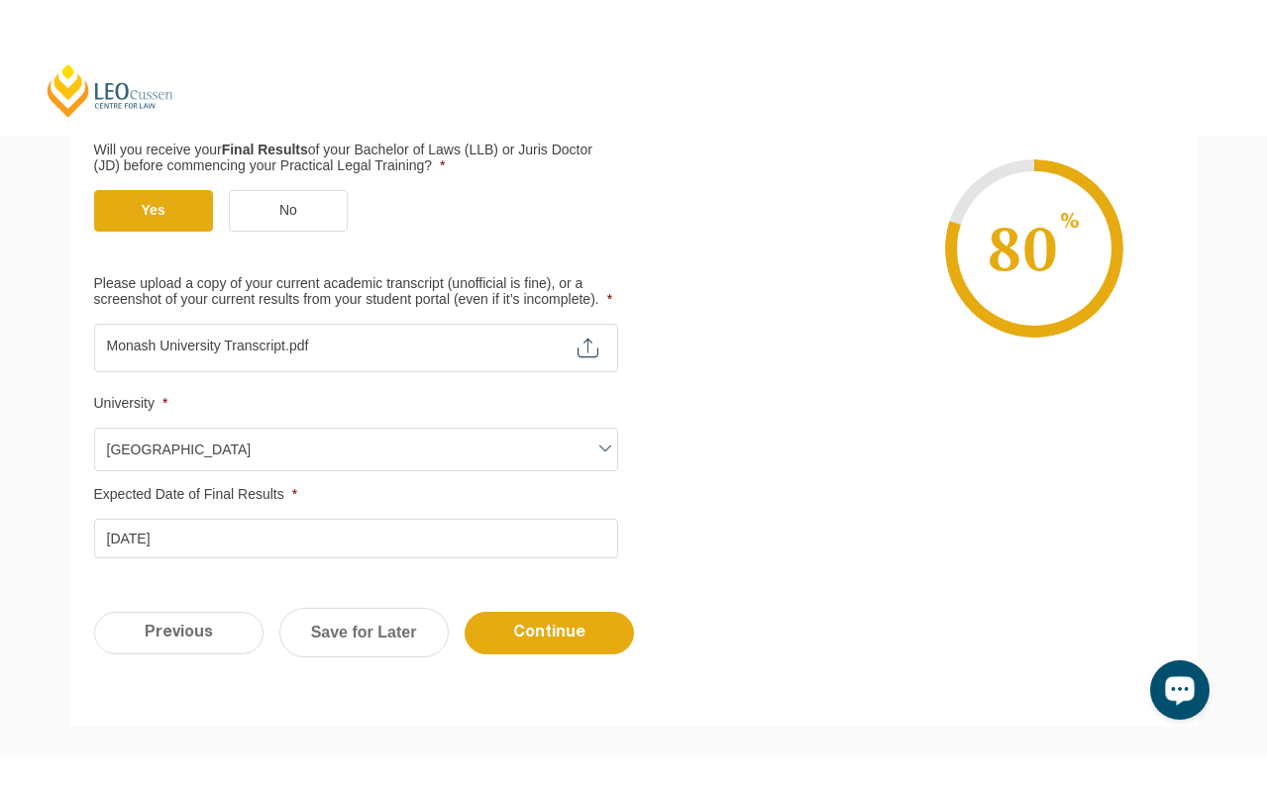
click at [819, 548] on ul "Qualification Before enrolling in the Practical Legal Training program, you wil…" at bounding box center [633, 235] width 1079 height 648
click at [595, 655] on input "Continue" at bounding box center [548, 633] width 169 height 43
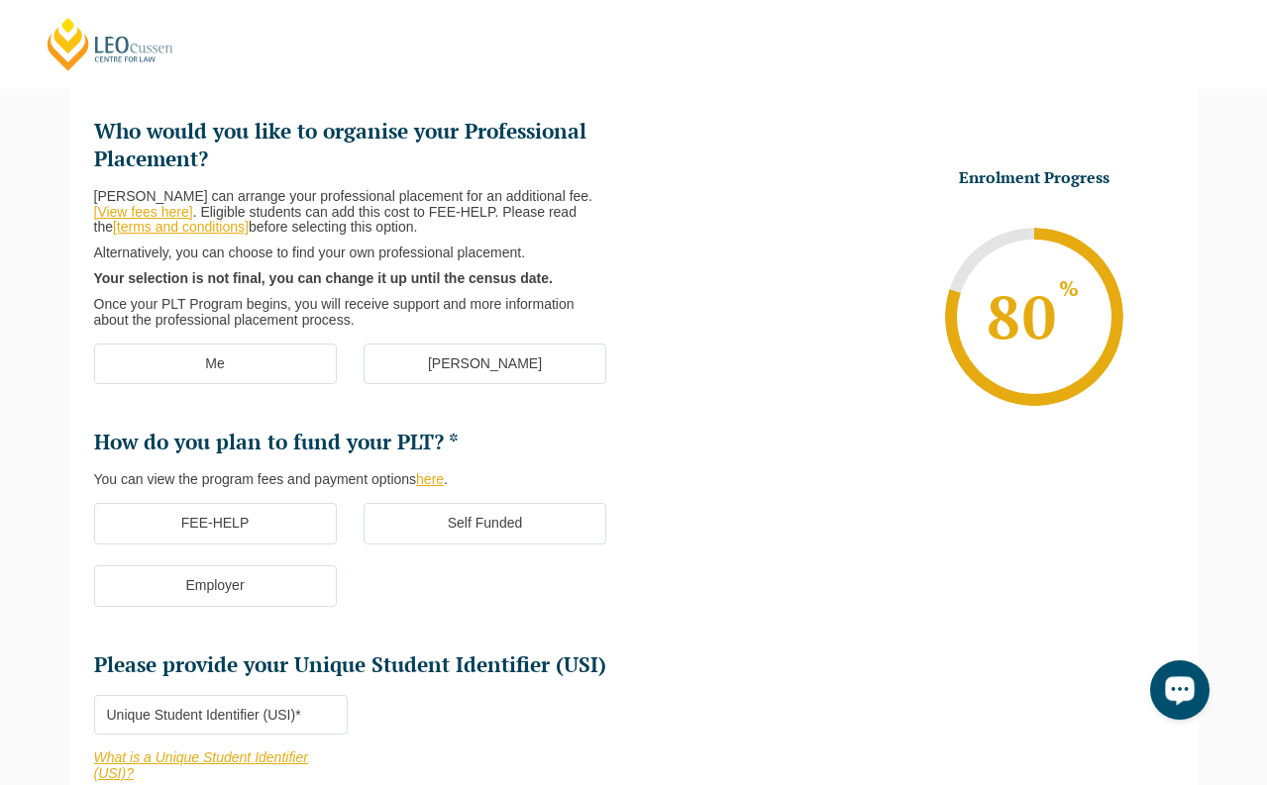
scroll to position [270, 0]
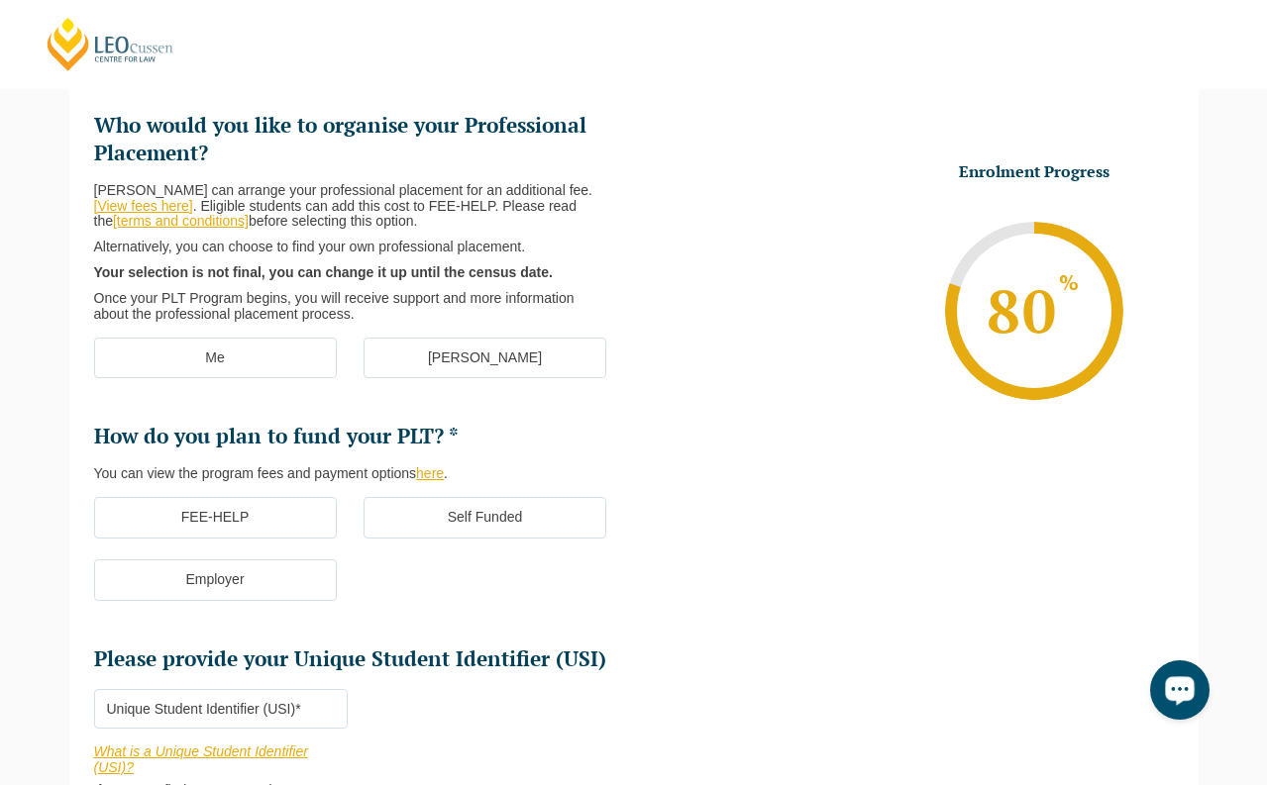
click at [285, 380] on ul "Me Leo Cussen" at bounding box center [364, 369] width 540 height 62
drag, startPoint x: 285, startPoint y: 367, endPoint x: 365, endPoint y: 364, distance: 80.3
click at [285, 366] on label "Me" at bounding box center [215, 359] width 243 height 42
click at [0, 0] on input "Me" at bounding box center [0, 0] width 0 height 0
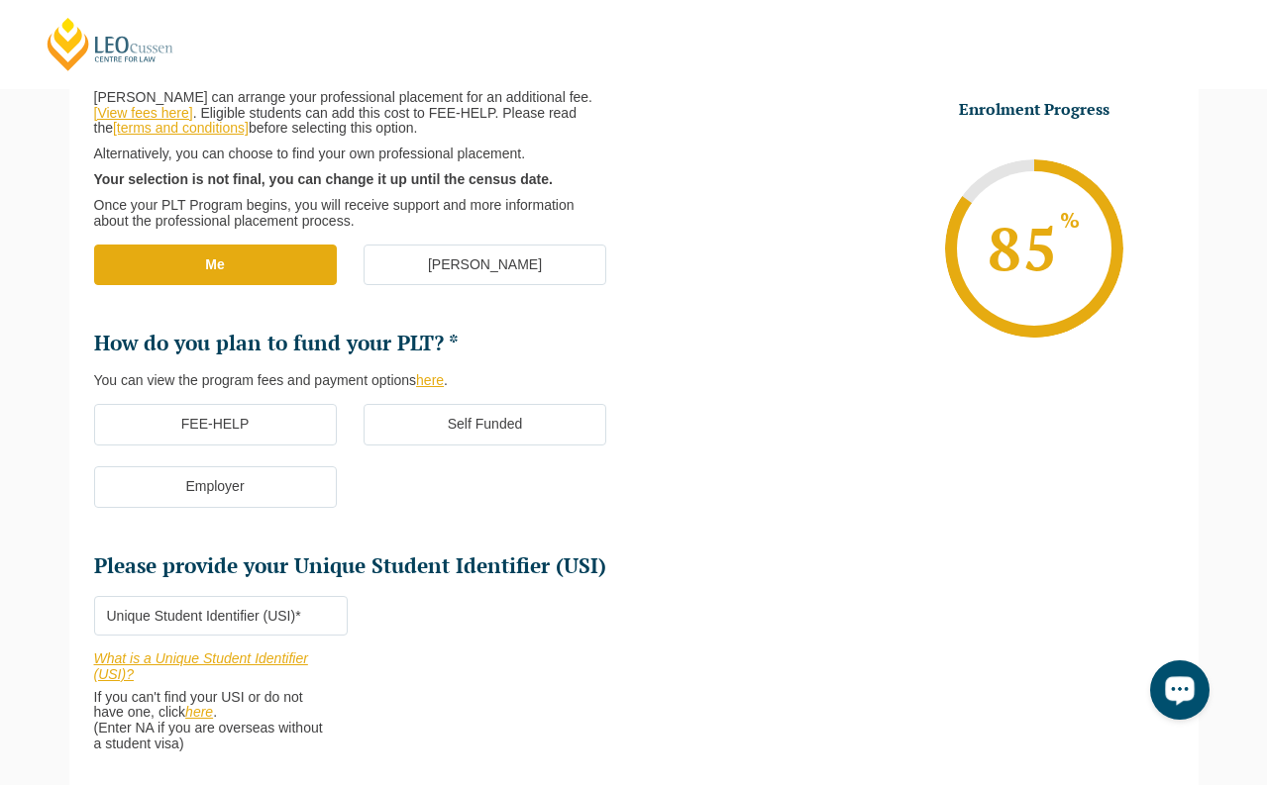
scroll to position [369, 0]
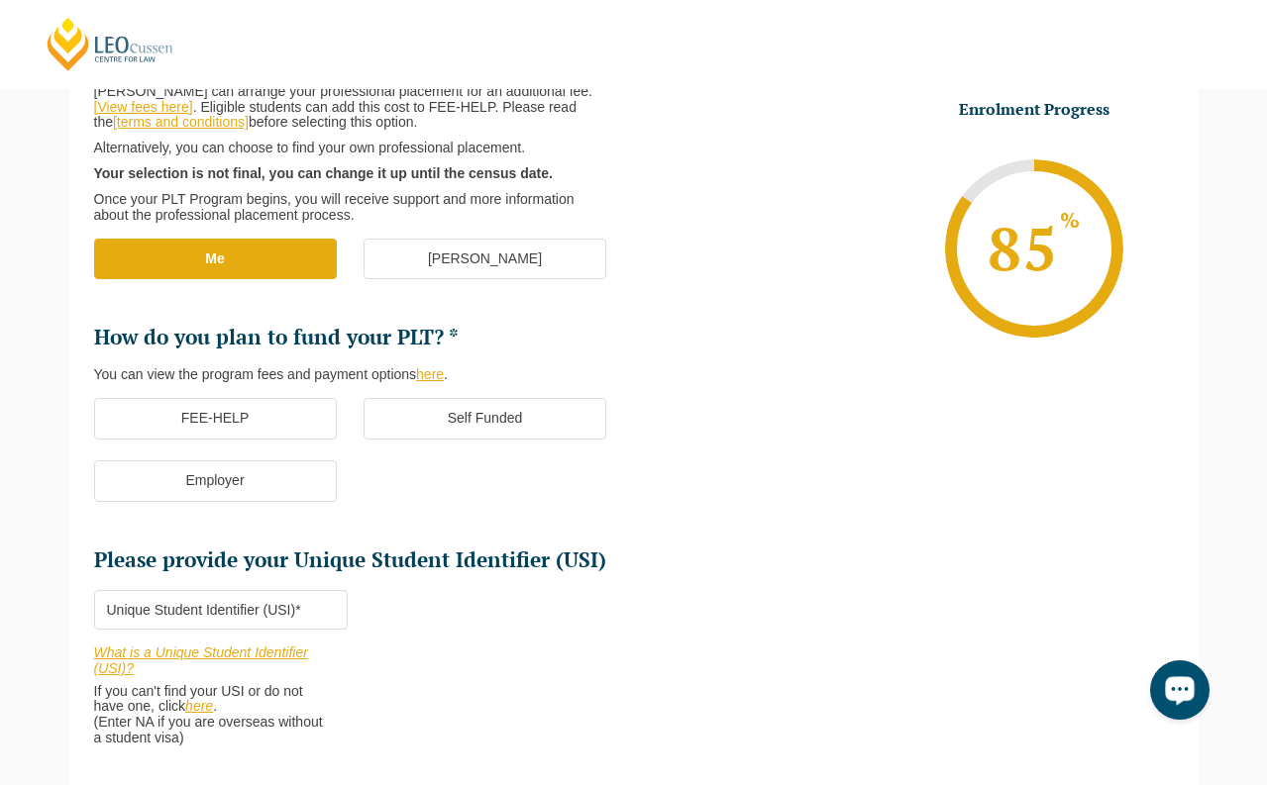
click at [269, 418] on label "FEE-HELP" at bounding box center [215, 419] width 243 height 42
click at [0, 0] on input "FEE-HELP" at bounding box center [0, 0] width 0 height 0
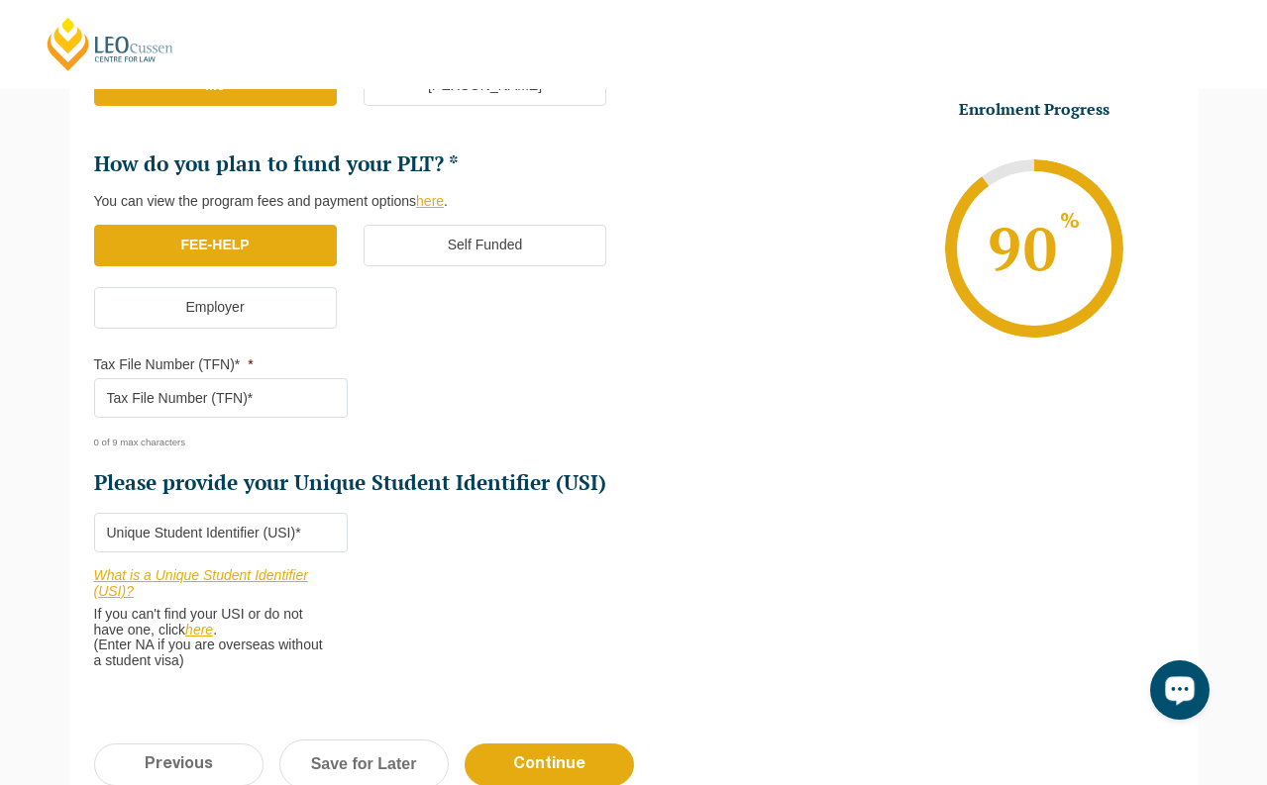
scroll to position [567, 0]
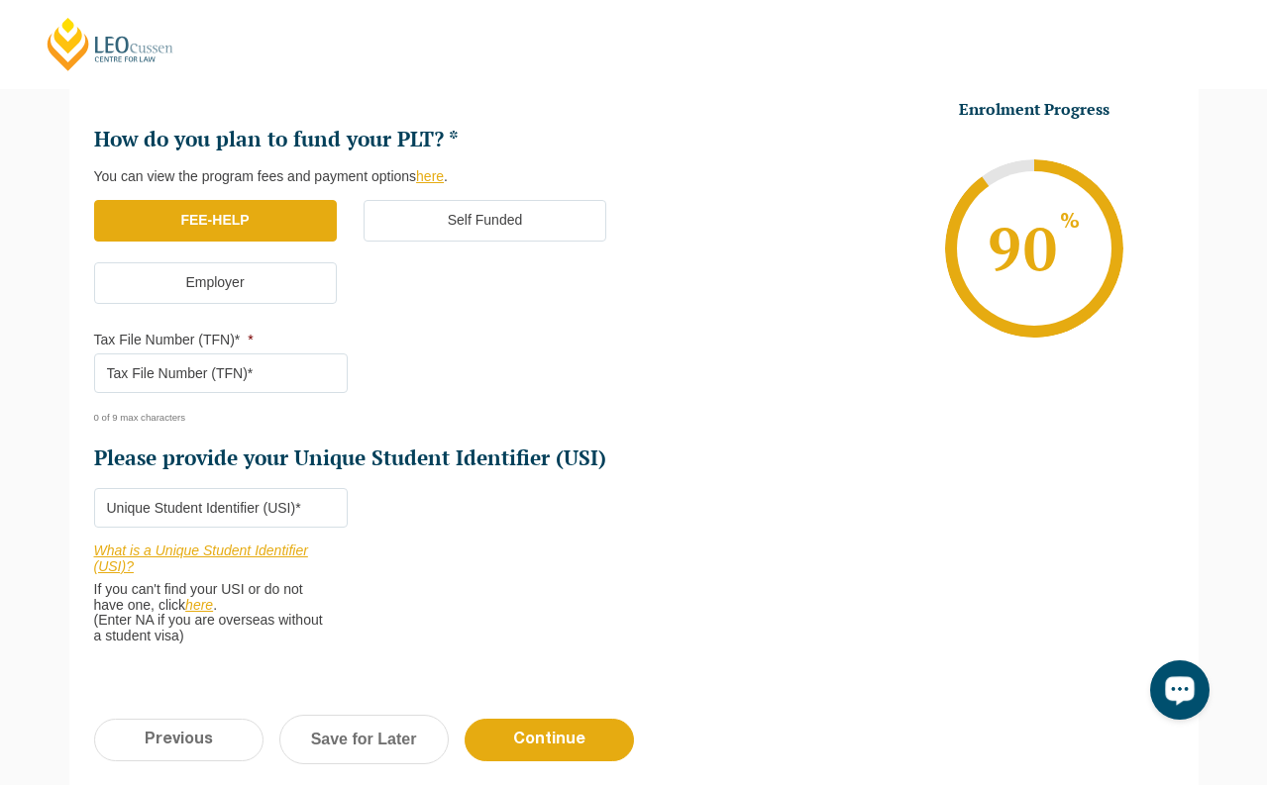
click at [276, 388] on input "Tax File Number (TFN)* *" at bounding box center [221, 374] width 255 height 40
type input "999099700"
click at [608, 330] on ul "Who would you like to organise your Professional Placement? Leo Cussen can arra…" at bounding box center [364, 144] width 540 height 658
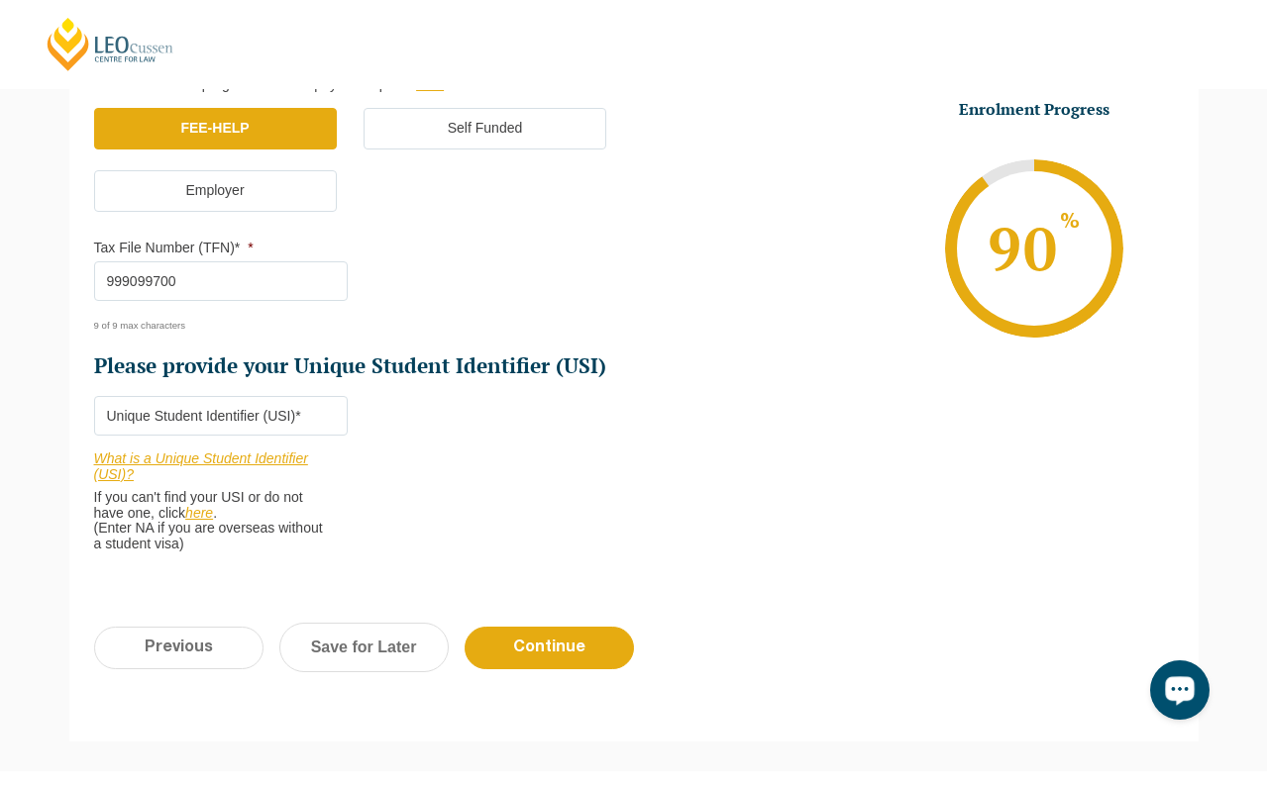
scroll to position [666, 0]
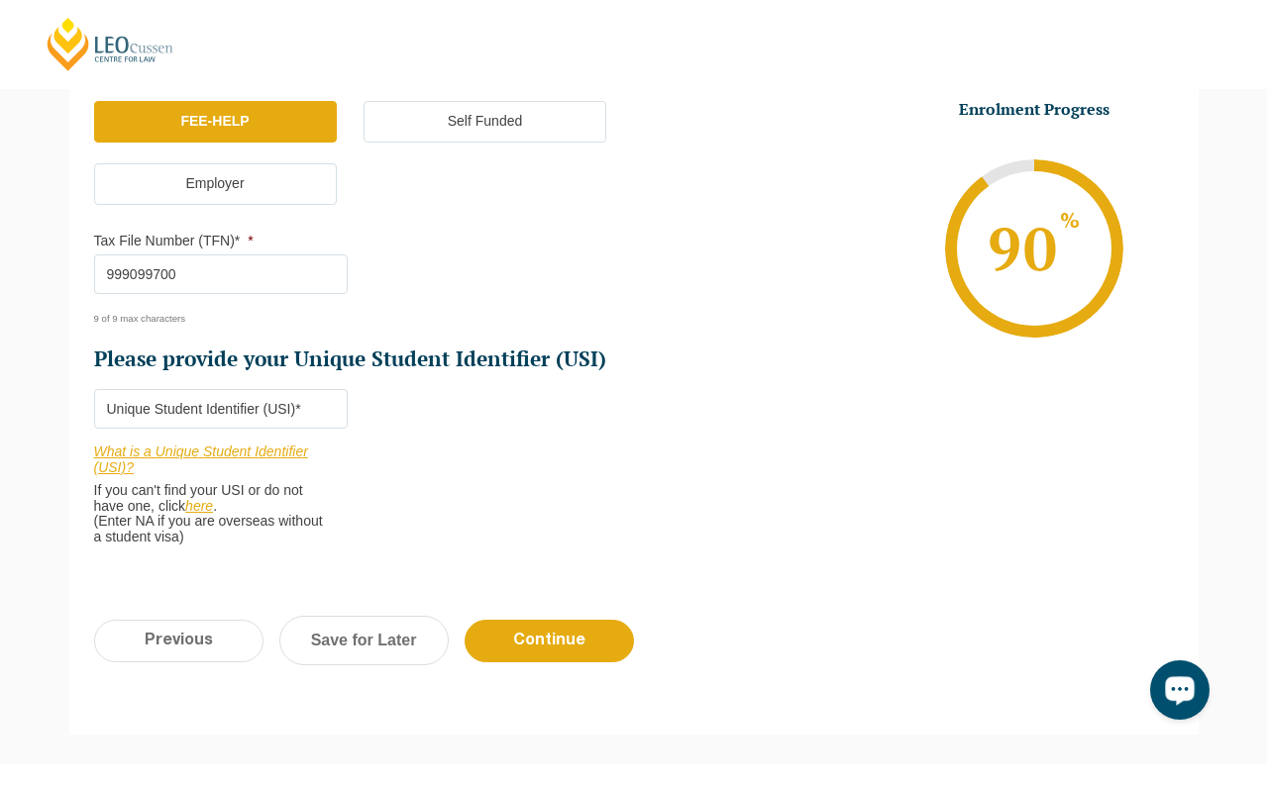
click at [208, 514] on link "here" at bounding box center [199, 506] width 28 height 16
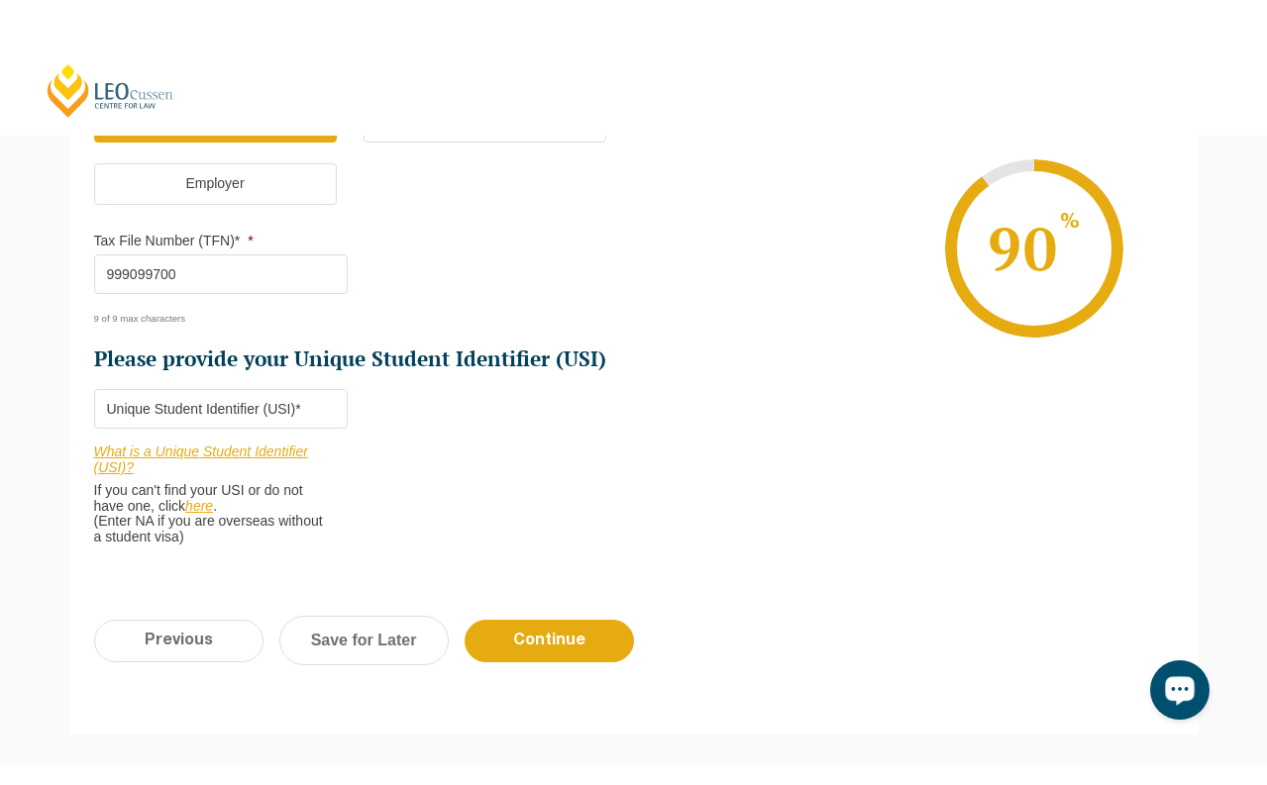
click at [162, 416] on input "Please provide your Unique Student Identifier (USI) *" at bounding box center [221, 409] width 255 height 40
type input "AHU9W8QZ5N"
click at [552, 643] on input "Continue" at bounding box center [548, 641] width 169 height 43
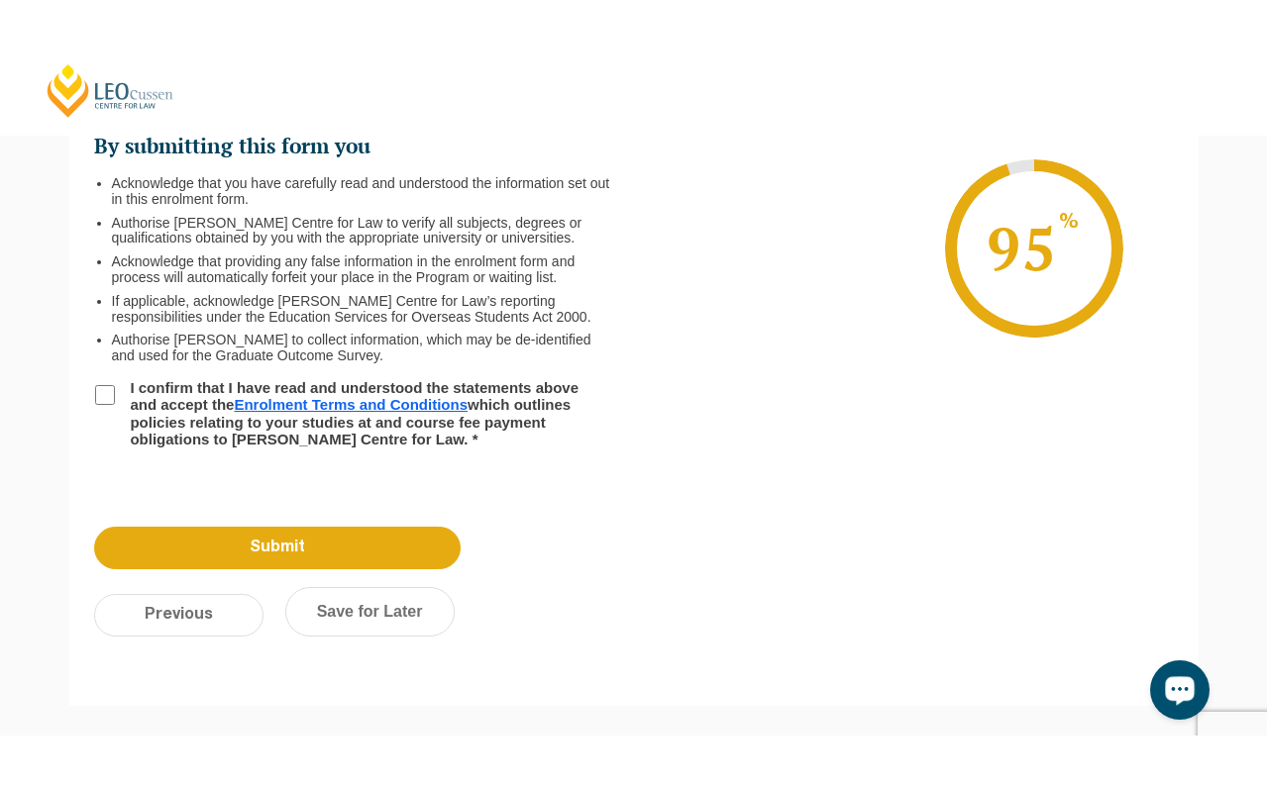
scroll to position [171, 0]
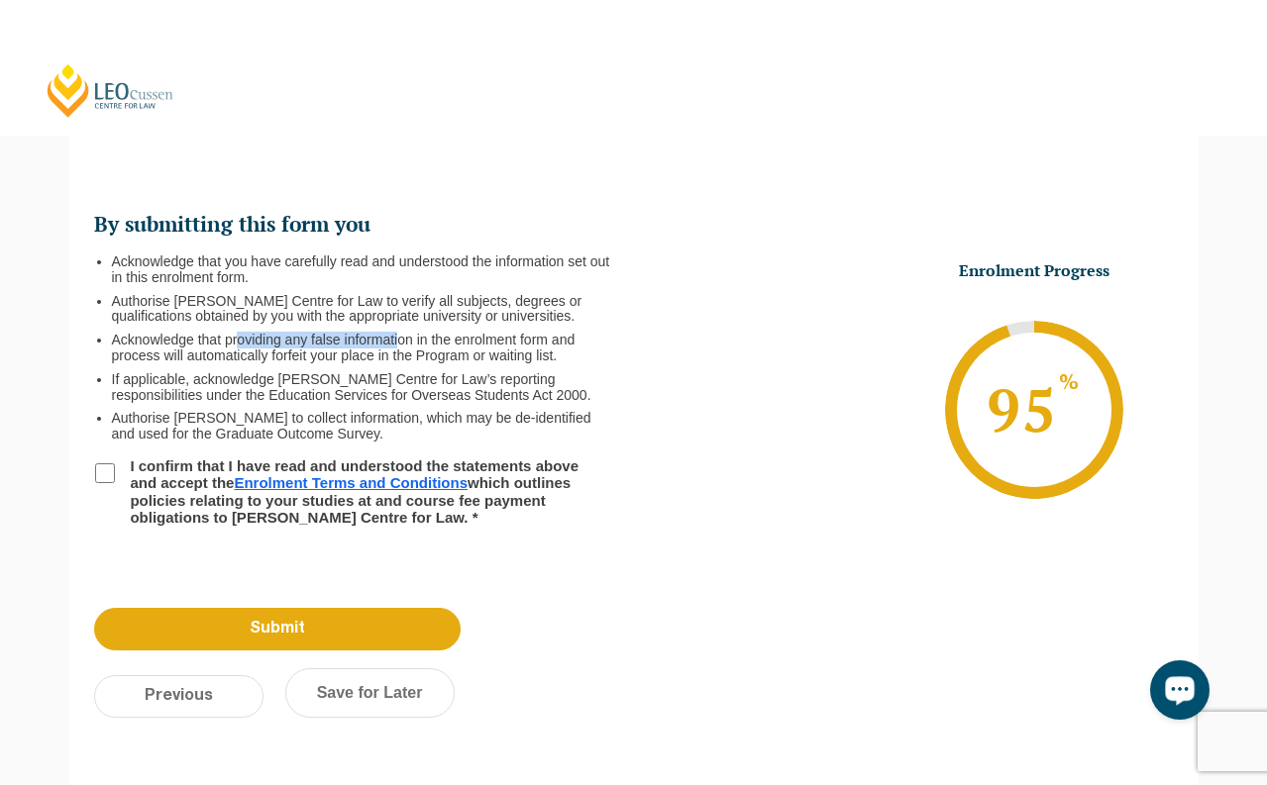
drag, startPoint x: 355, startPoint y: 333, endPoint x: 420, endPoint y: 352, distance: 68.0
click at [430, 340] on li "Acknowledge that providing any false information in the enrolment form and proc…" at bounding box center [365, 349] width 506 height 32
drag, startPoint x: 309, startPoint y: 398, endPoint x: 288, endPoint y: 405, distance: 21.9
click at [310, 398] on li "If applicable, acknowledge Leo Cussen Centre for Law’s reporting responsibiliti…" at bounding box center [365, 388] width 506 height 32
drag, startPoint x: 226, startPoint y: 381, endPoint x: 586, endPoint y: 374, distance: 360.5
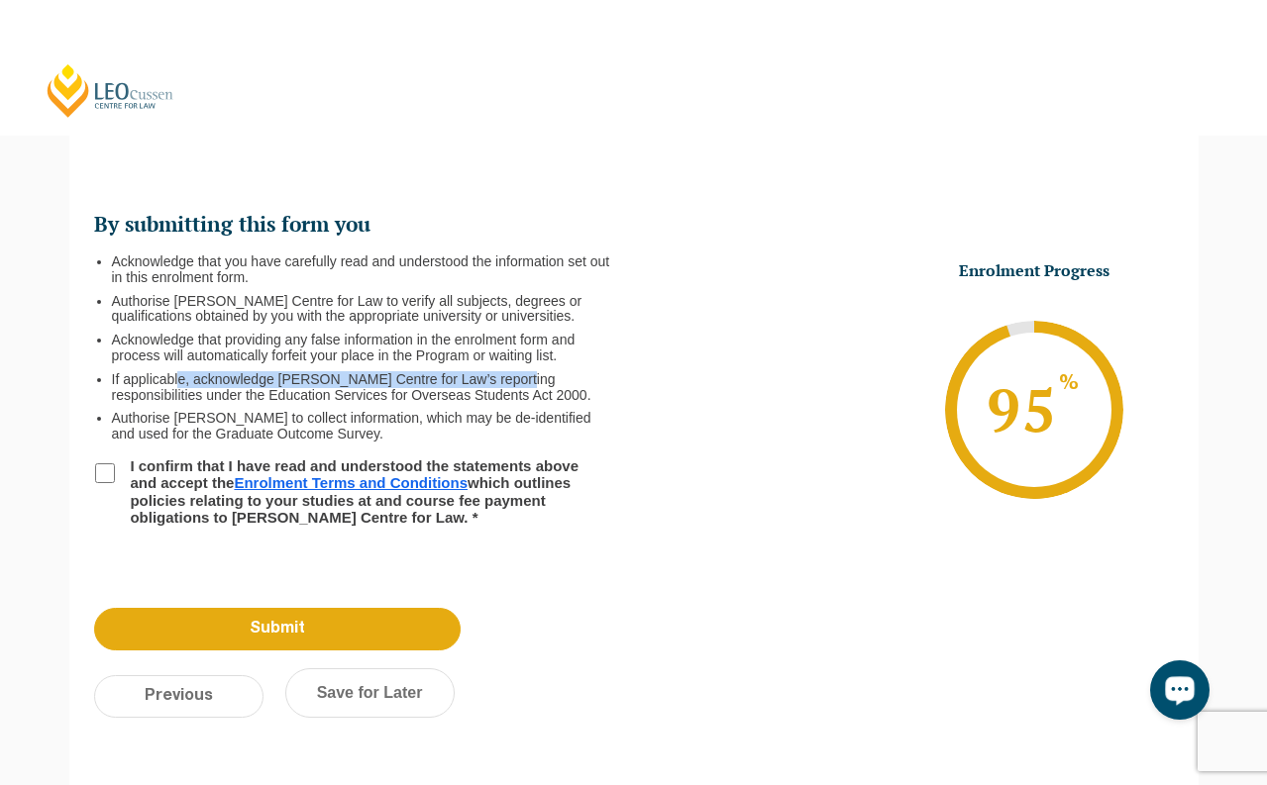
click at [574, 373] on li "If applicable, acknowledge Leo Cussen Centre for Law’s reporting responsibiliti…" at bounding box center [365, 388] width 506 height 32
click at [586, 374] on li "If applicable, acknowledge Leo Cussen Centre for Law’s reporting responsibiliti…" at bounding box center [365, 388] width 506 height 32
drag, startPoint x: 579, startPoint y: 383, endPoint x: 548, endPoint y: 398, distance: 35.0
click at [576, 386] on li "If applicable, acknowledge Leo Cussen Centre for Law’s reporting responsibiliti…" at bounding box center [365, 388] width 506 height 32
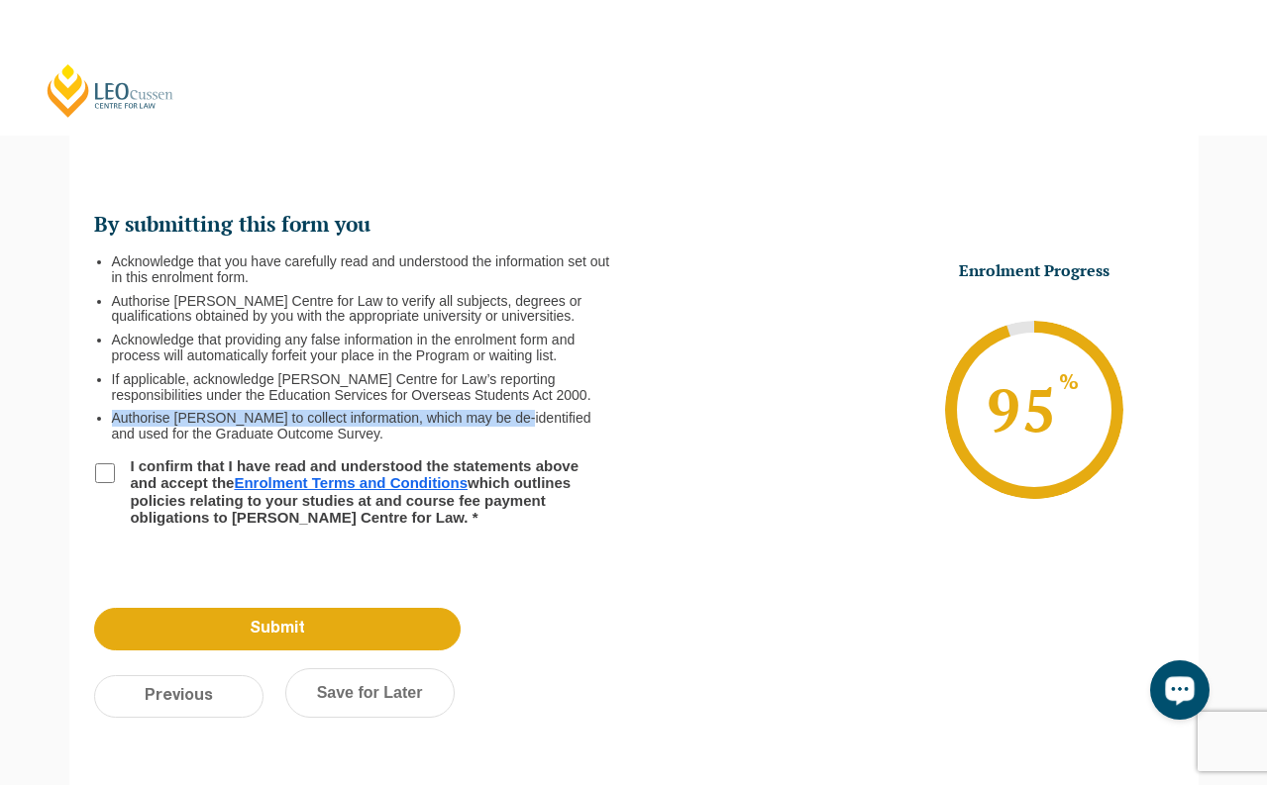
drag, startPoint x: 130, startPoint y: 409, endPoint x: 535, endPoint y: 407, distance: 405.1
click at [534, 407] on li "Acknowledge that you have carefully read and understood the information set out…" at bounding box center [364, 349] width 540 height 188
click at [531, 421] on li "Authorise Leo Cussen to collect information, which may be de-identified and use…" at bounding box center [365, 427] width 506 height 32
drag, startPoint x: 158, startPoint y: 433, endPoint x: 459, endPoint y: 438, distance: 300.1
click at [455, 436] on li "Authorise Leo Cussen to collect information, which may be de-identified and use…" at bounding box center [365, 427] width 506 height 32
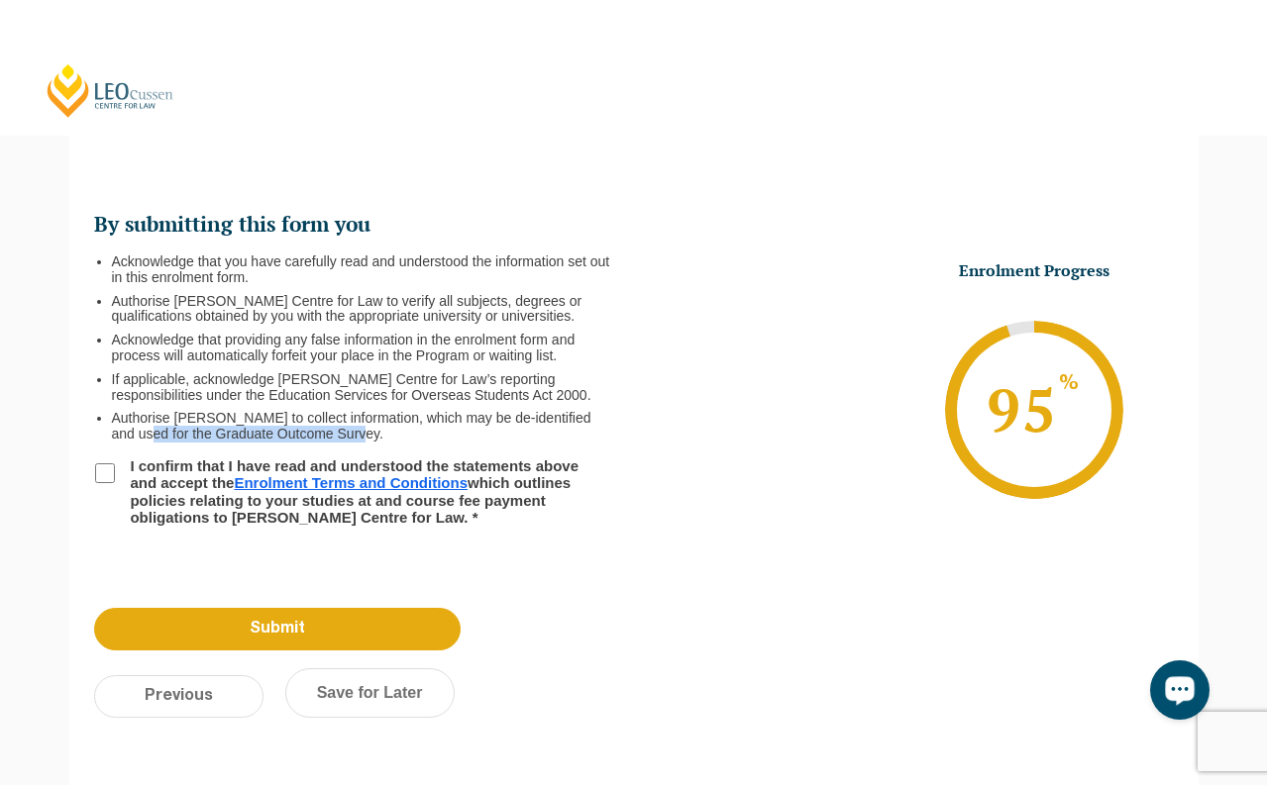
click at [461, 438] on li "Authorise Leo Cussen to collect information, which may be de-identified and use…" at bounding box center [365, 427] width 506 height 32
click at [107, 475] on input "I confirm that I have read and understood the statements above and accept the E…" at bounding box center [105, 473] width 20 height 20
checkbox input "true"
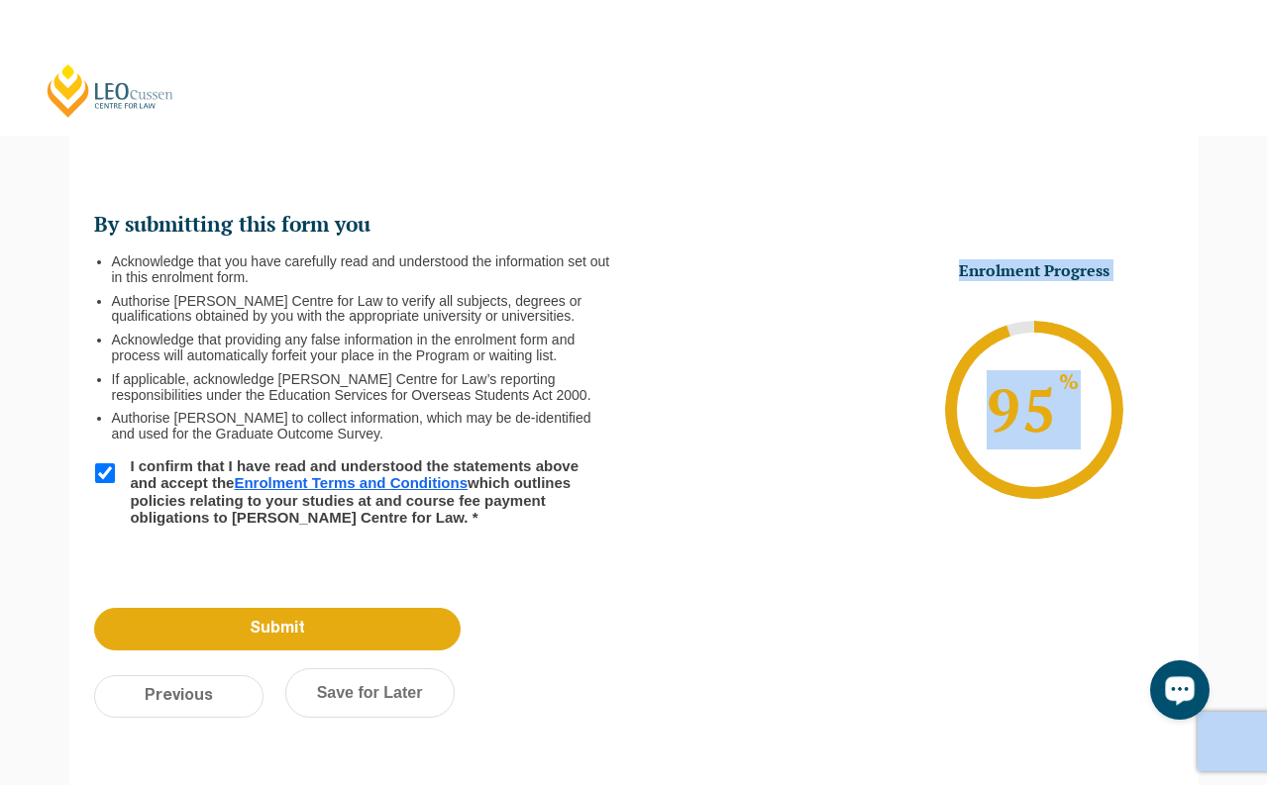
click at [270, 588] on div "By submitting this form you Acknowledge that you have carefully read and unders…" at bounding box center [633, 443] width 1129 height 629
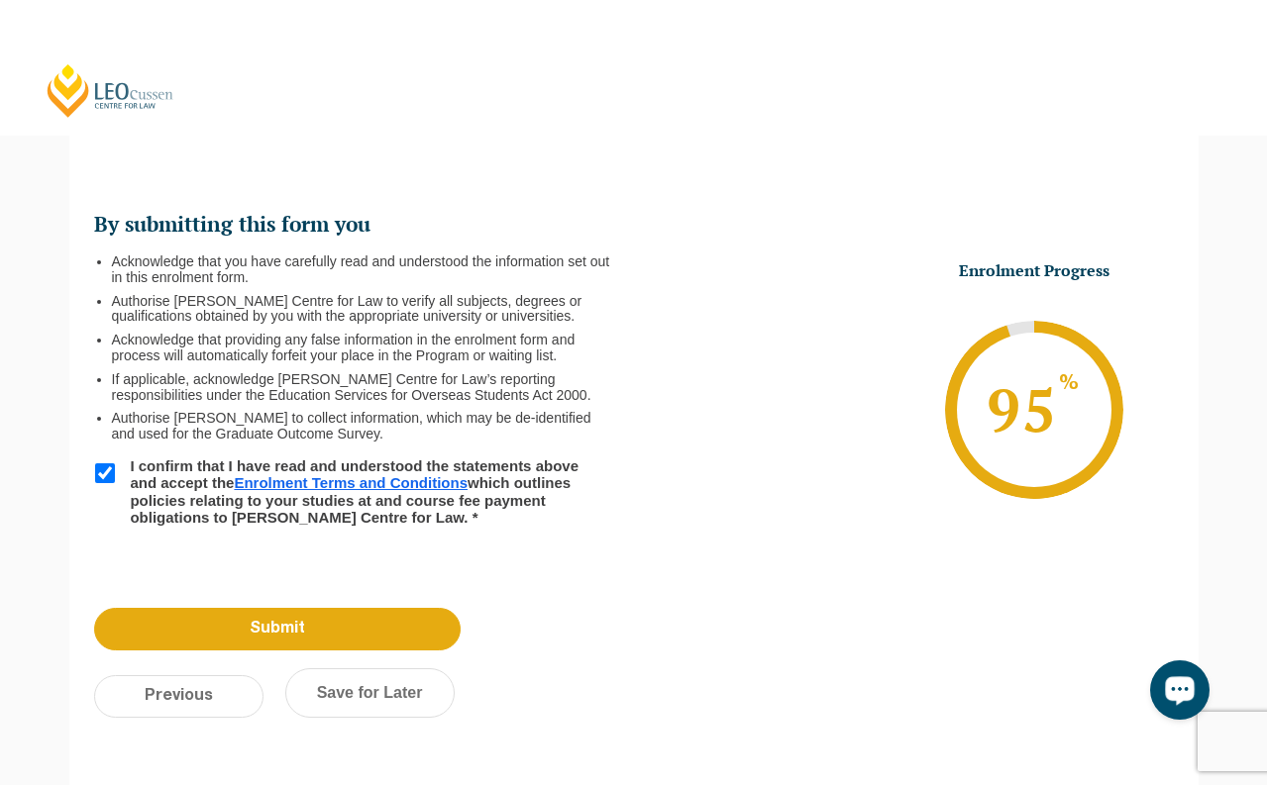
click at [419, 552] on li "By submitting this form you Acknowledge that you have carefully read and unders…" at bounding box center [364, 383] width 540 height 345
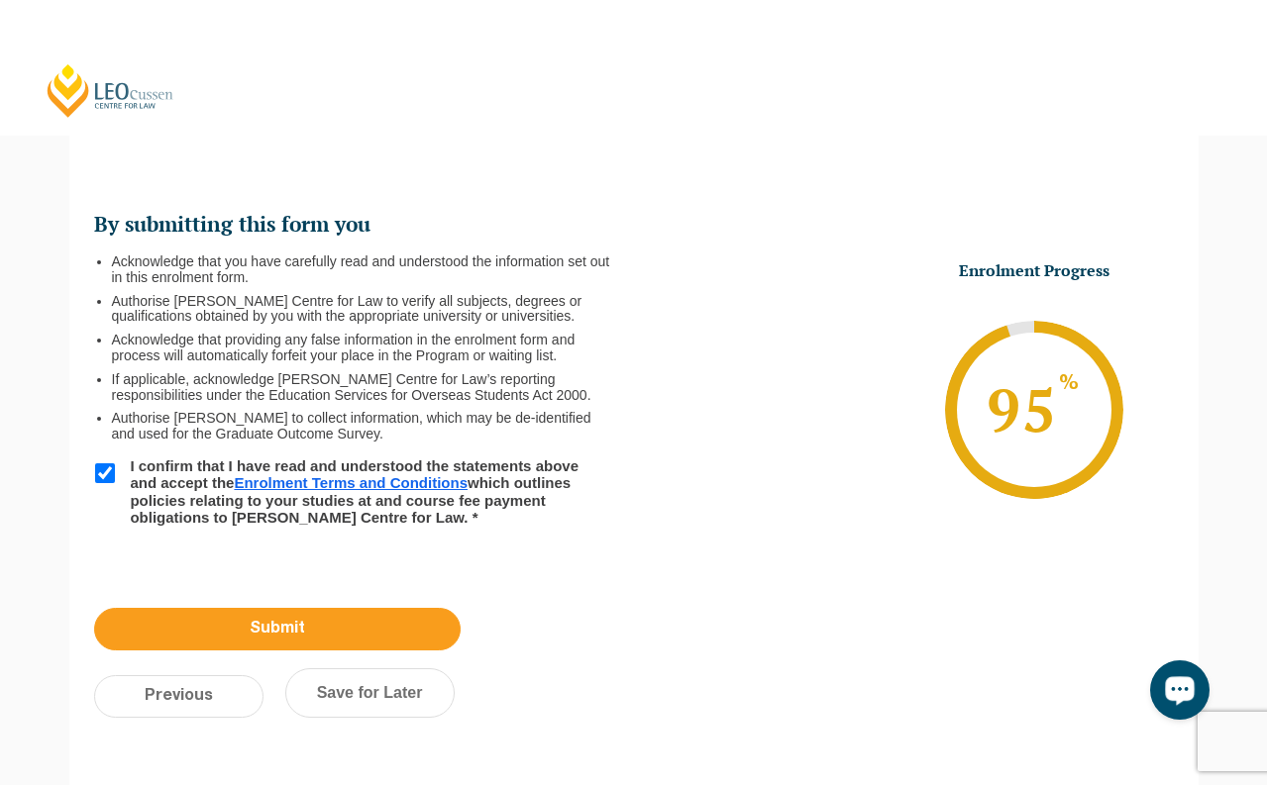
drag, startPoint x: 377, startPoint y: 637, endPoint x: 395, endPoint y: 637, distance: 17.8
click at [377, 638] on input "Submit" at bounding box center [277, 629] width 366 height 43
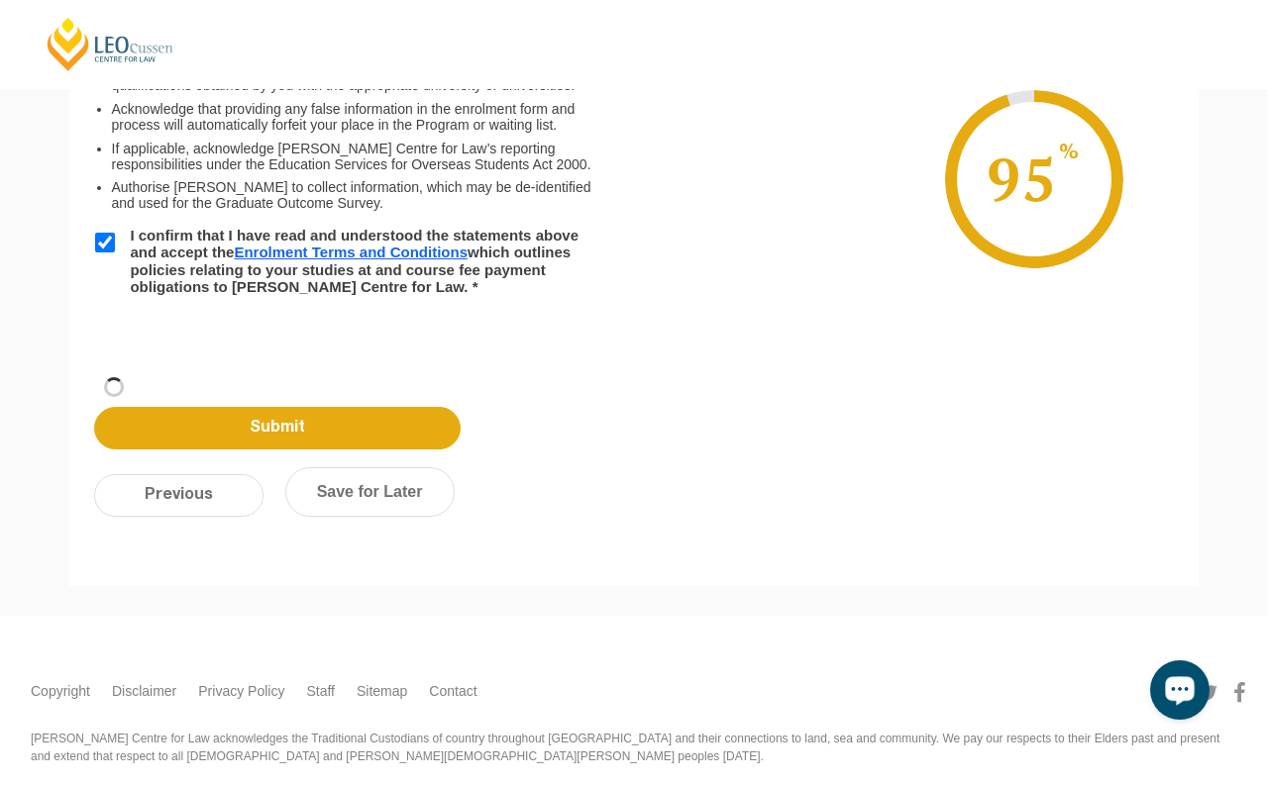
scroll to position [192, 0]
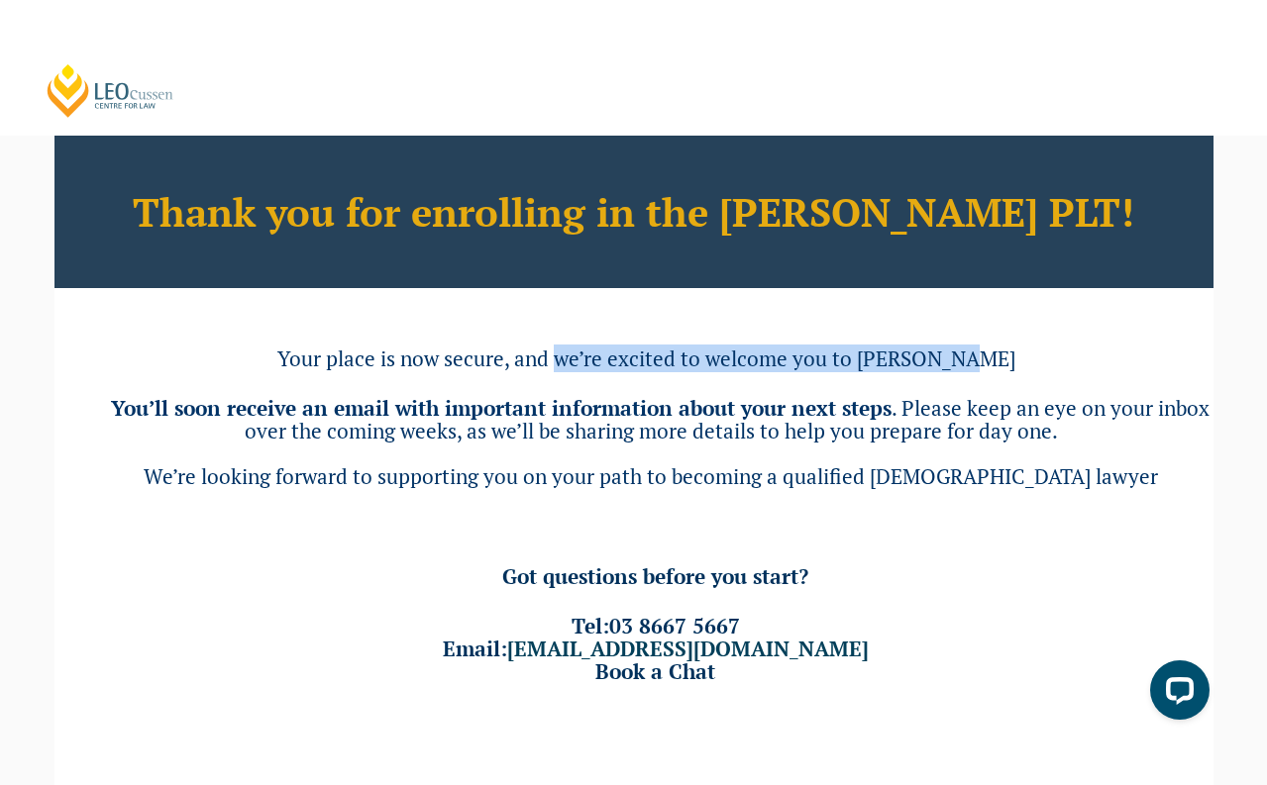
drag, startPoint x: 588, startPoint y: 361, endPoint x: 982, endPoint y: 386, distance: 394.9
click at [1022, 348] on h3 "Your place is now secure, and we’re excited to welcome you to [PERSON_NAME]" at bounding box center [660, 359] width 1106 height 23
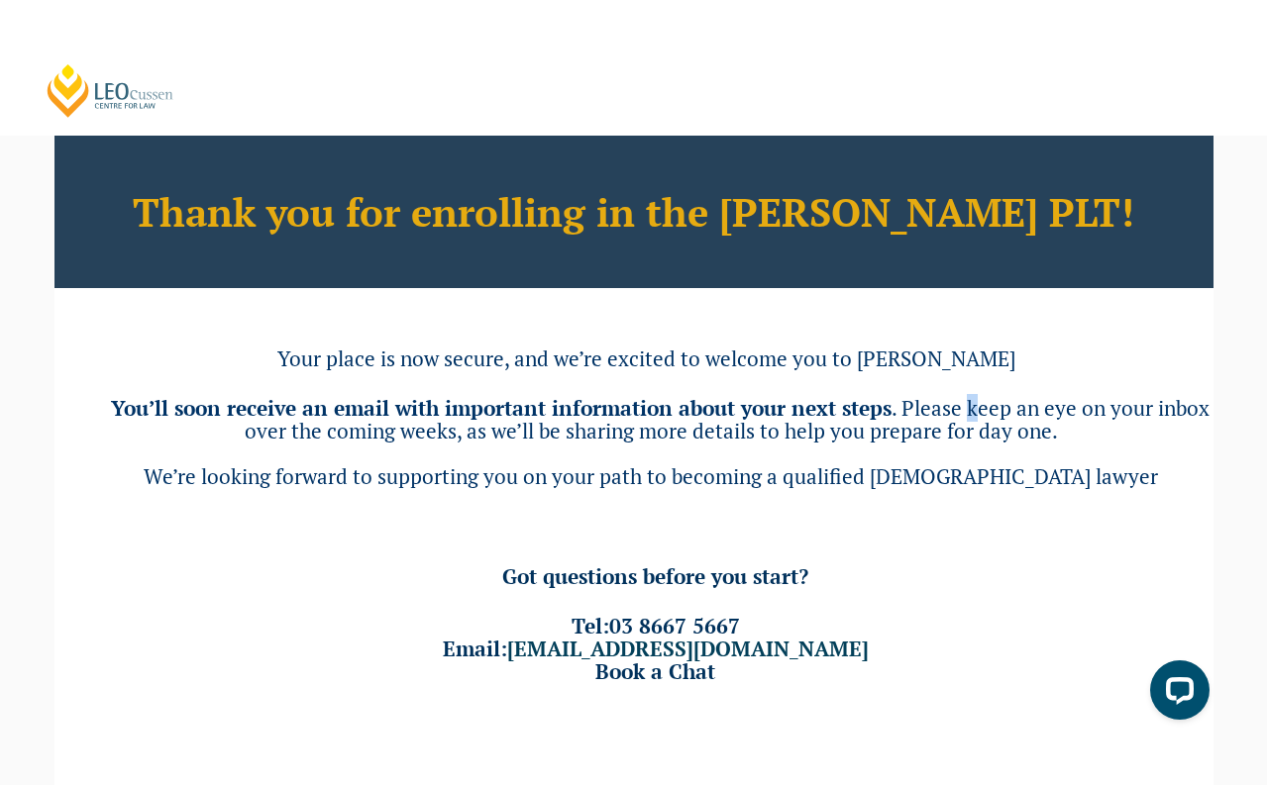
click at [974, 396] on span ". Please keep an eye on your inbox over the coming weeks, as we’ll be sharing m…" at bounding box center [727, 419] width 965 height 51
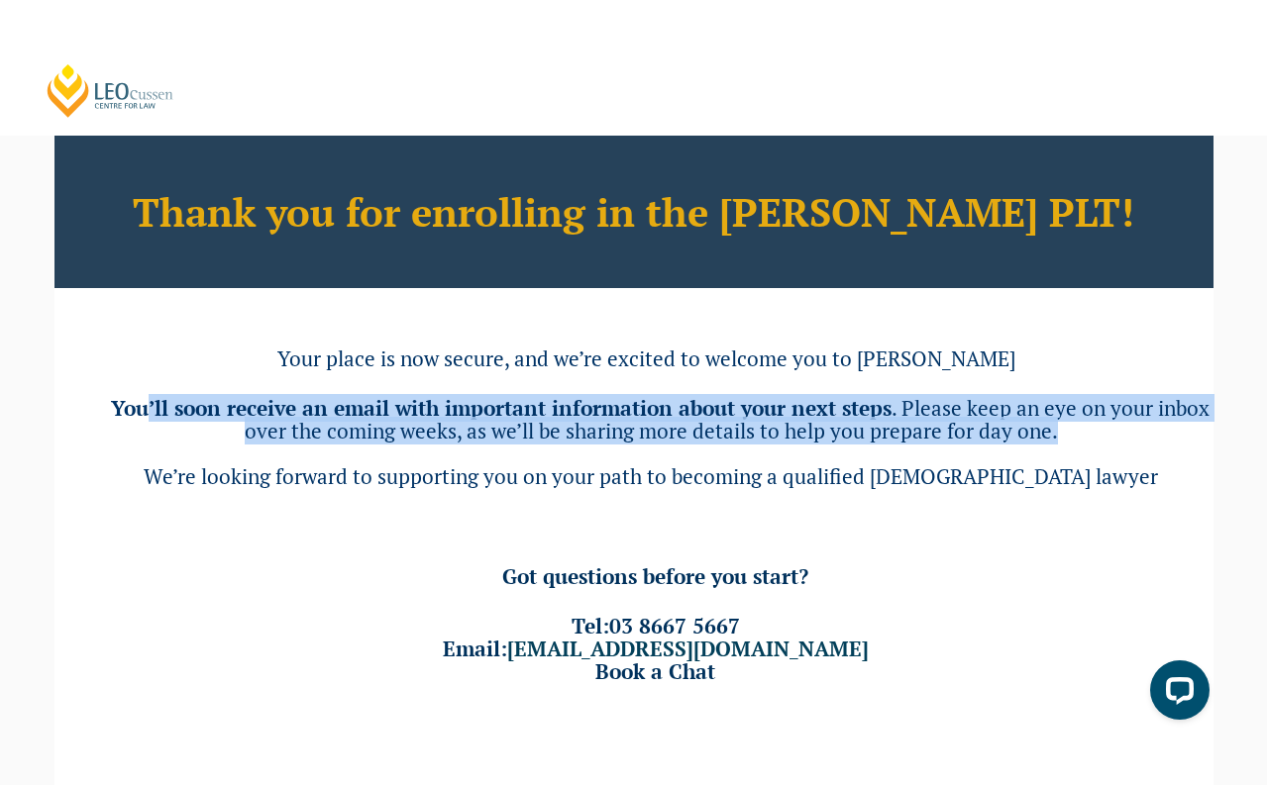
drag, startPoint x: 150, startPoint y: 418, endPoint x: 1248, endPoint y: 425, distance: 1098.3
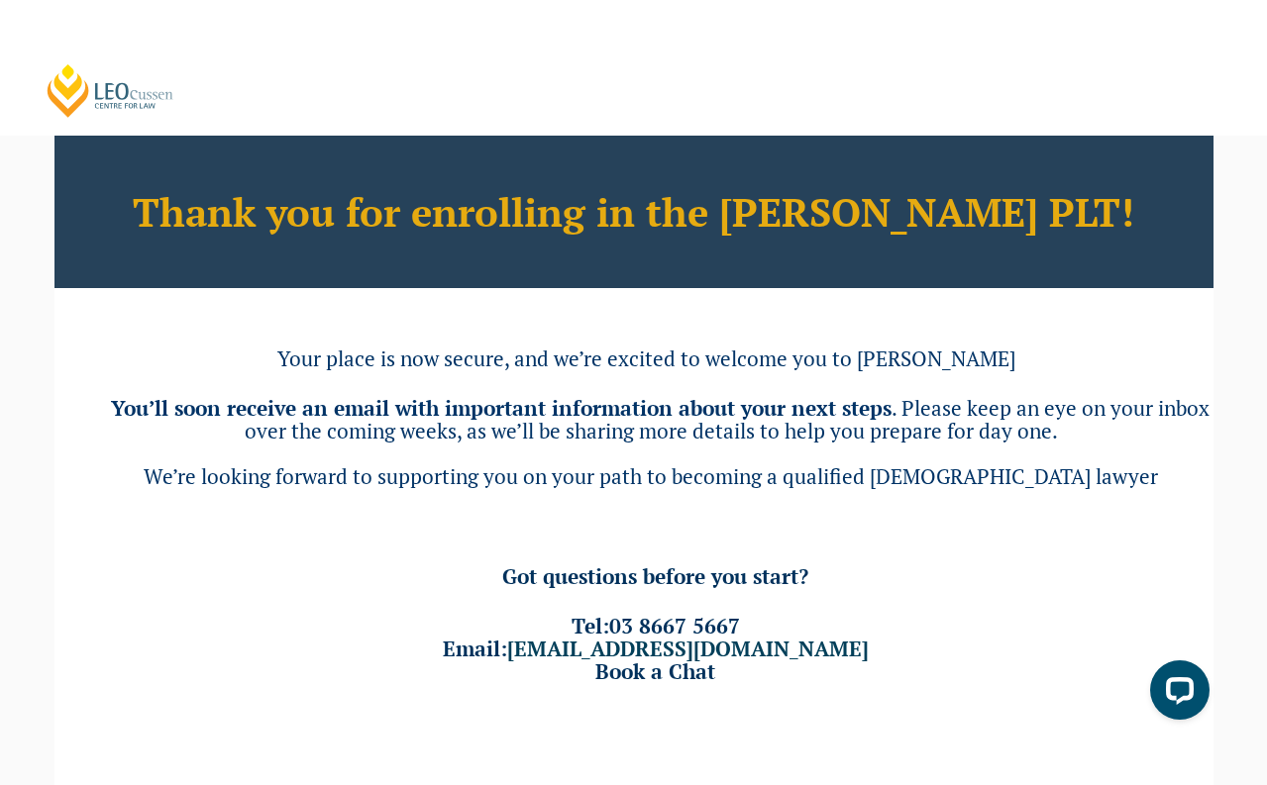
click at [937, 491] on div "Thank you for enrolling in the [PERSON_NAME] PLT! Your place is now secure, and…" at bounding box center [633, 436] width 1159 height 601
